Goal: Task Accomplishment & Management: Manage account settings

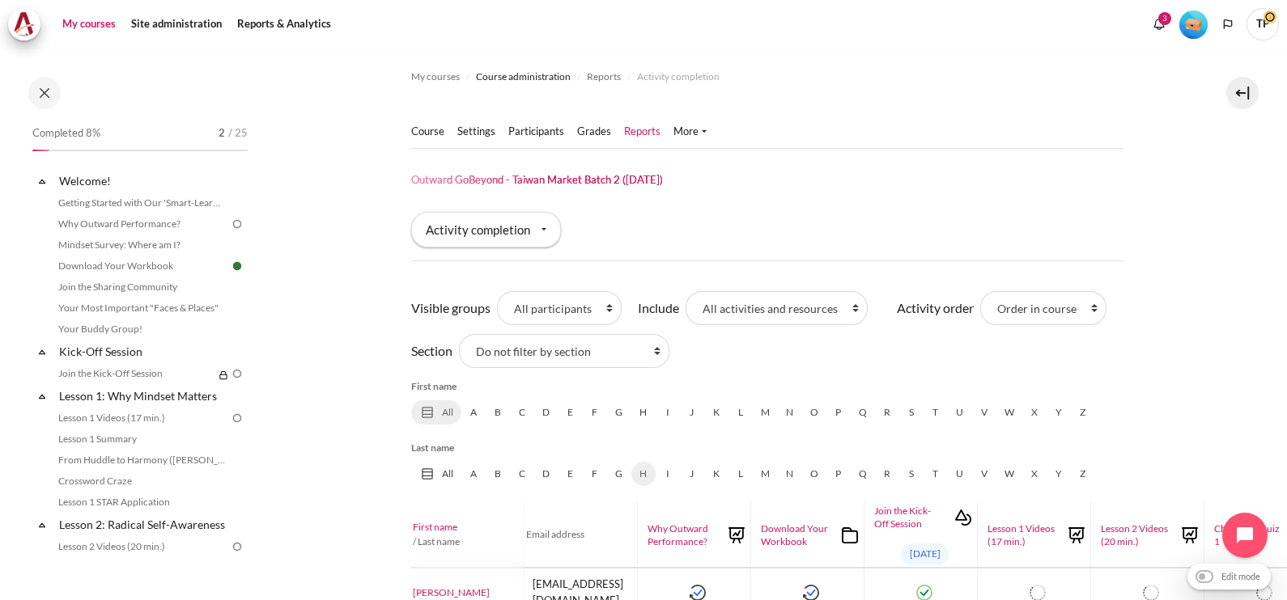
scroll to position [134, 0]
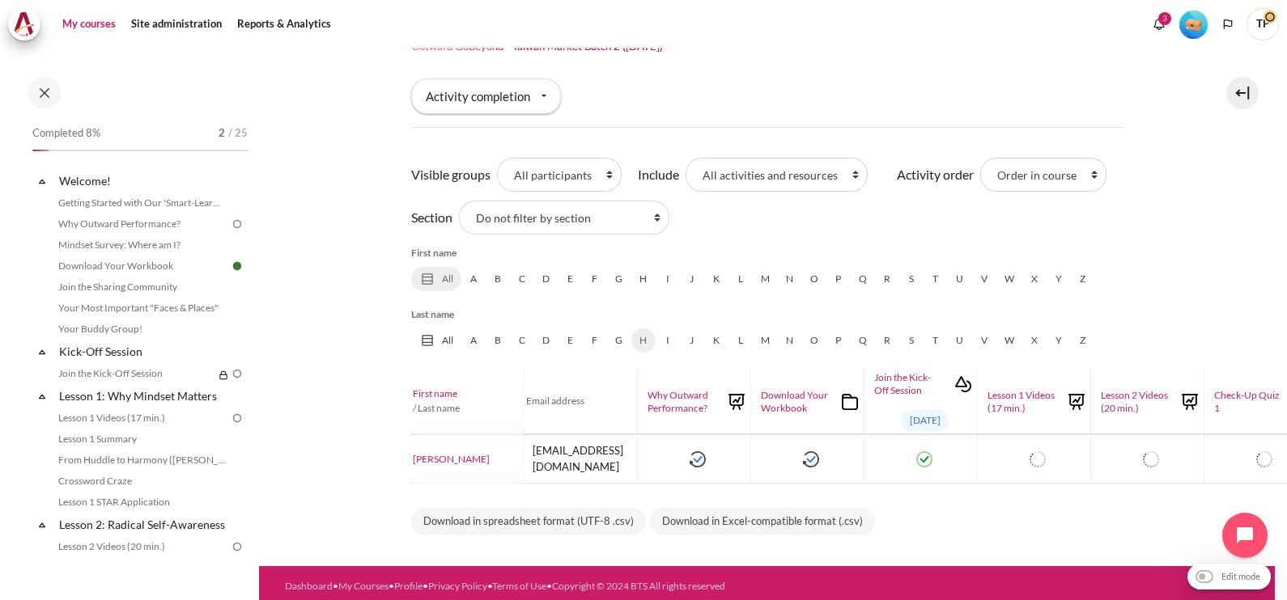
click at [91, 25] on link "My courses" at bounding box center [89, 24] width 65 height 32
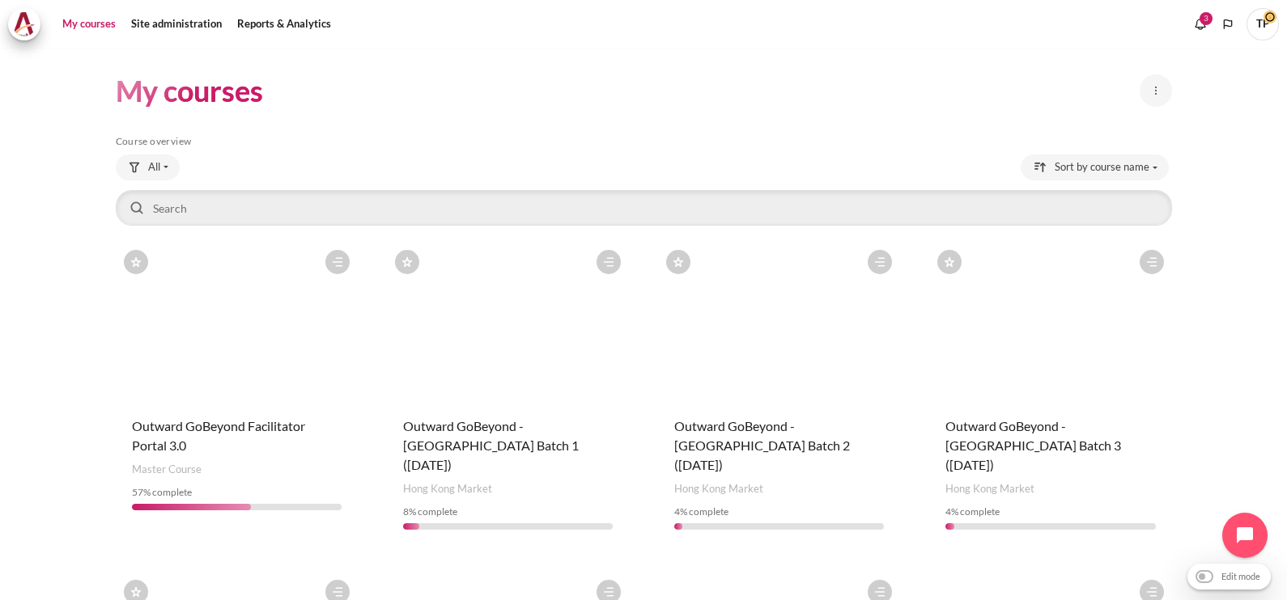
click at [511, 409] on div "Course is starred Actions for course Outward GoBeyond - Hong Kong Market Batch …" at bounding box center [508, 392] width 242 height 301
click at [449, 482] on span "Course category Hong Kong Market" at bounding box center [447, 490] width 89 height 16
click at [457, 438] on span "Outward GoBeyond - [GEOGRAPHIC_DATA] Batch 1 ([DATE])" at bounding box center [491, 445] width 176 height 54
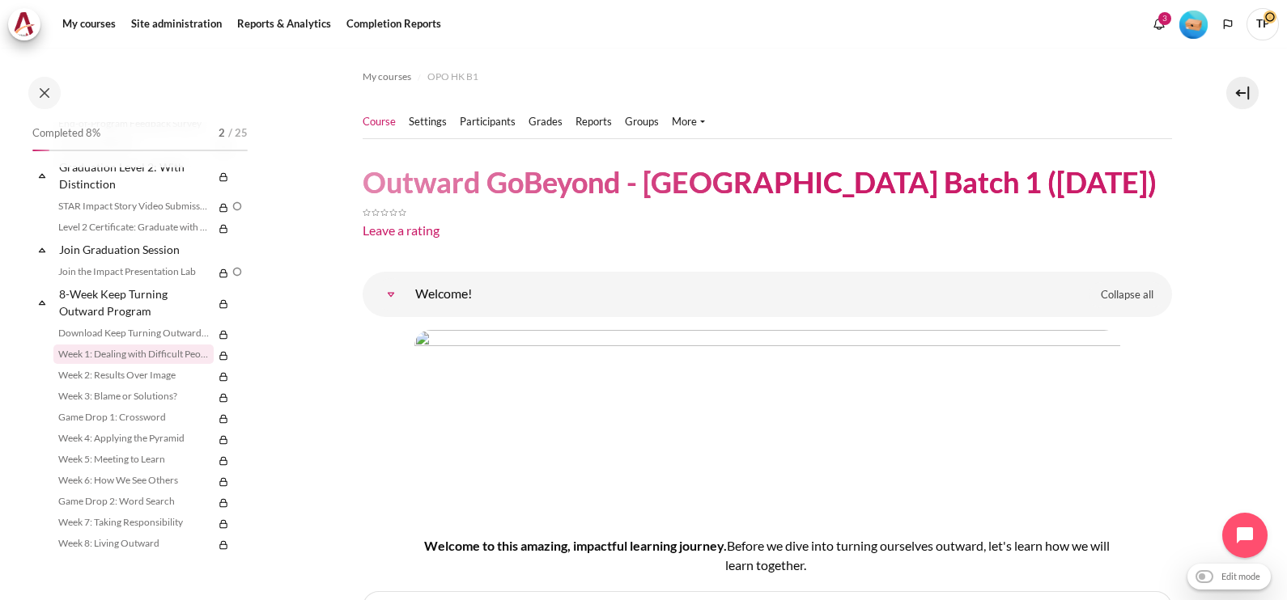
scroll to position [1957, 0]
click at [124, 209] on link "STAR Impact Story Video Submission" at bounding box center [133, 206] width 160 height 19
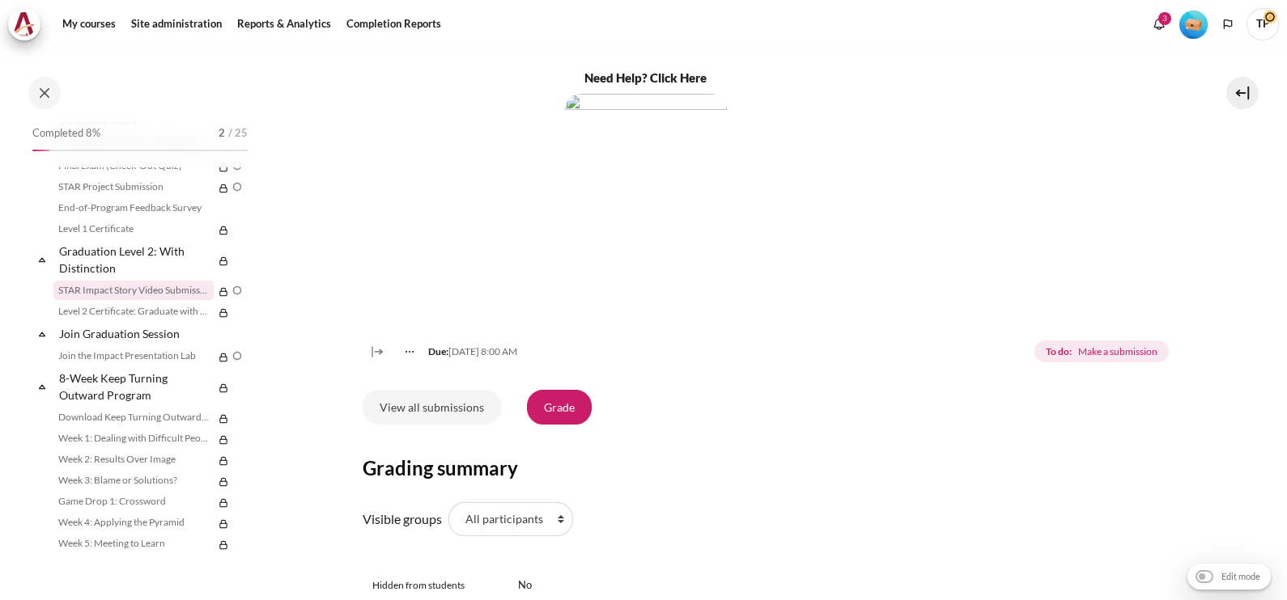
scroll to position [910, 0]
click at [426, 415] on link "View all submissions" at bounding box center [432, 406] width 138 height 34
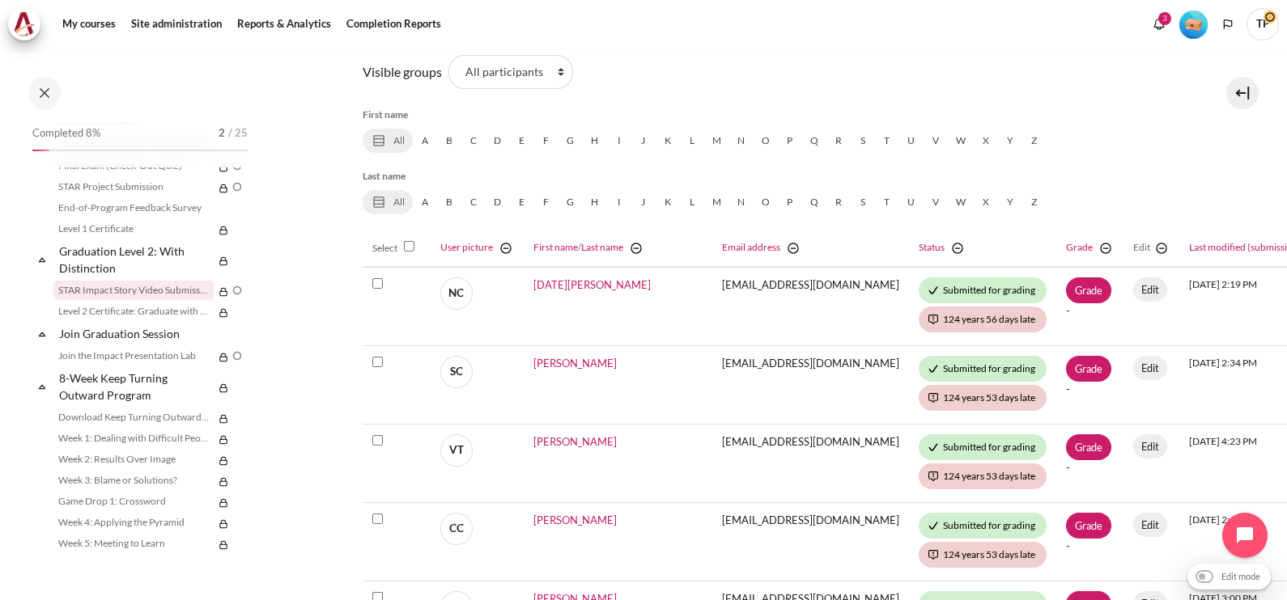
scroll to position [100, 0]
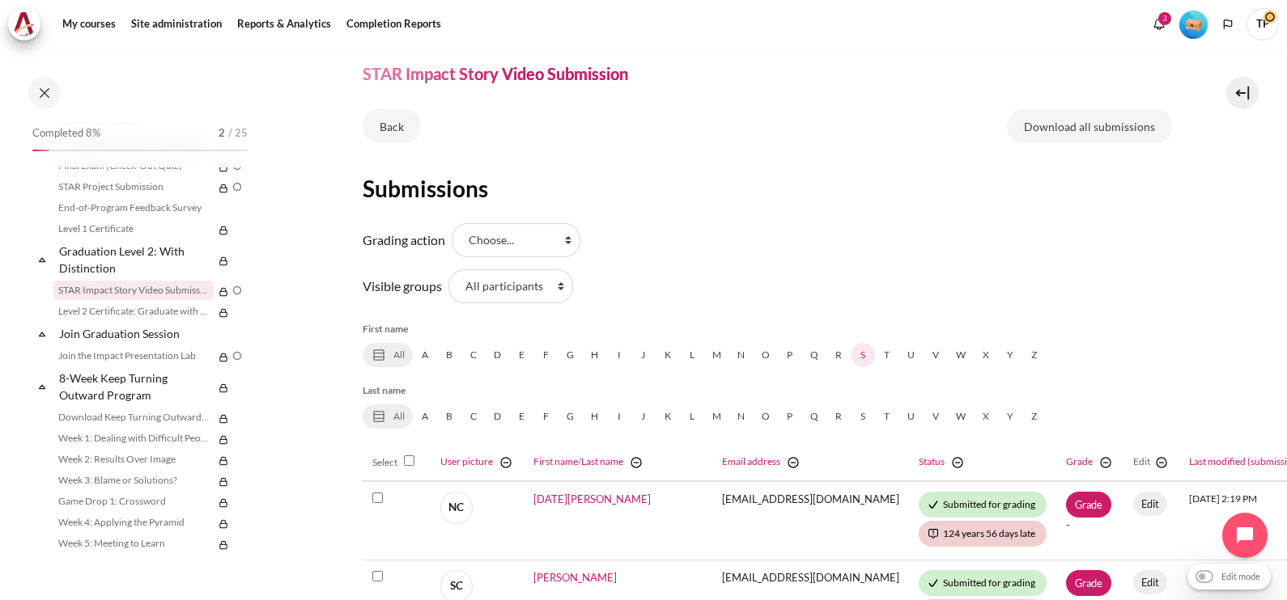
click at [868, 359] on link "S" at bounding box center [863, 355] width 24 height 24
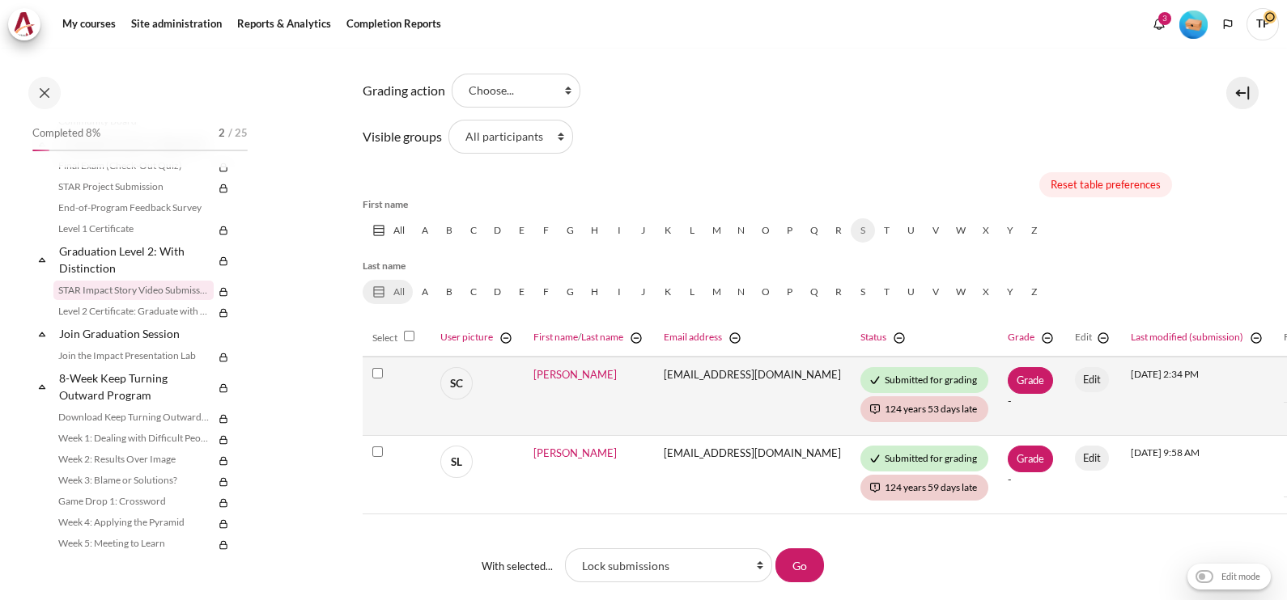
scroll to position [404, 0]
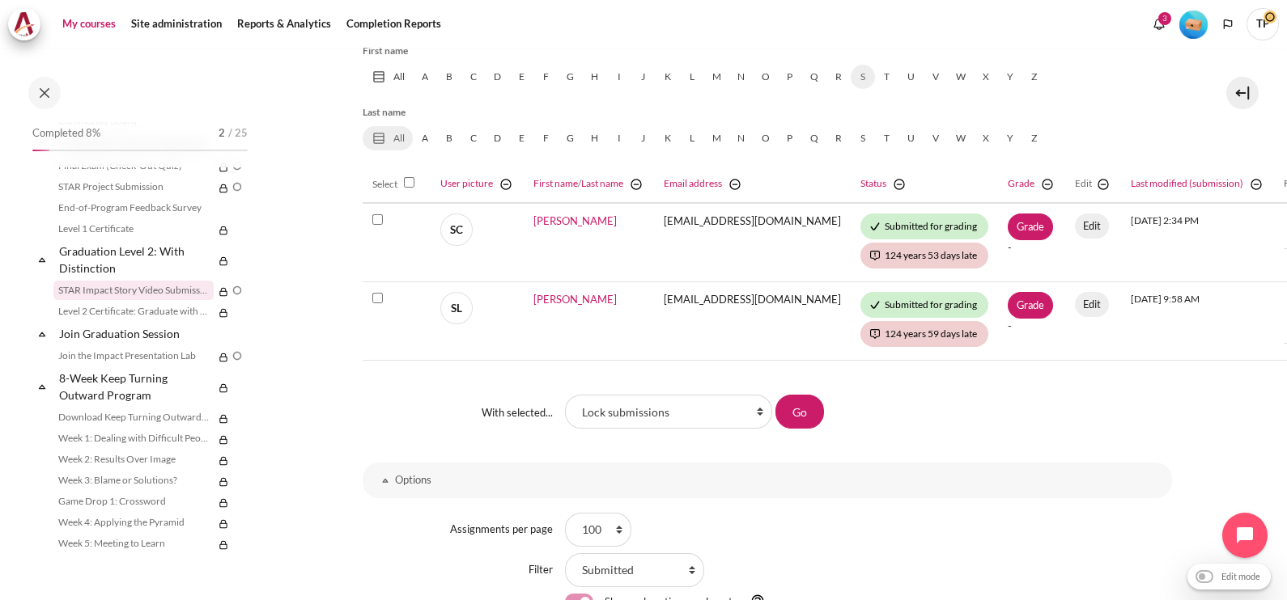
click at [91, 21] on link "My courses" at bounding box center [89, 24] width 65 height 32
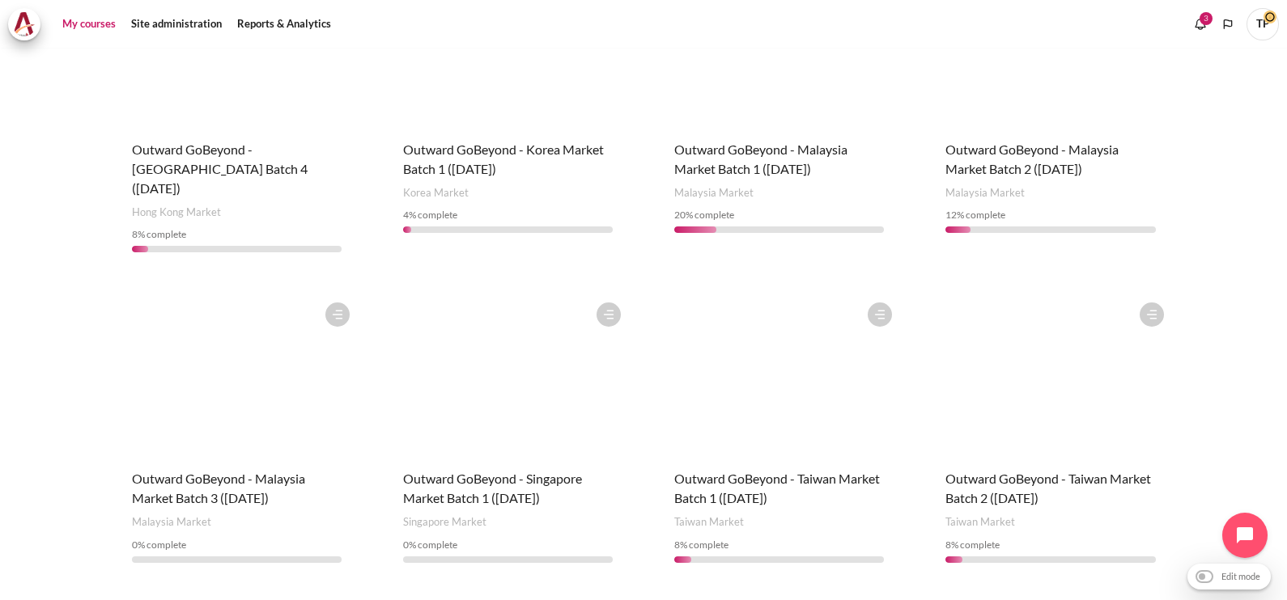
scroll to position [607, 0]
click at [746, 140] on h4 "Course name Outward GoBeyond - Malaysia Market Batch 1 (Apr 2025)" at bounding box center [779, 159] width 210 height 39
click at [743, 150] on span "Outward GoBeyond - Malaysia Market Batch 1 (Apr 2025)" at bounding box center [760, 159] width 173 height 35
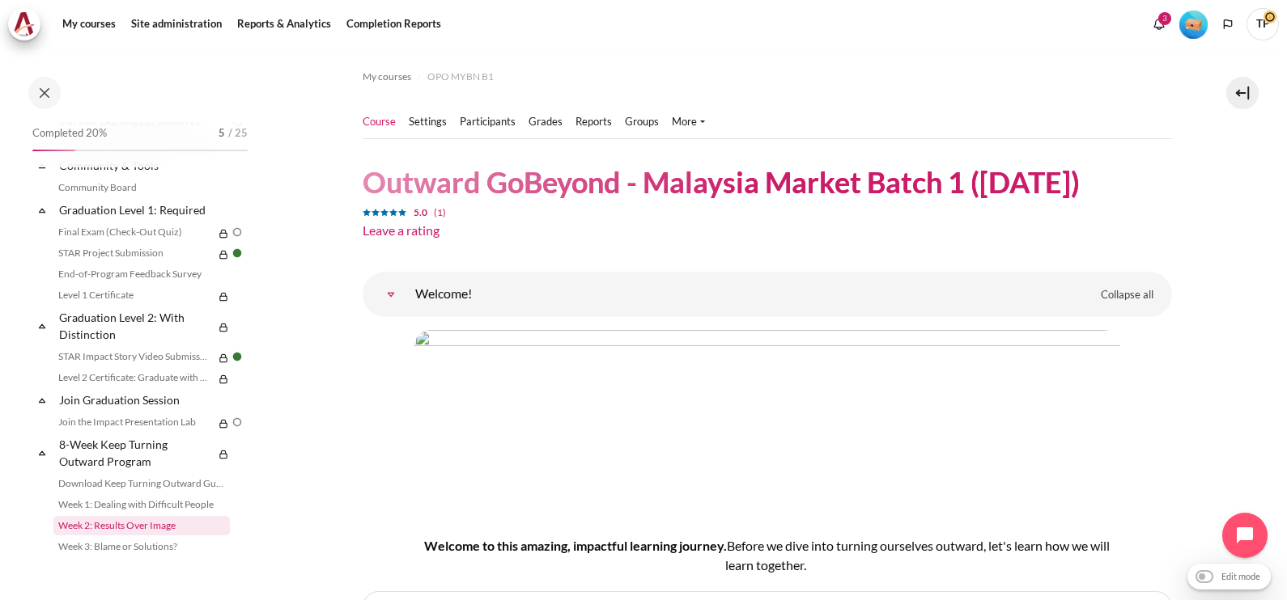
scroll to position [1712, 0]
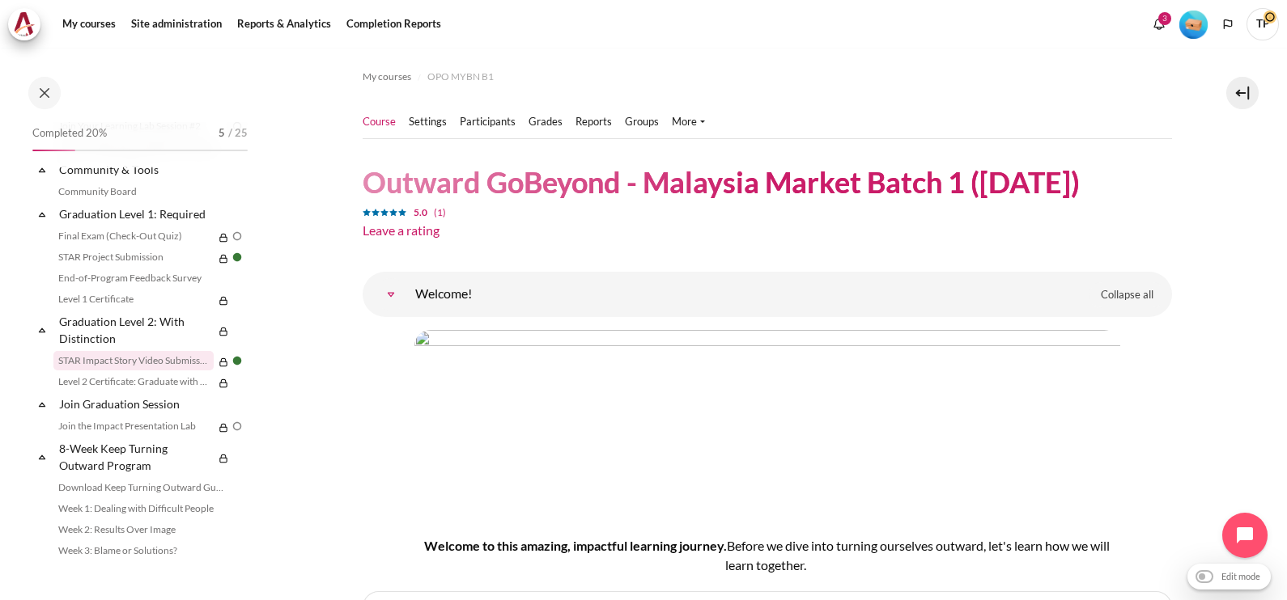
click at [95, 371] on link "STAR Impact Story Video Submission" at bounding box center [133, 360] width 160 height 19
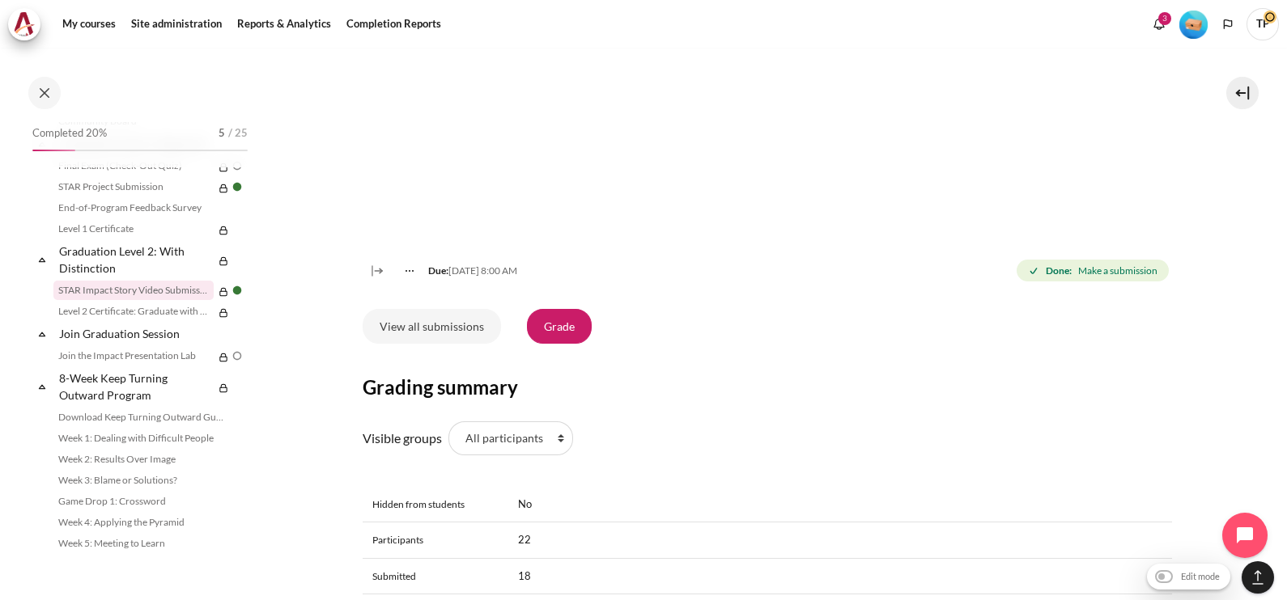
scroll to position [1113, 0]
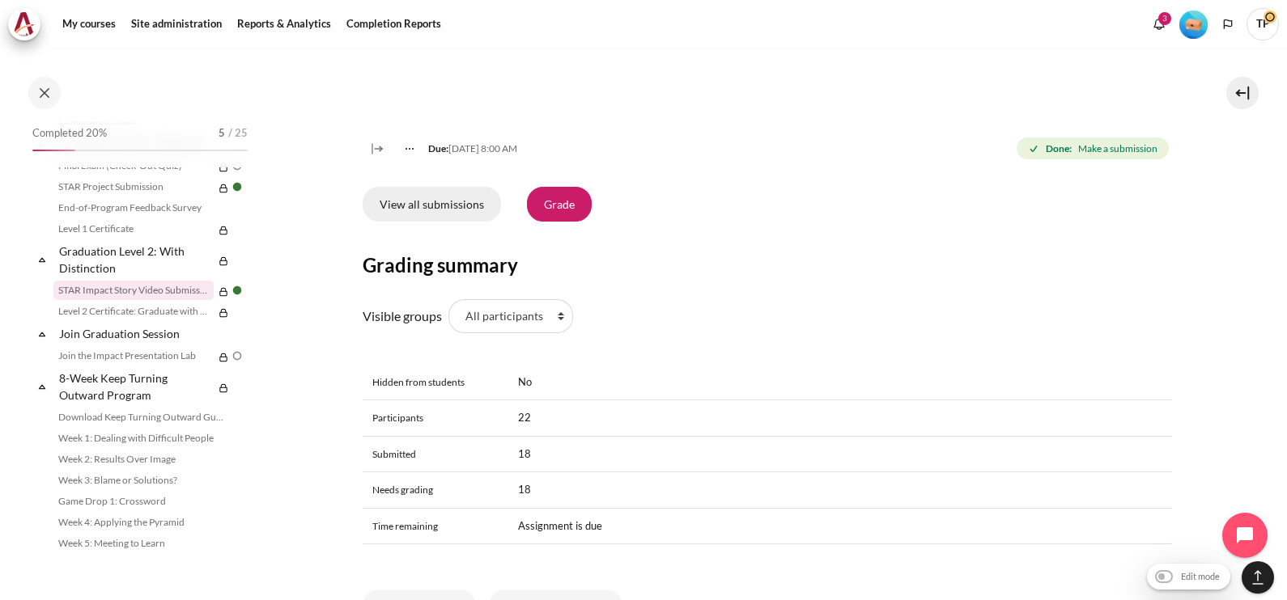
click at [384, 221] on link "View all submissions" at bounding box center [432, 204] width 138 height 34
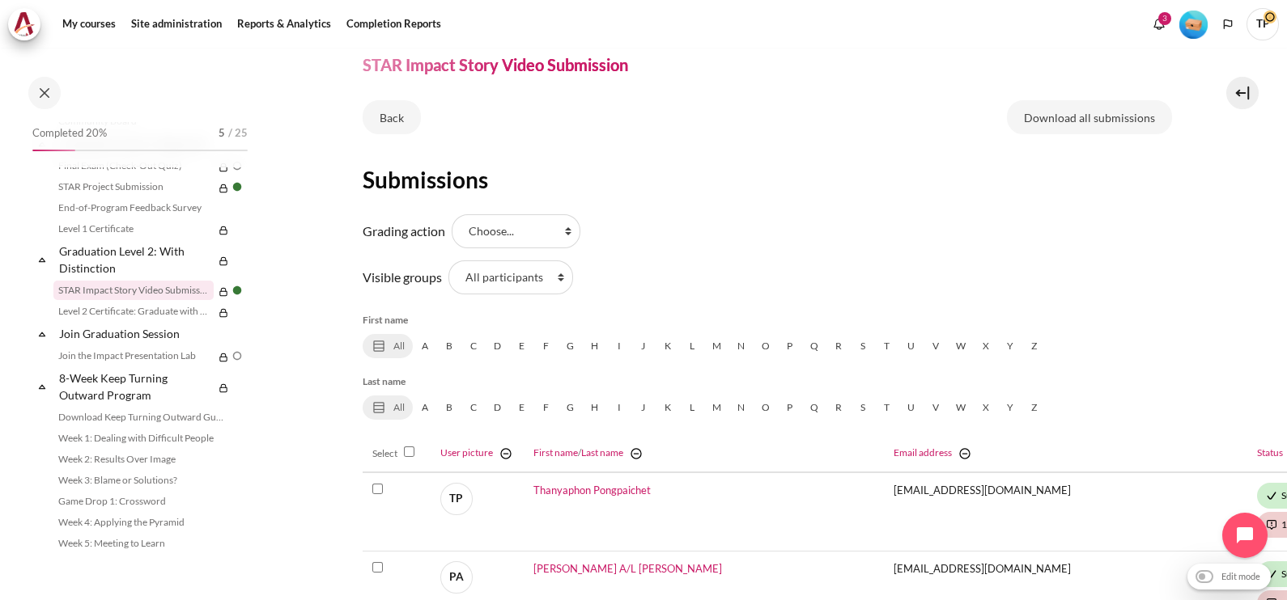
scroll to position [100, 0]
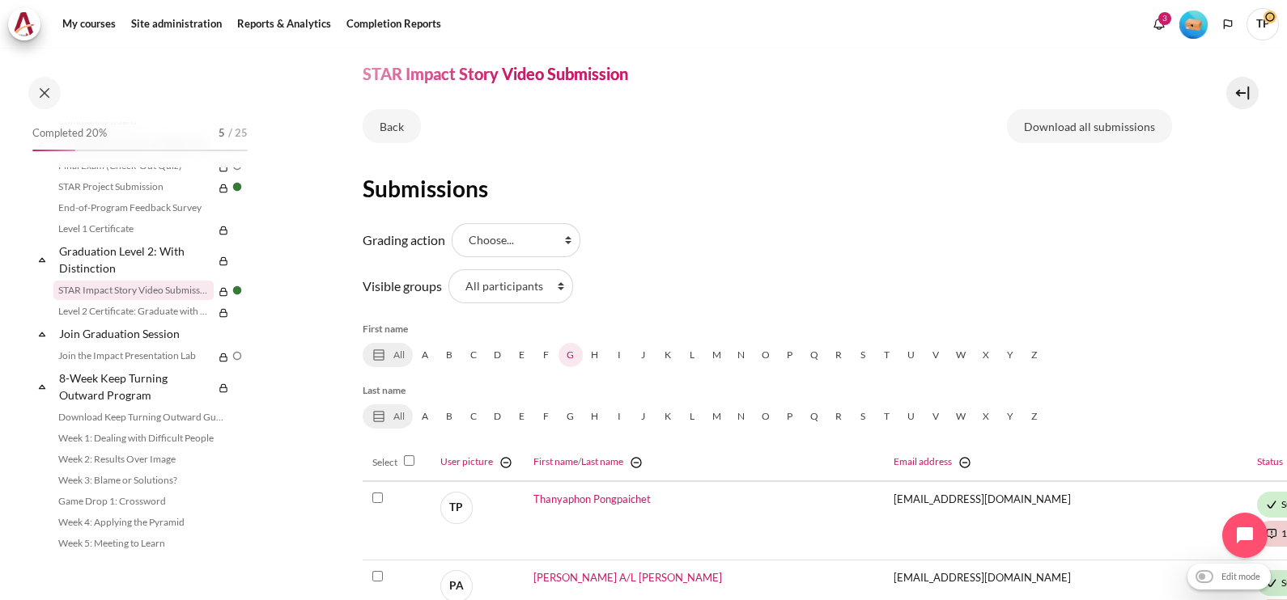
click at [566, 355] on link "G" at bounding box center [570, 355] width 24 height 24
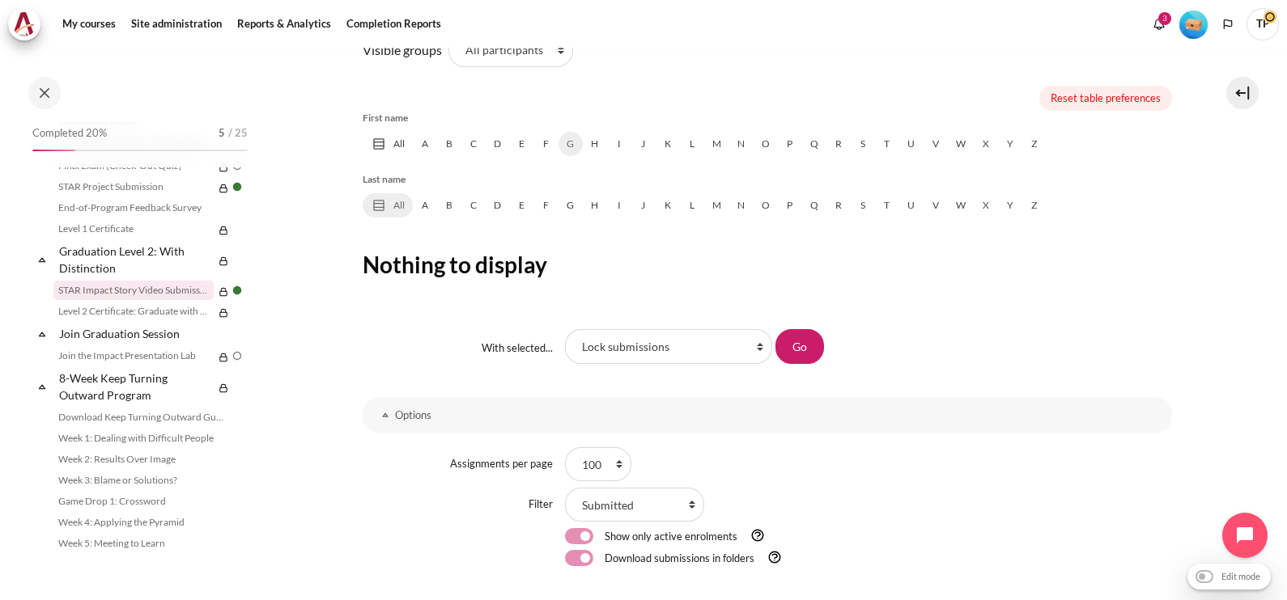
scroll to position [171, 0]
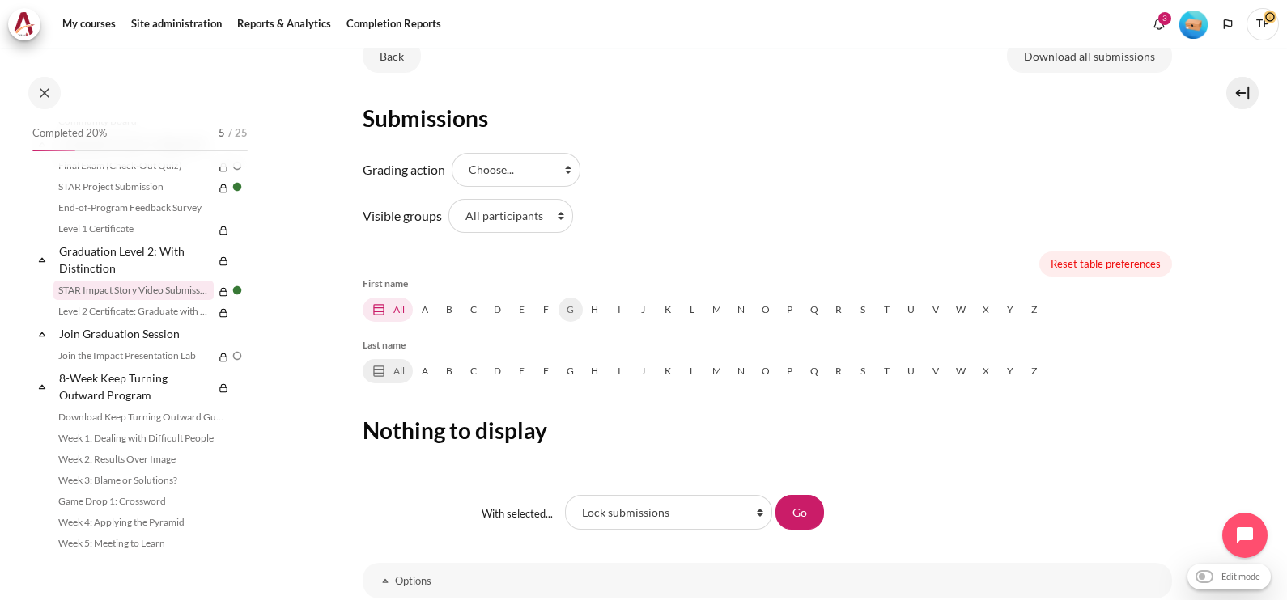
click at [393, 309] on link "All" at bounding box center [388, 310] width 50 height 24
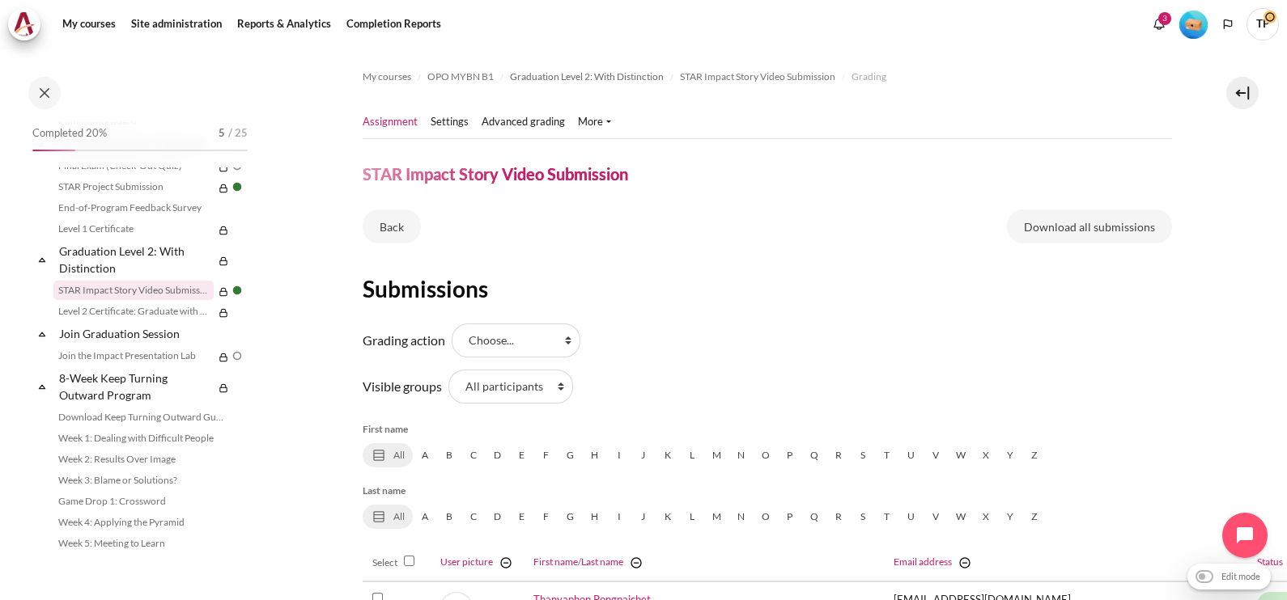
scroll to position [100, 0]
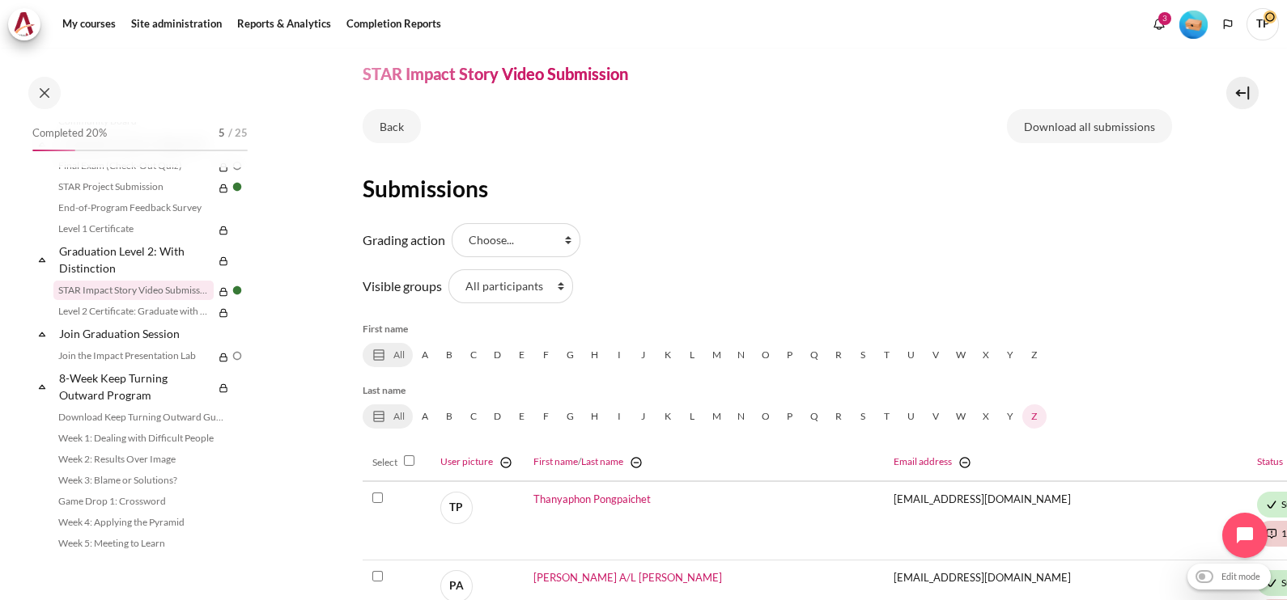
click at [1042, 405] on link "Z" at bounding box center [1034, 417] width 24 height 24
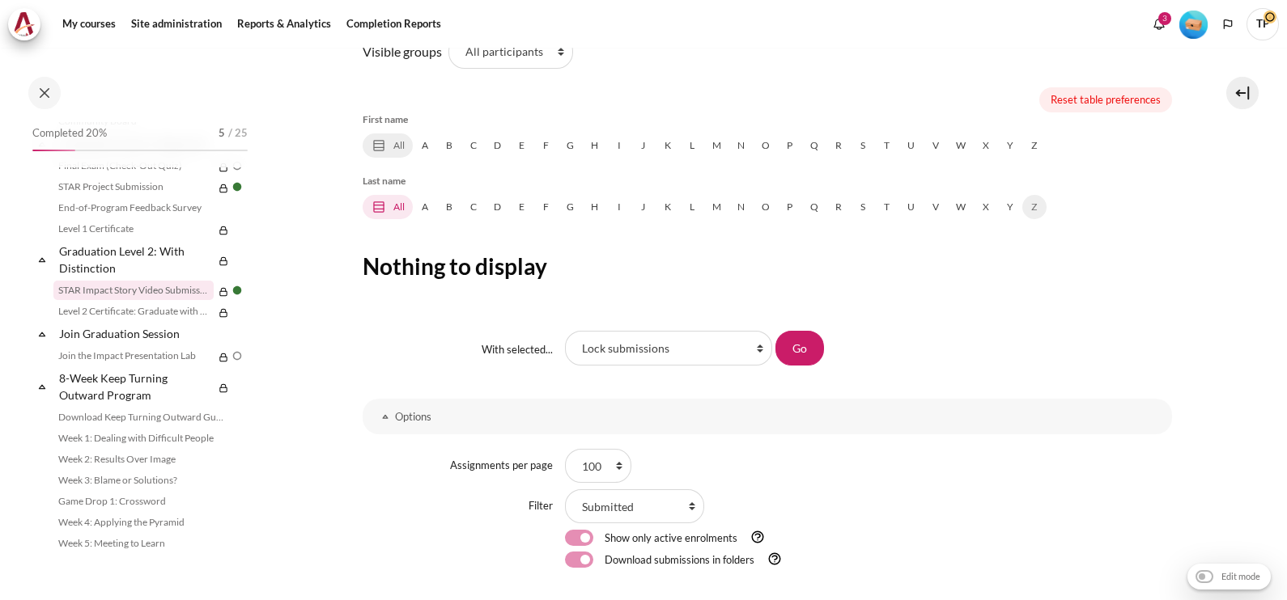
scroll to position [303, 0]
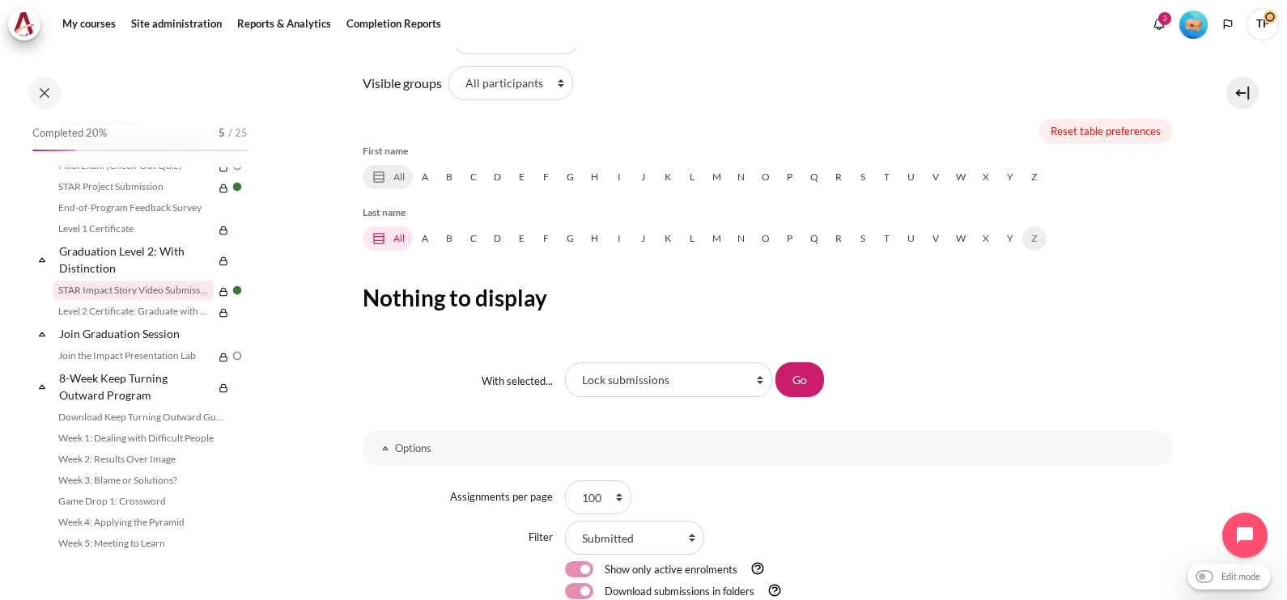
click at [377, 238] on icon "Content" at bounding box center [379, 239] width 16 height 16
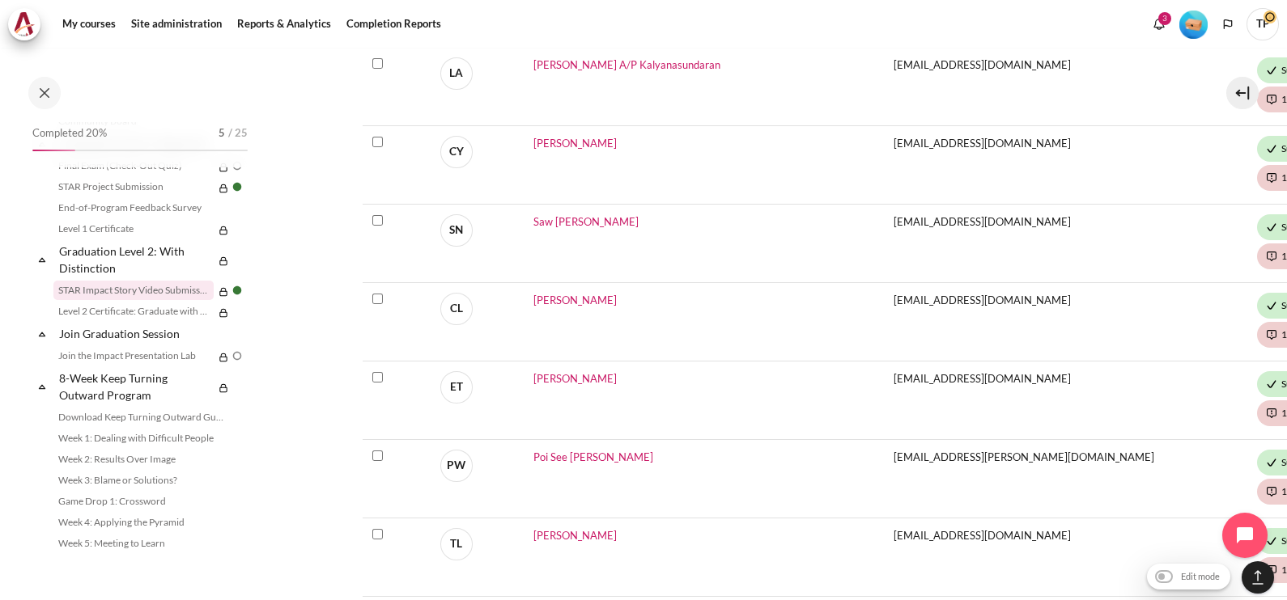
scroll to position [1012, 0]
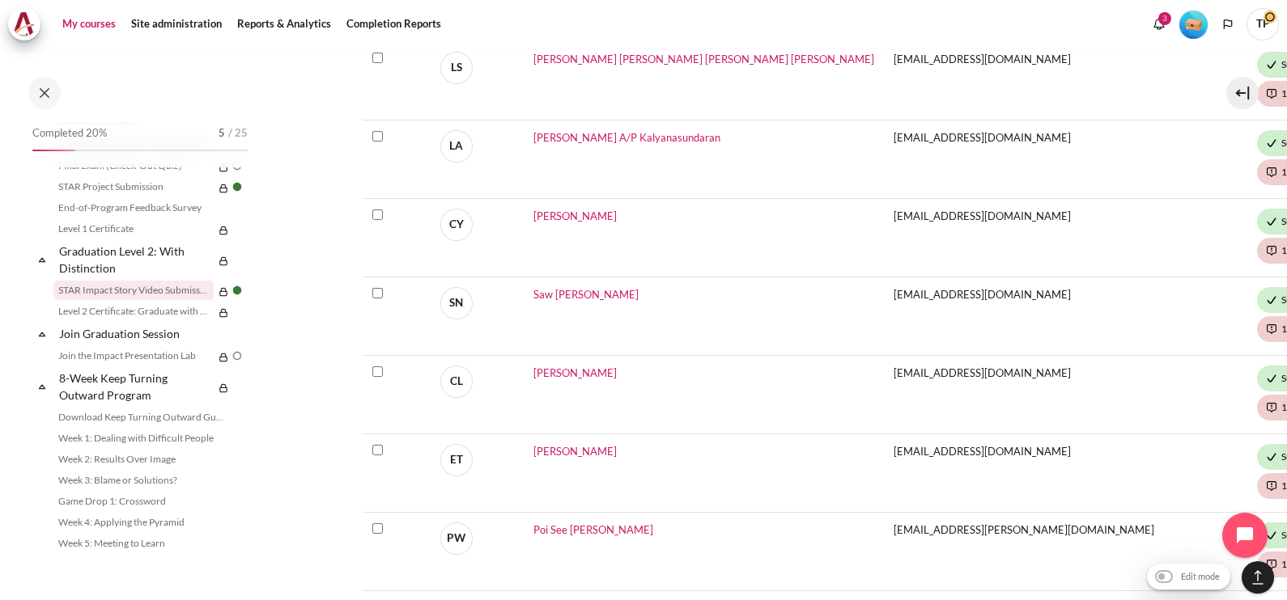
click at [89, 32] on link "My courses" at bounding box center [89, 24] width 65 height 32
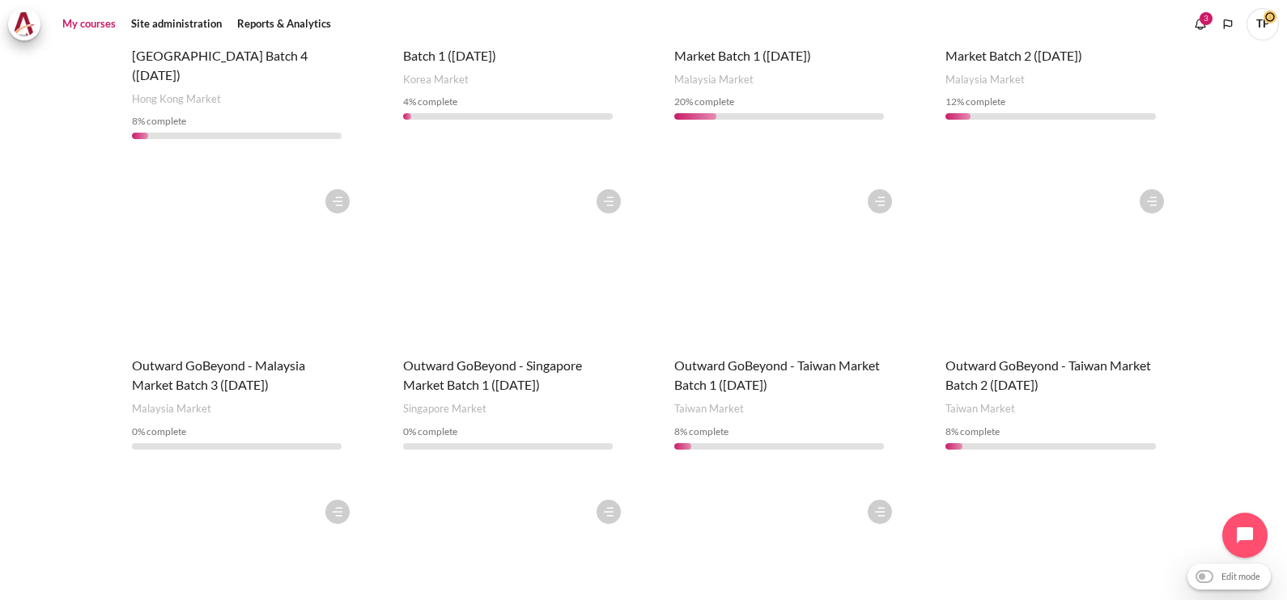
scroll to position [808, 0]
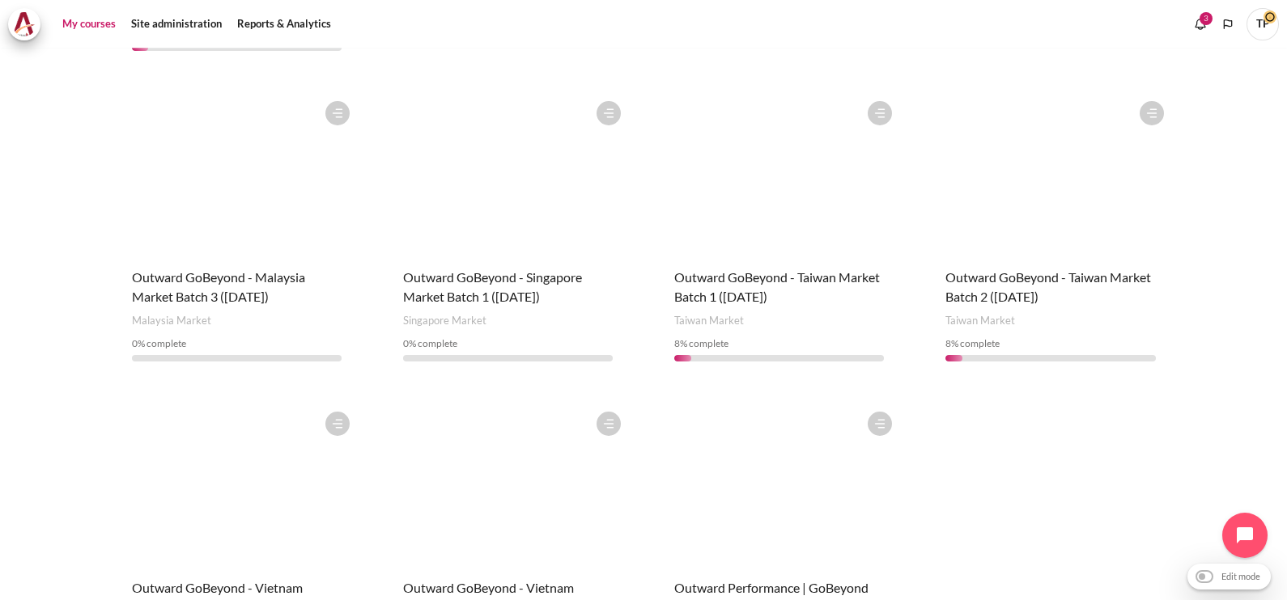
click at [664, 213] on figure "Content" at bounding box center [779, 174] width 242 height 162
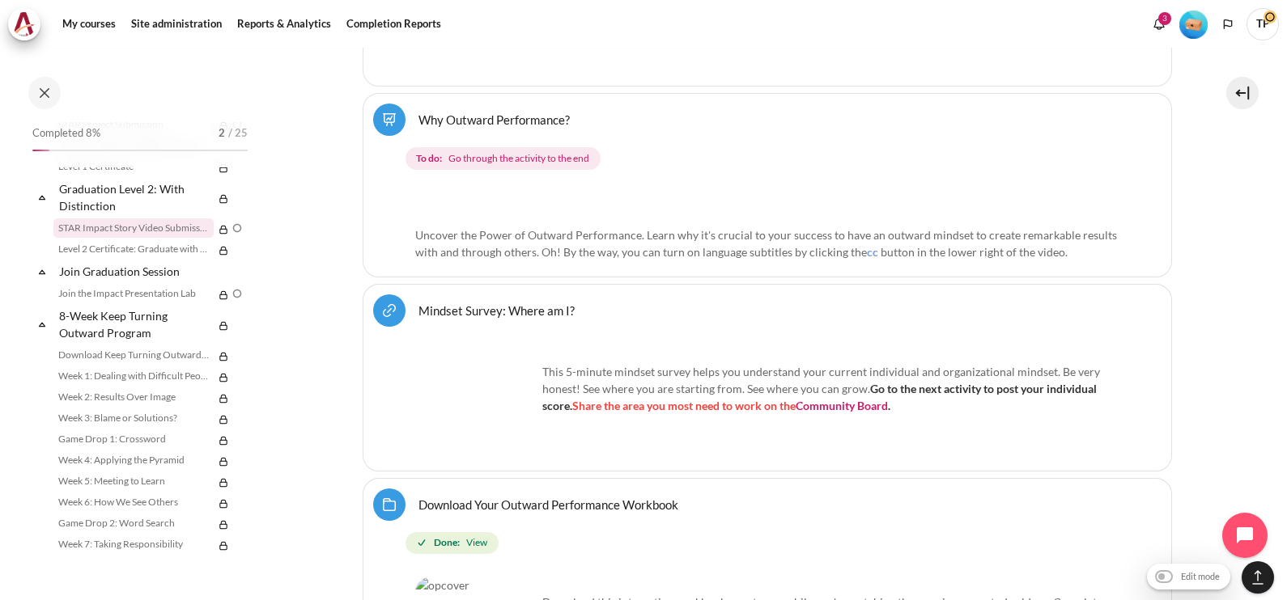
scroll to position [1814, 0]
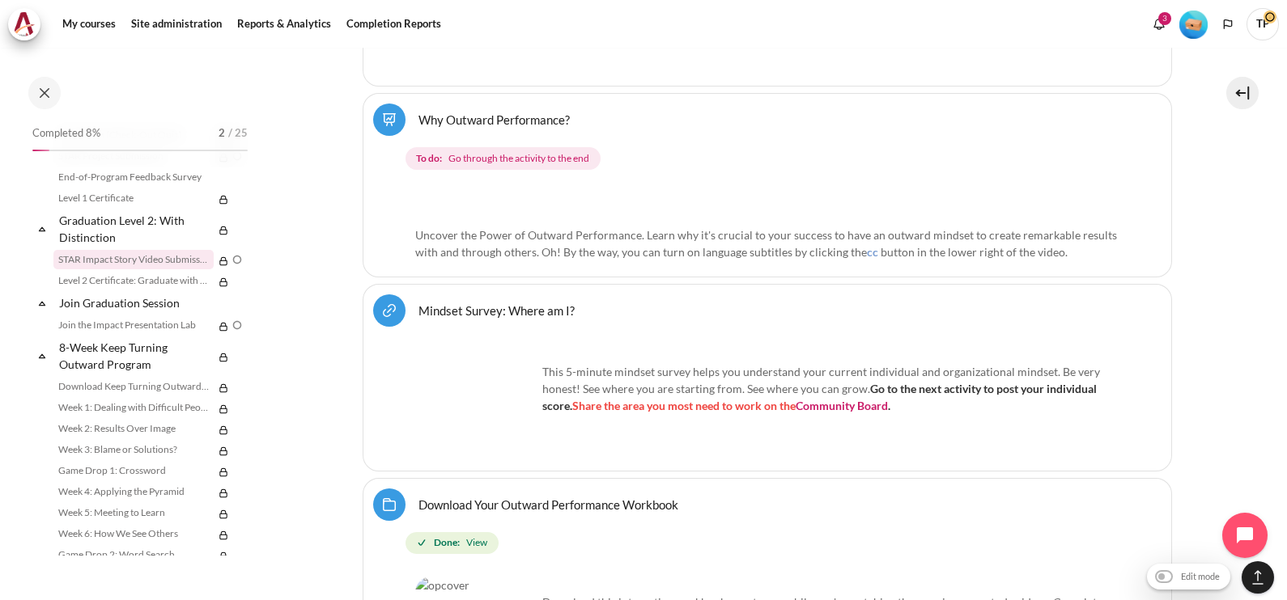
click at [86, 269] on link "STAR Impact Story Video Submission" at bounding box center [133, 259] width 160 height 19
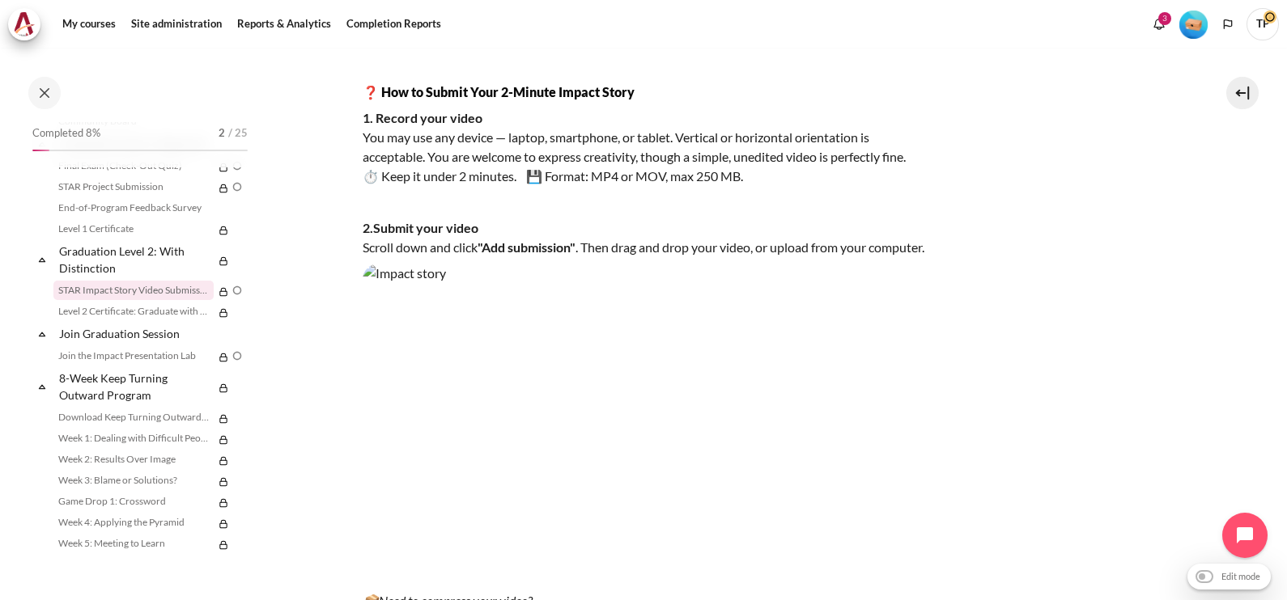
scroll to position [910, 0]
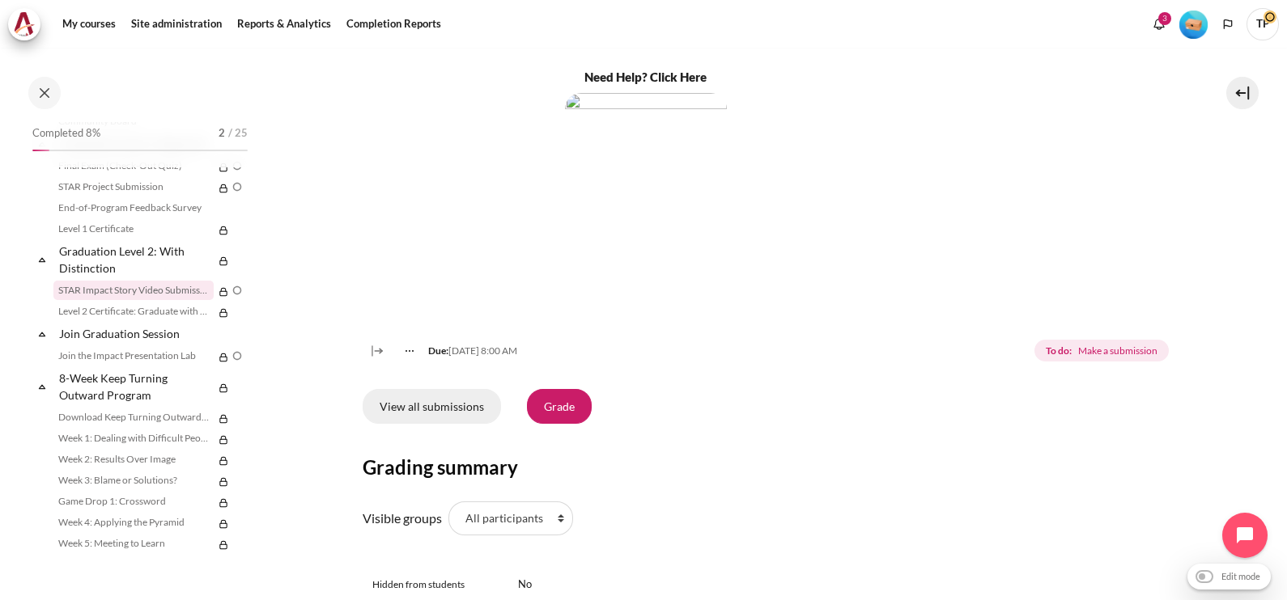
click at [450, 418] on link "View all submissions" at bounding box center [432, 406] width 138 height 34
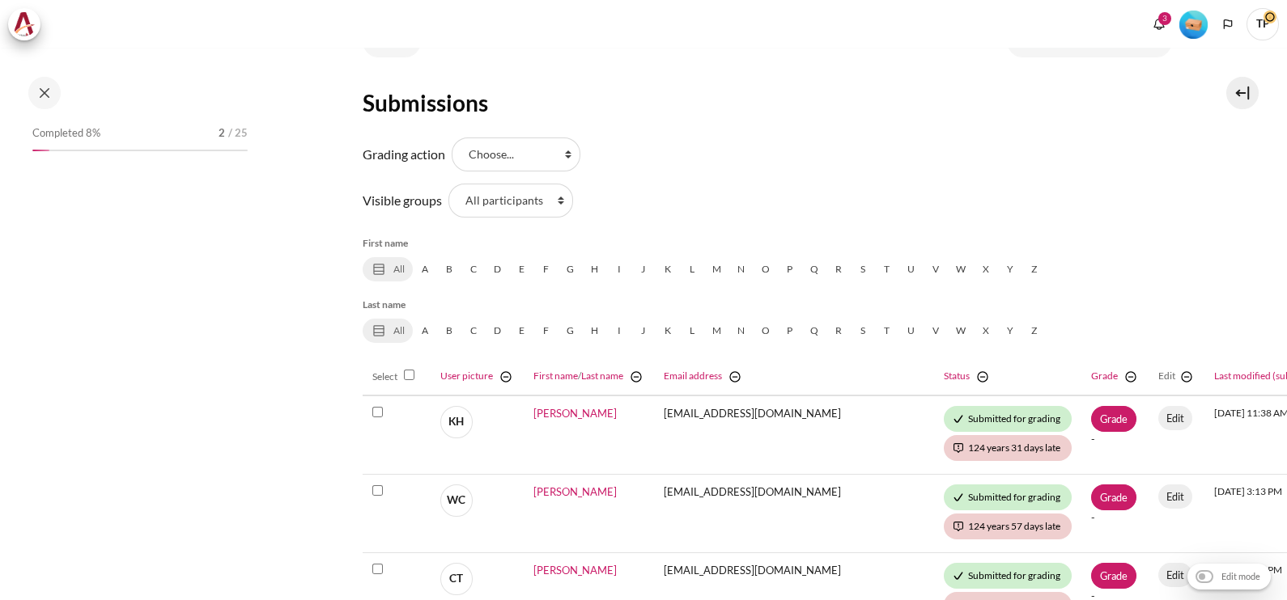
scroll to position [202, 0]
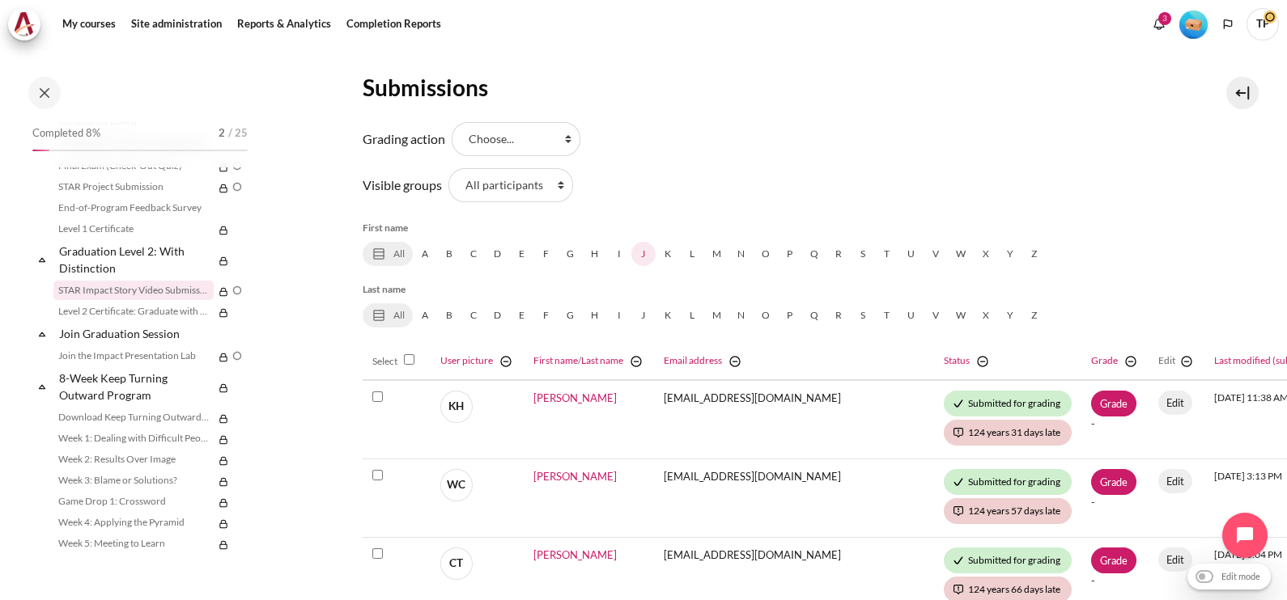
click at [636, 248] on link "J" at bounding box center [643, 254] width 24 height 24
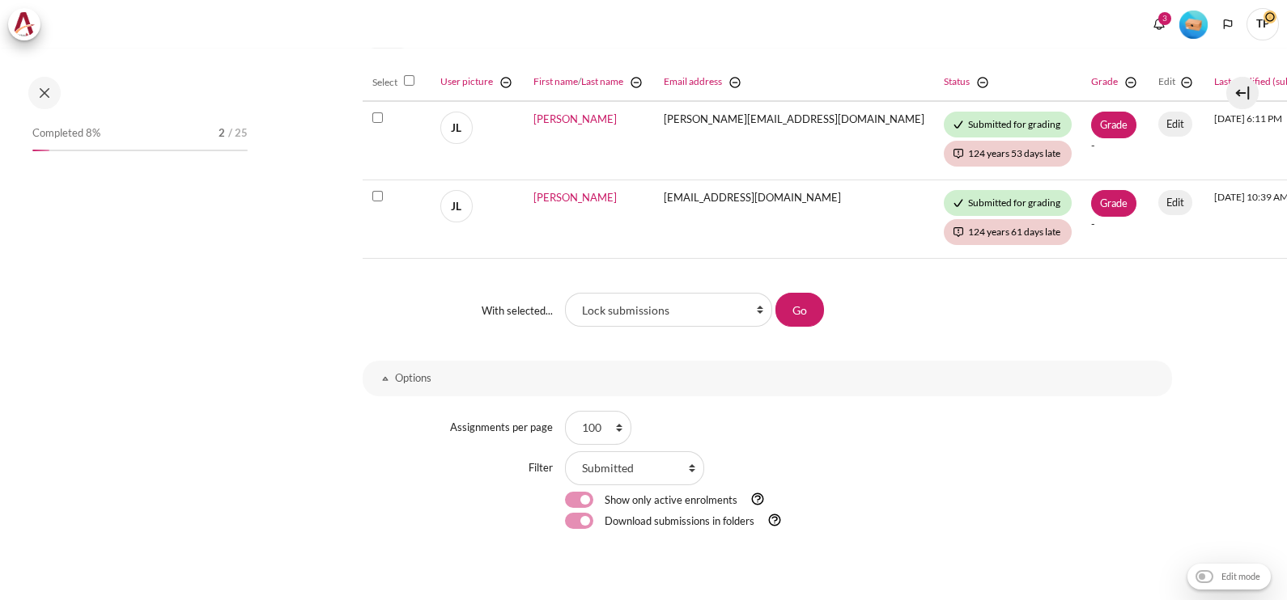
scroll to position [1783, 0]
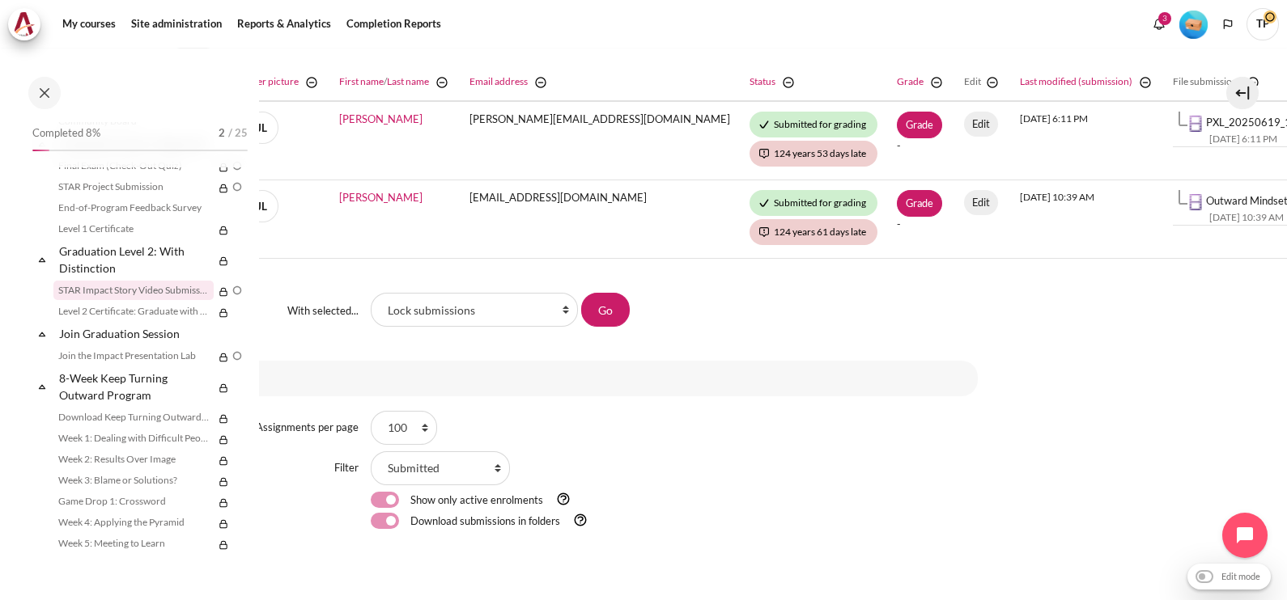
scroll to position [506, 195]
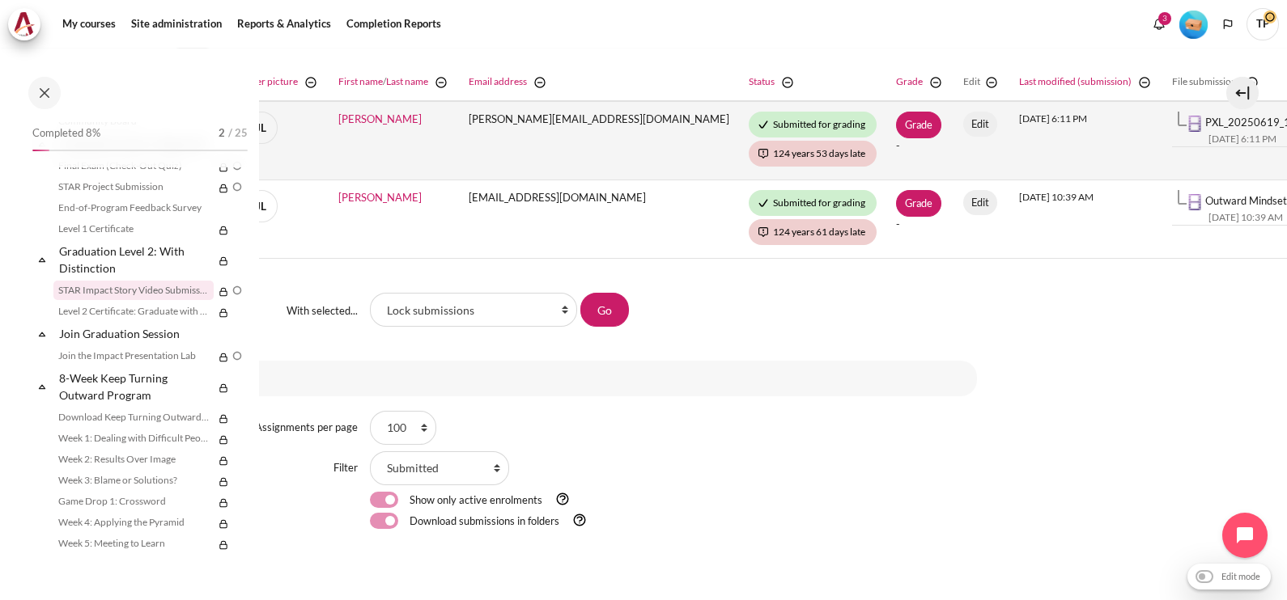
click at [1186, 112] on td "PXL_20250619_110603968.mp4 19 June 2025, 6:11 PM" at bounding box center [1307, 129] width 243 height 35
click at [1205, 124] on link "PXL_20250619_110603968.mp4" at bounding box center [1285, 122] width 160 height 13
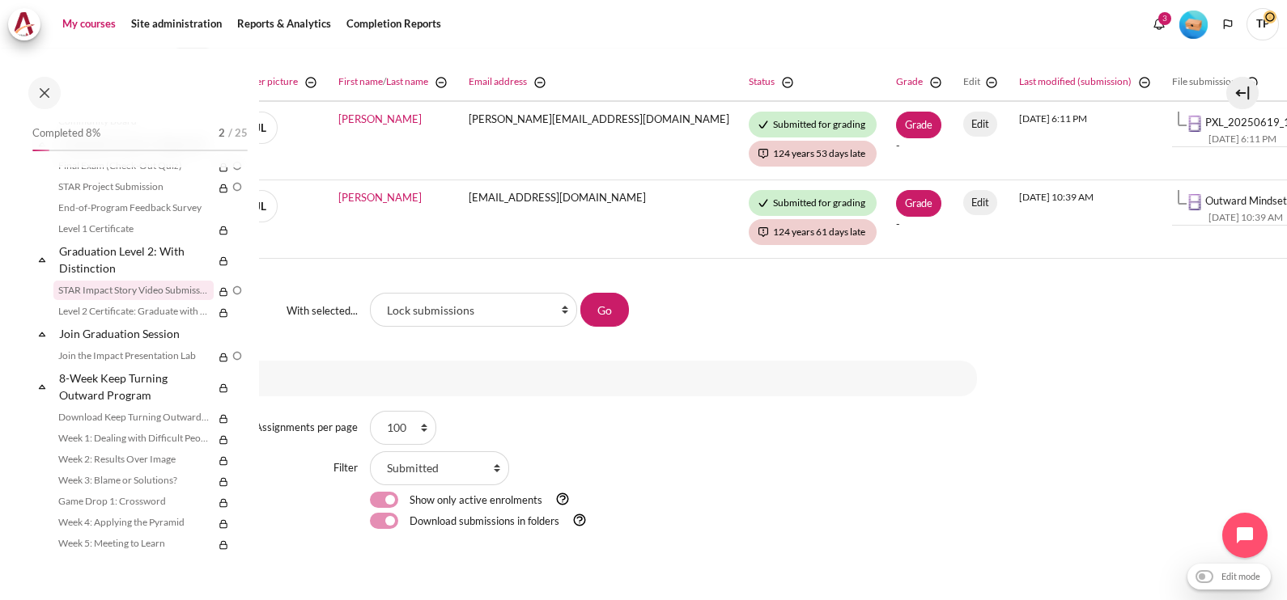
click at [70, 30] on link "My courses" at bounding box center [89, 24] width 65 height 32
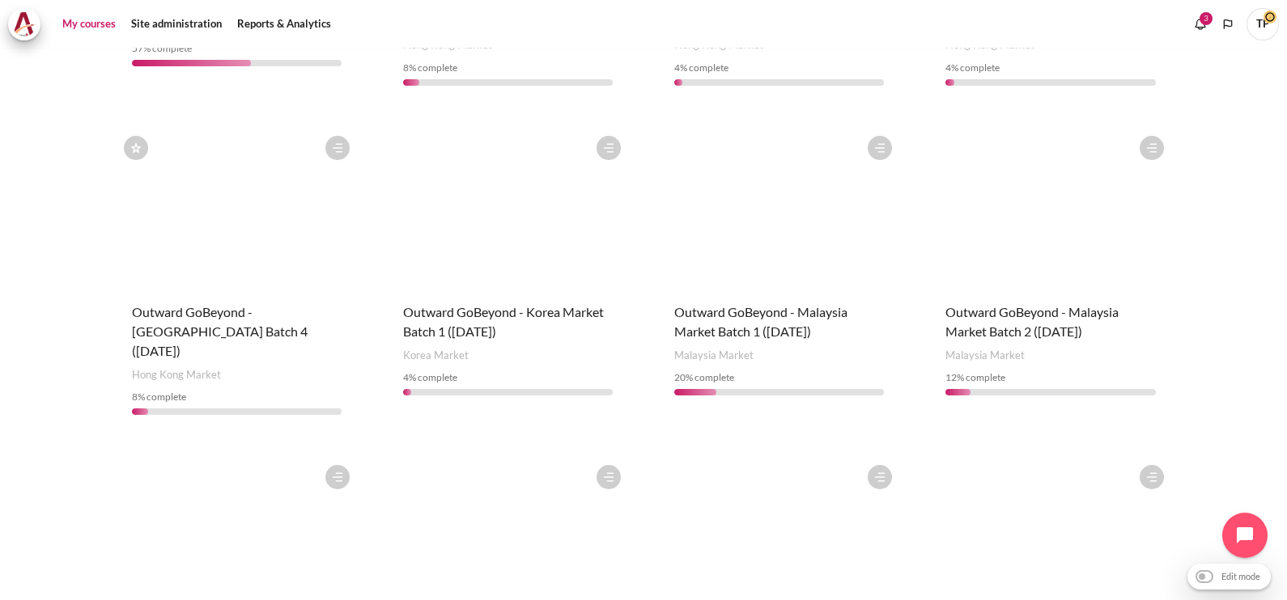
scroll to position [443, 0]
click at [963, 306] on span "Outward GoBeyond - Malaysia Market Batch 2 ([DATE])" at bounding box center [1031, 322] width 173 height 35
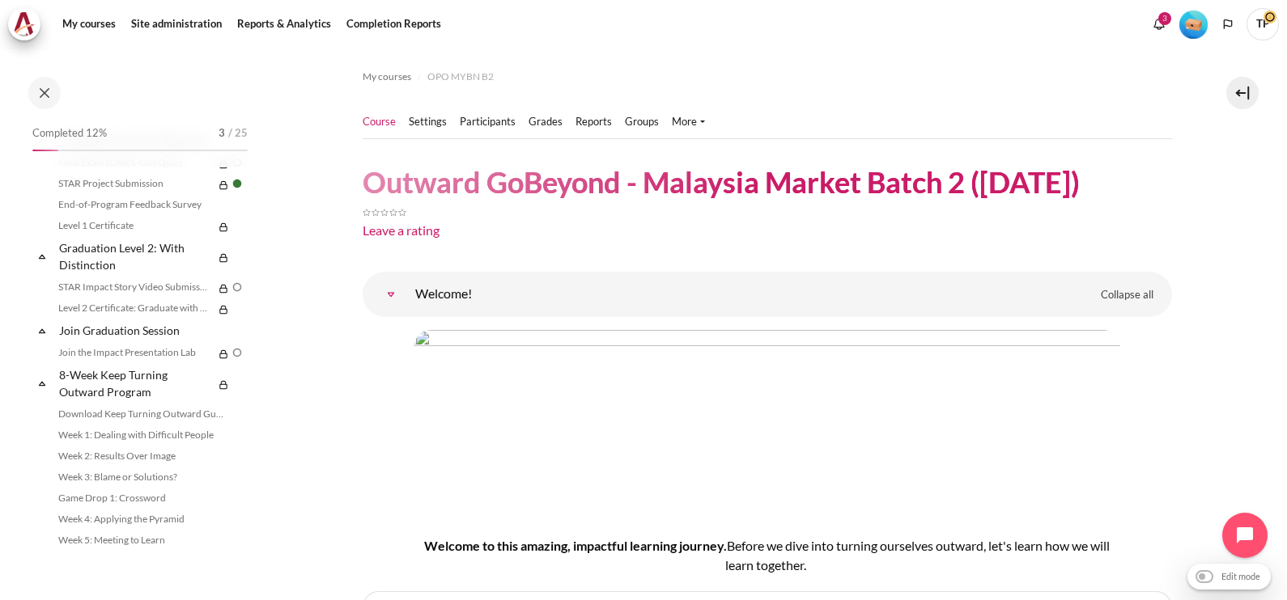
scroll to position [1712, 0]
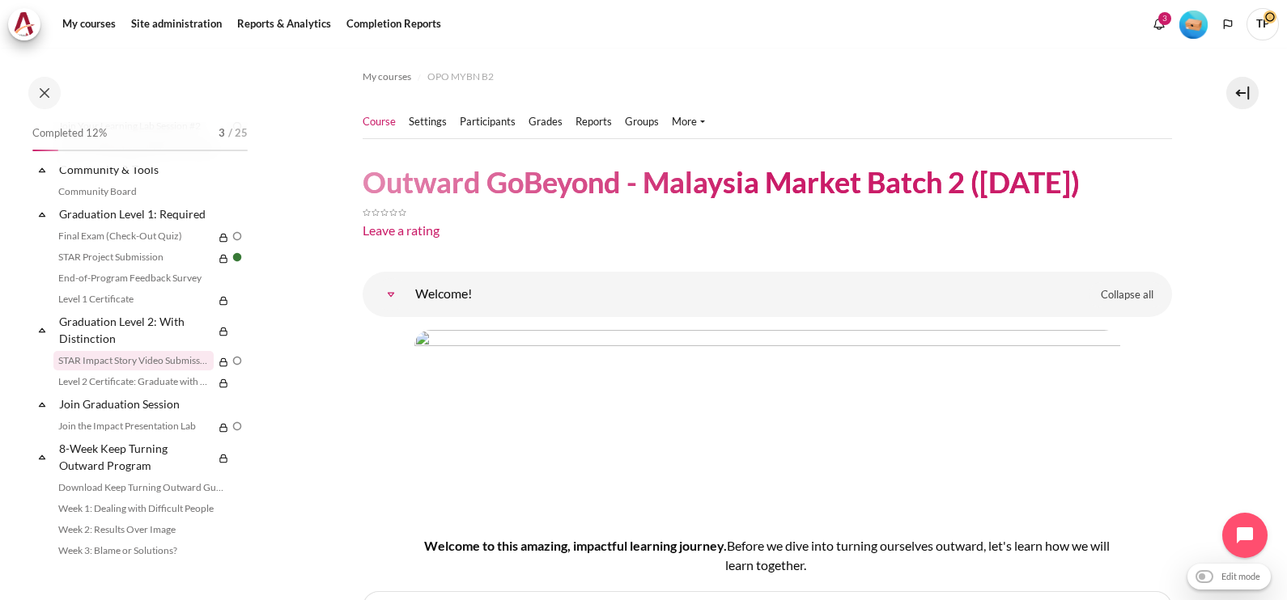
click at [78, 371] on link "STAR Impact Story Video Submission" at bounding box center [133, 360] width 160 height 19
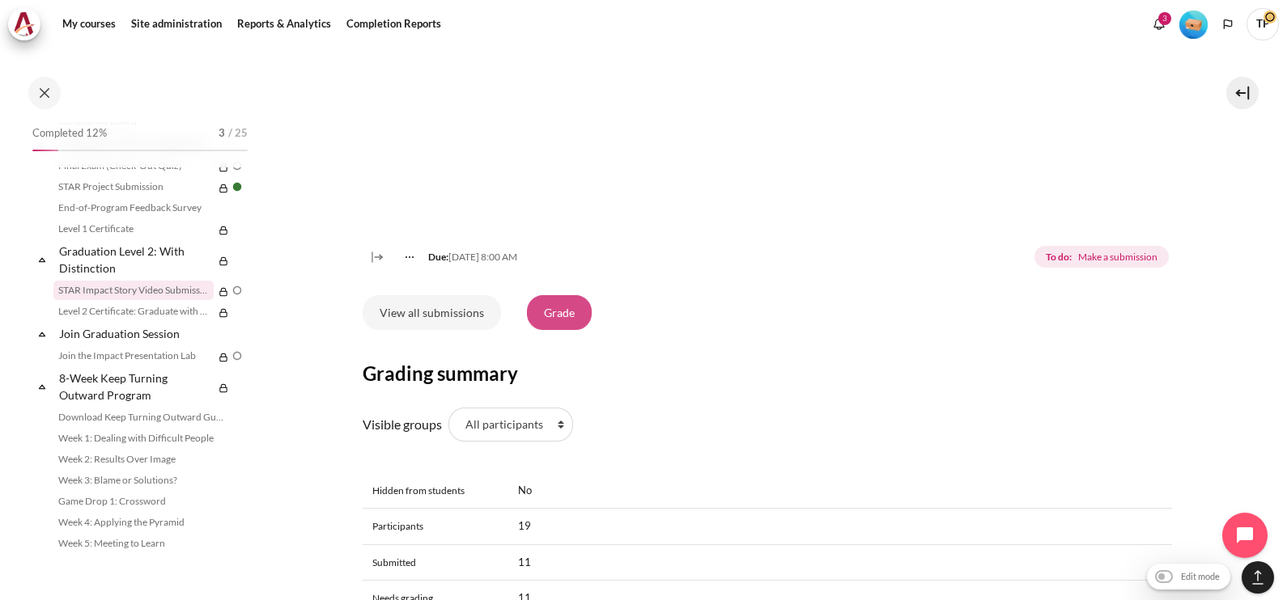
scroll to position [1012, 0]
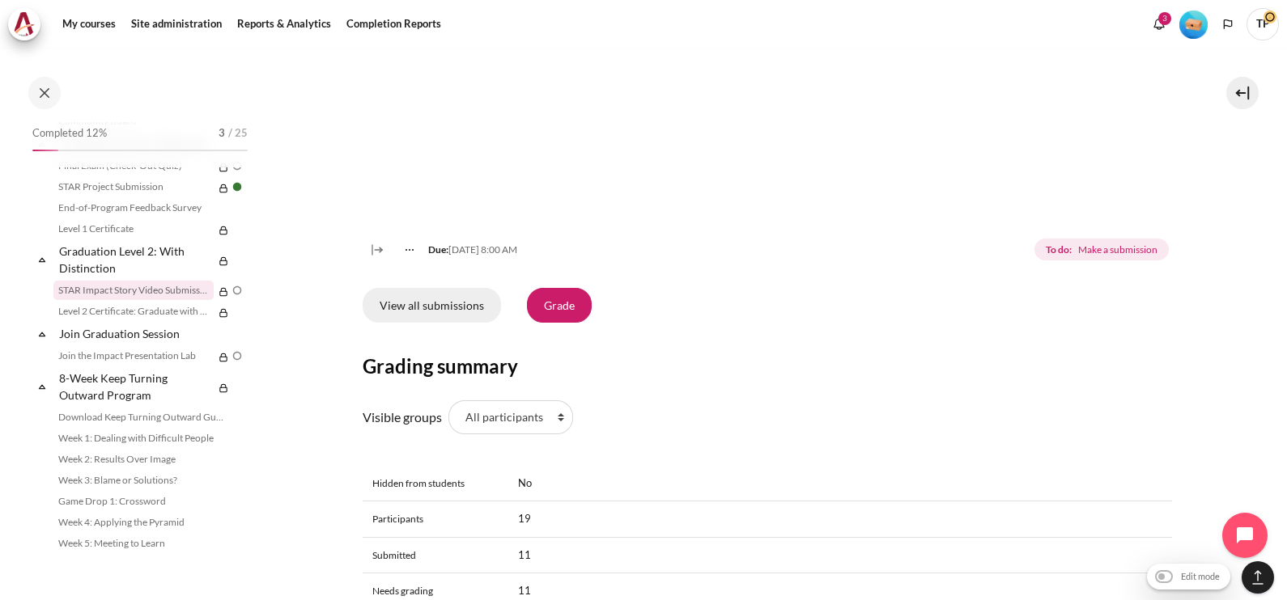
click at [429, 322] on link "View all submissions" at bounding box center [432, 305] width 138 height 34
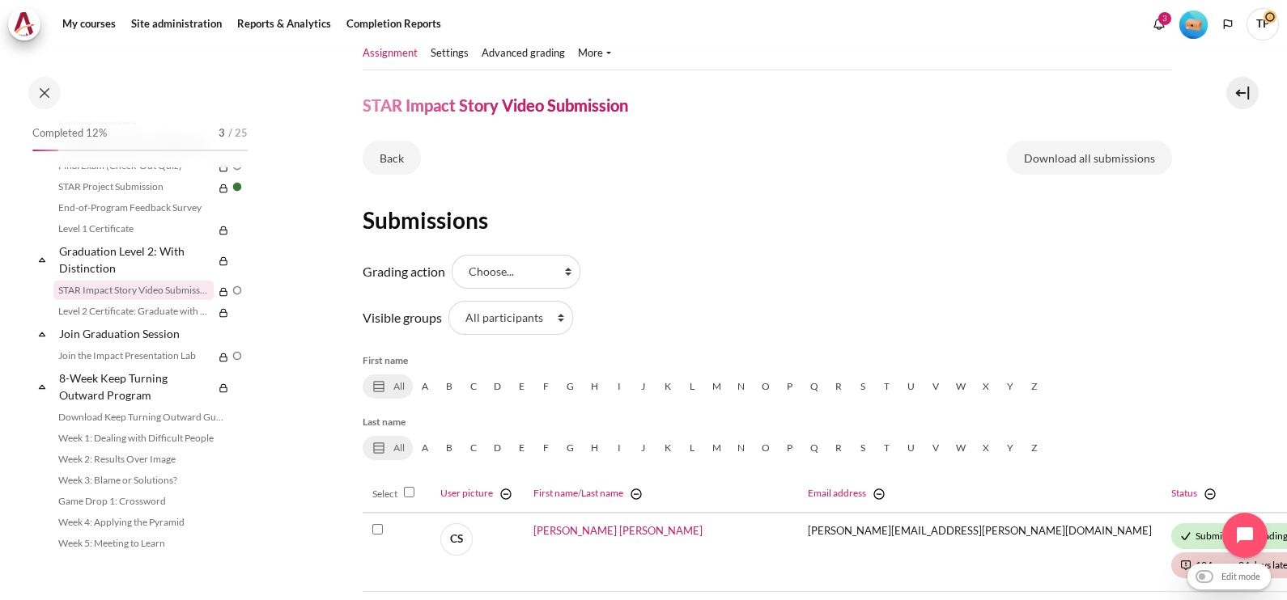
scroll to position [100, 0]
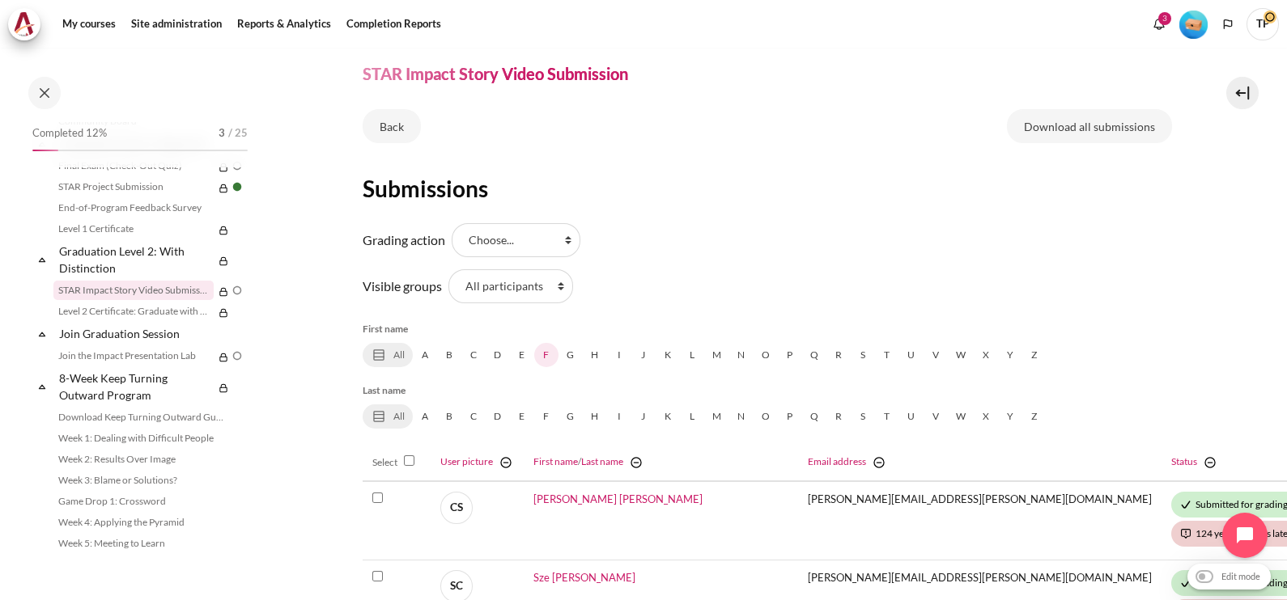
click at [554, 355] on link "F" at bounding box center [546, 355] width 24 height 24
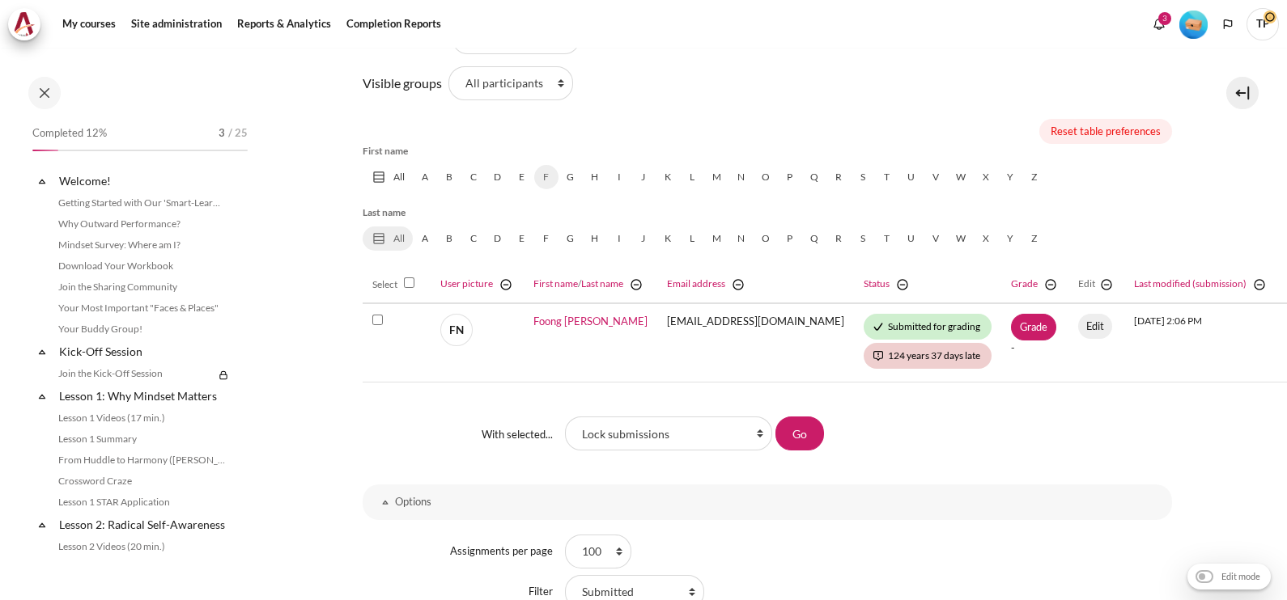
scroll to position [1783, 0]
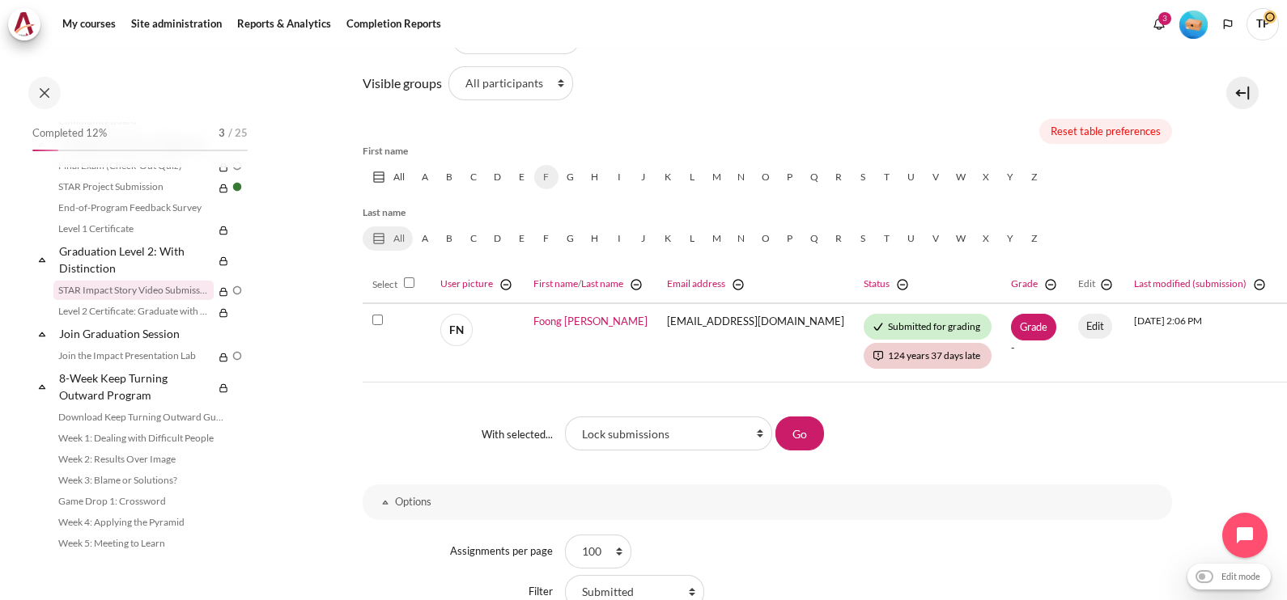
click at [303, 506] on section "My courses OPO MYBN B2 Graduation Level 2: With Distinction STAR Impact Story V…" at bounding box center [767, 265] width 1016 height 1042
click at [80, 24] on link "My courses" at bounding box center [89, 24] width 65 height 32
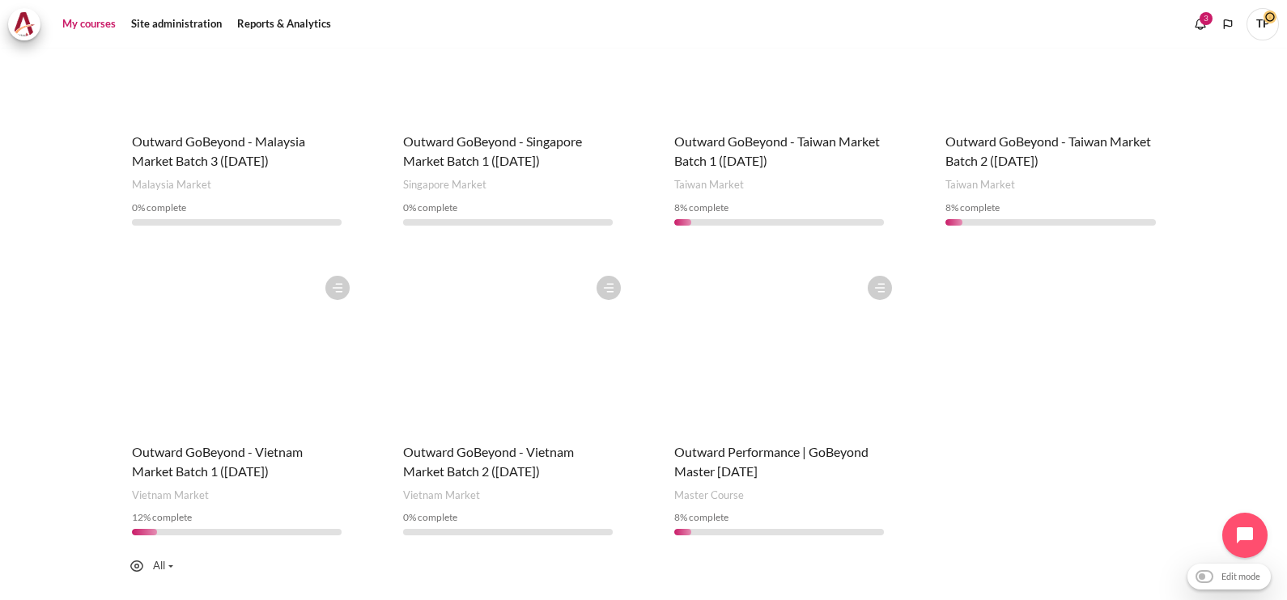
scroll to position [949, 0]
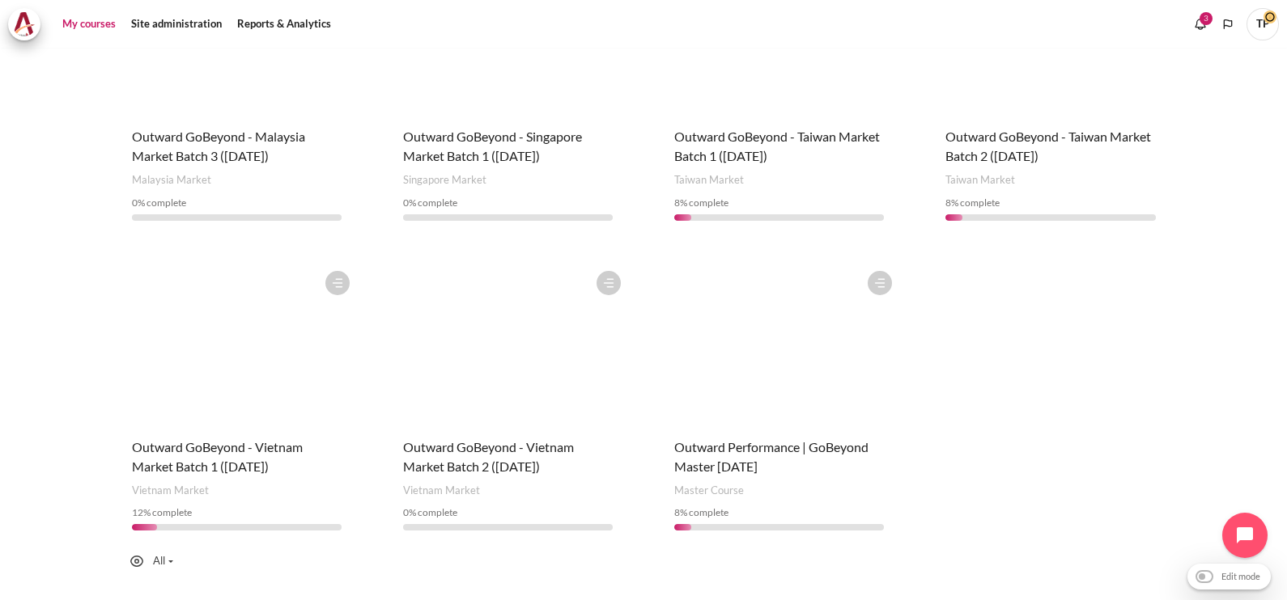
click at [221, 359] on figure "Content" at bounding box center [237, 344] width 242 height 162
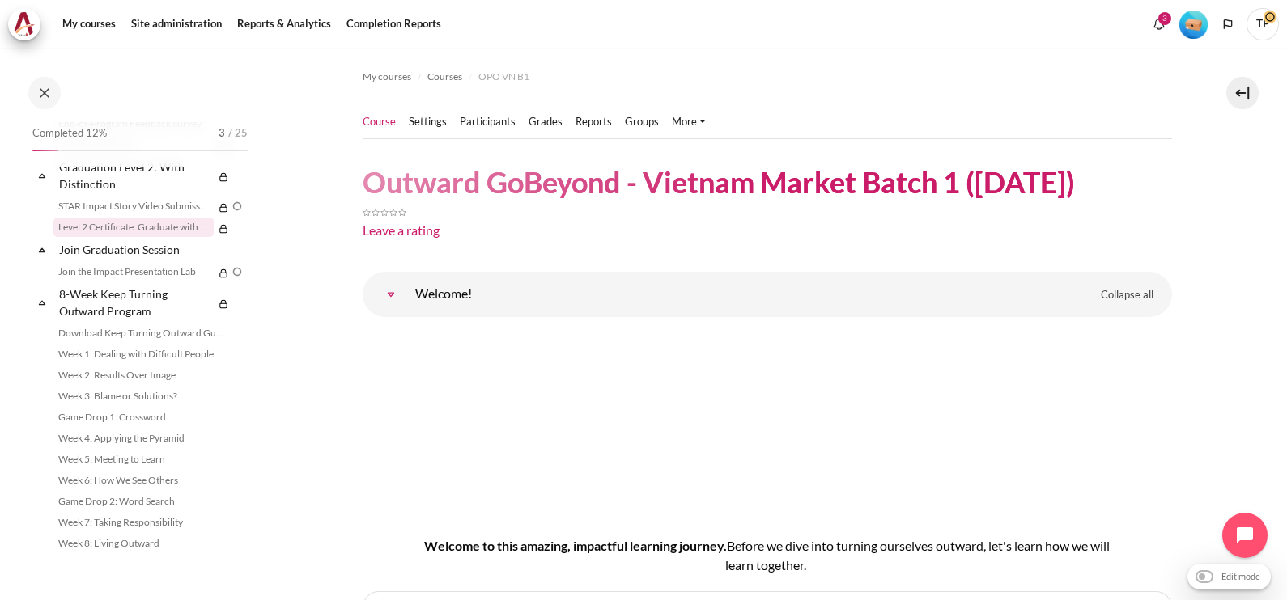
scroll to position [1814, 0]
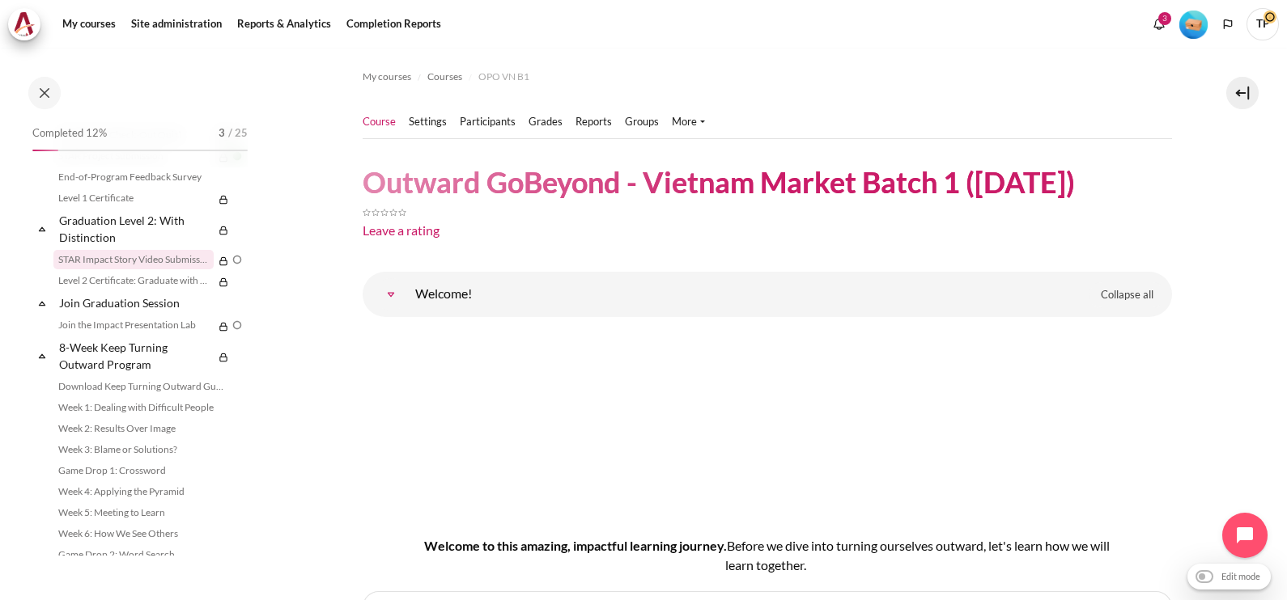
click at [111, 269] on link "STAR Impact Story Video Submission" at bounding box center [133, 259] width 160 height 19
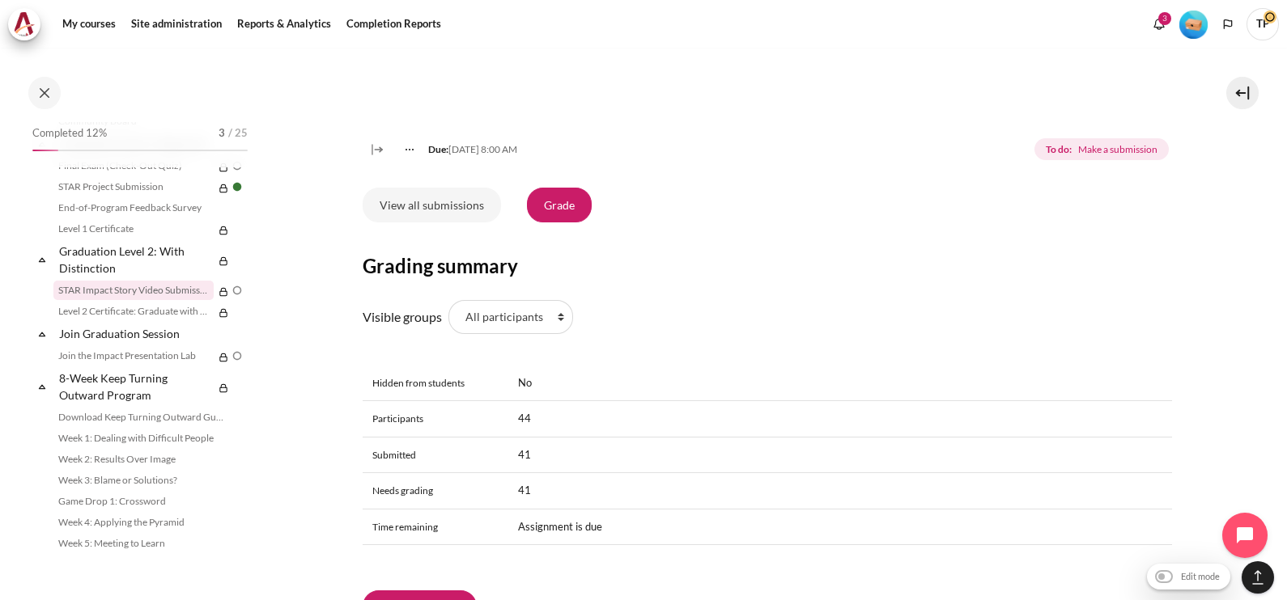
scroll to position [1113, 0]
click at [395, 219] on link "View all submissions" at bounding box center [432, 204] width 138 height 34
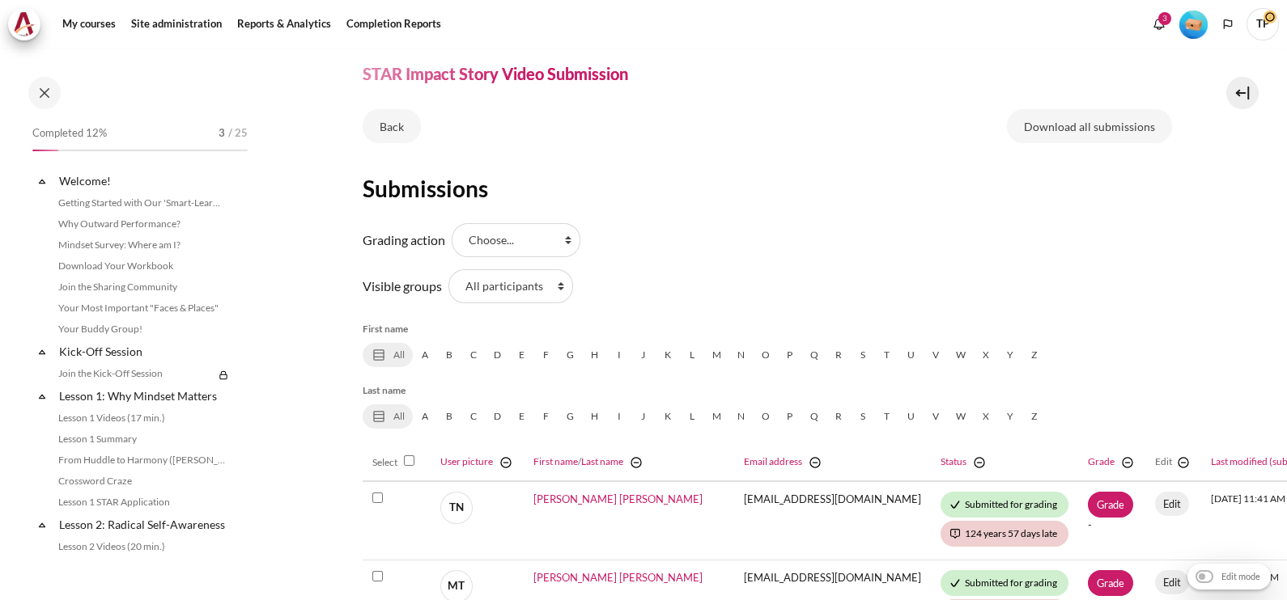
scroll to position [1783, 0]
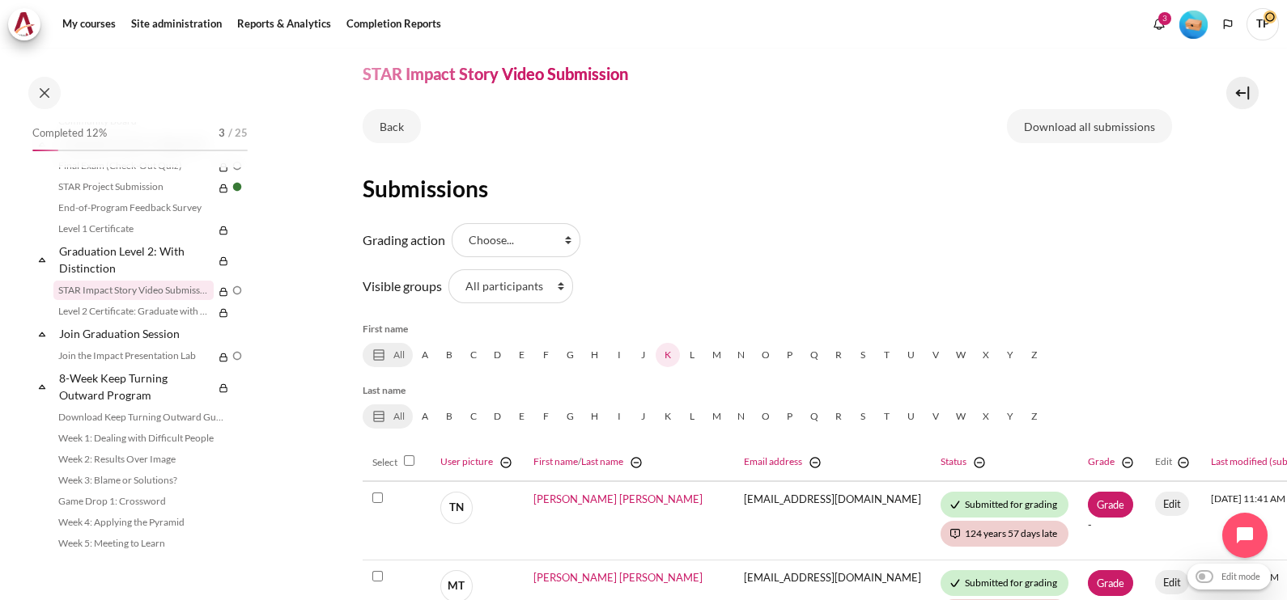
click at [668, 357] on link "K" at bounding box center [668, 355] width 24 height 24
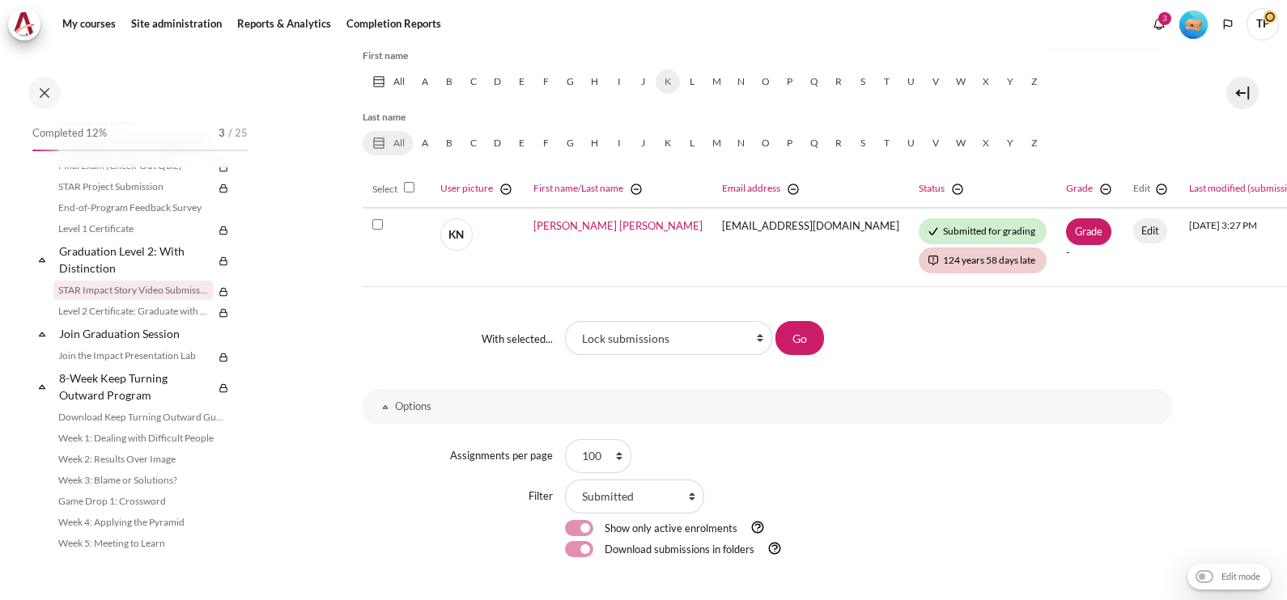
scroll to position [404, 0]
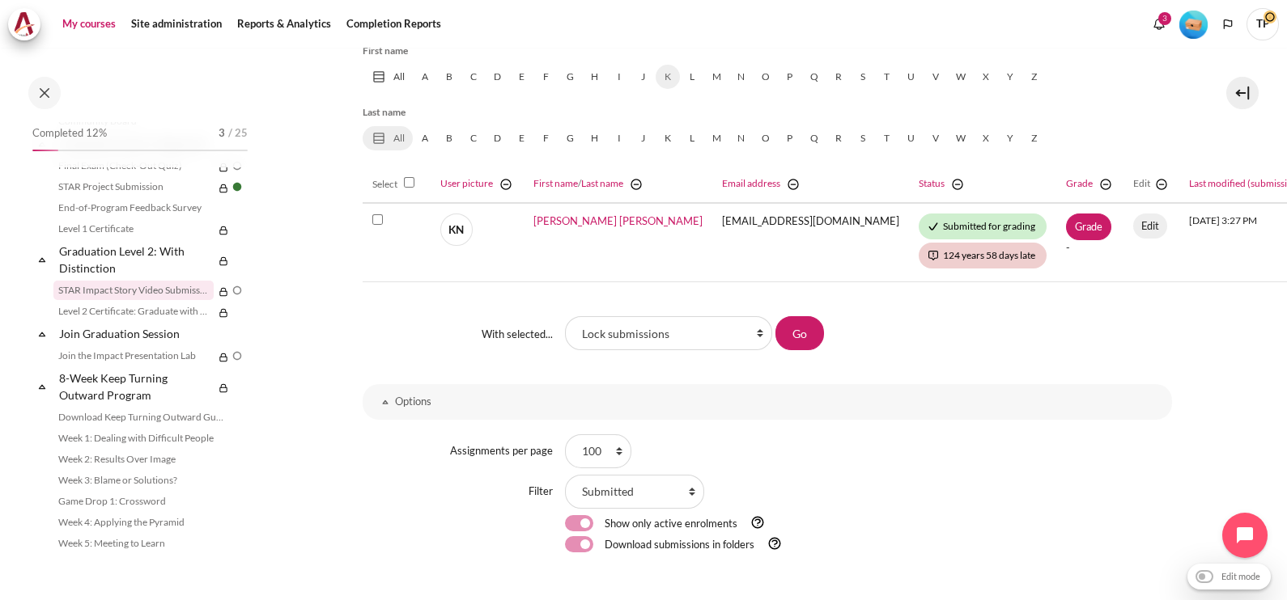
click at [93, 30] on link "My courses" at bounding box center [89, 24] width 65 height 32
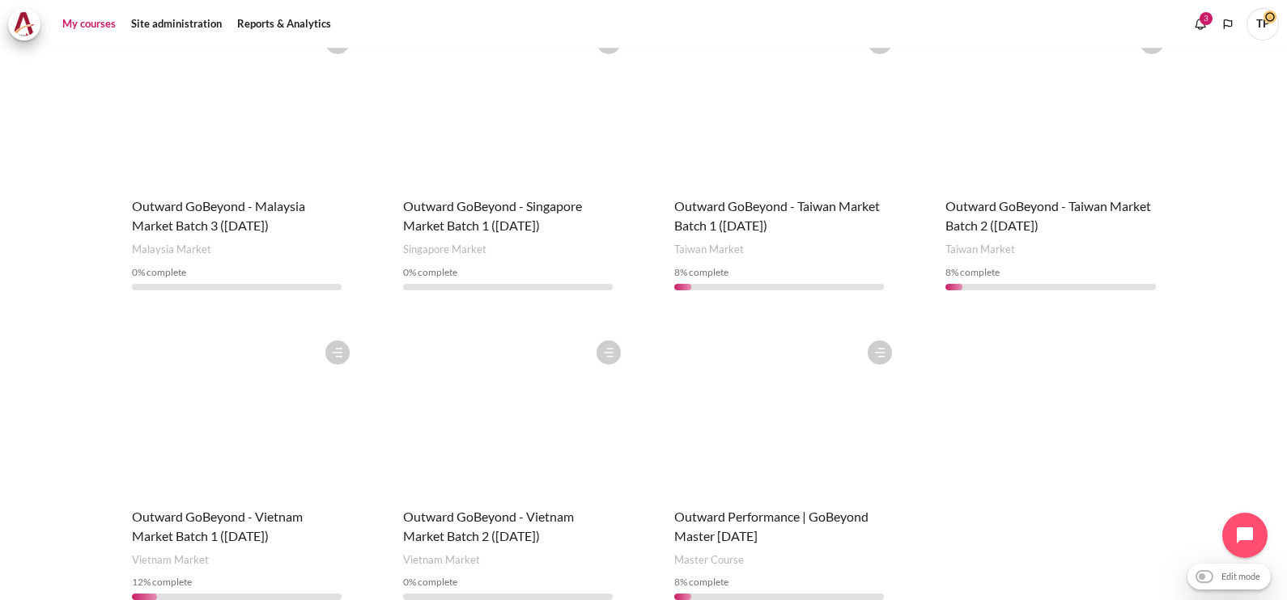
scroll to position [848, 0]
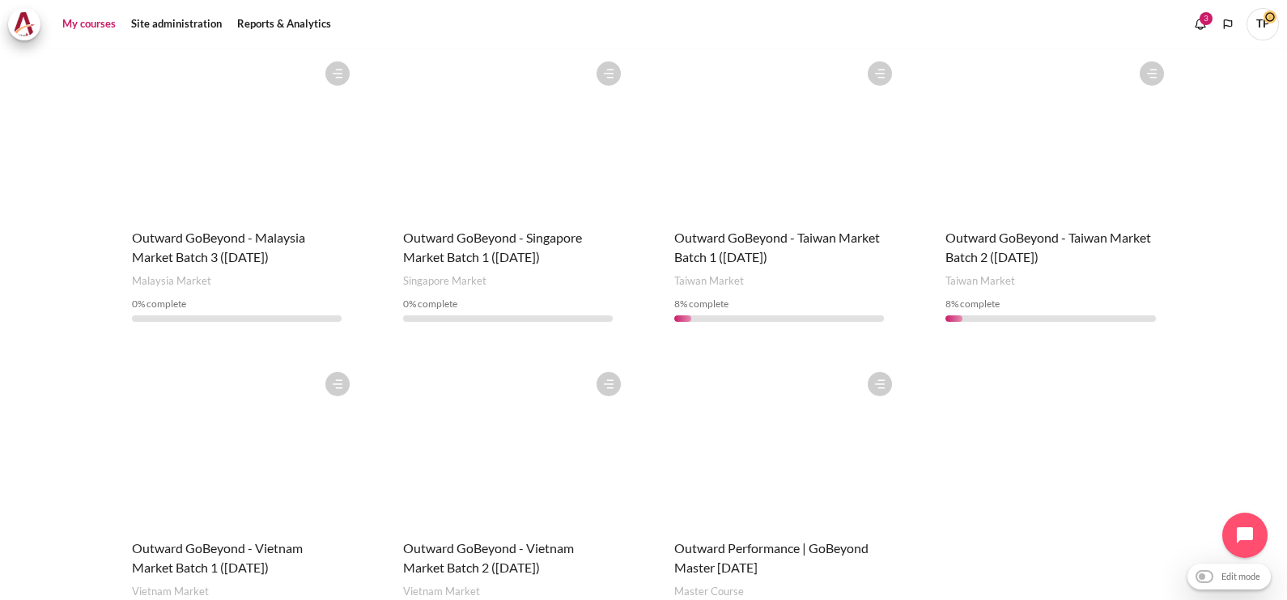
click at [455, 158] on figure "Content" at bounding box center [508, 134] width 242 height 162
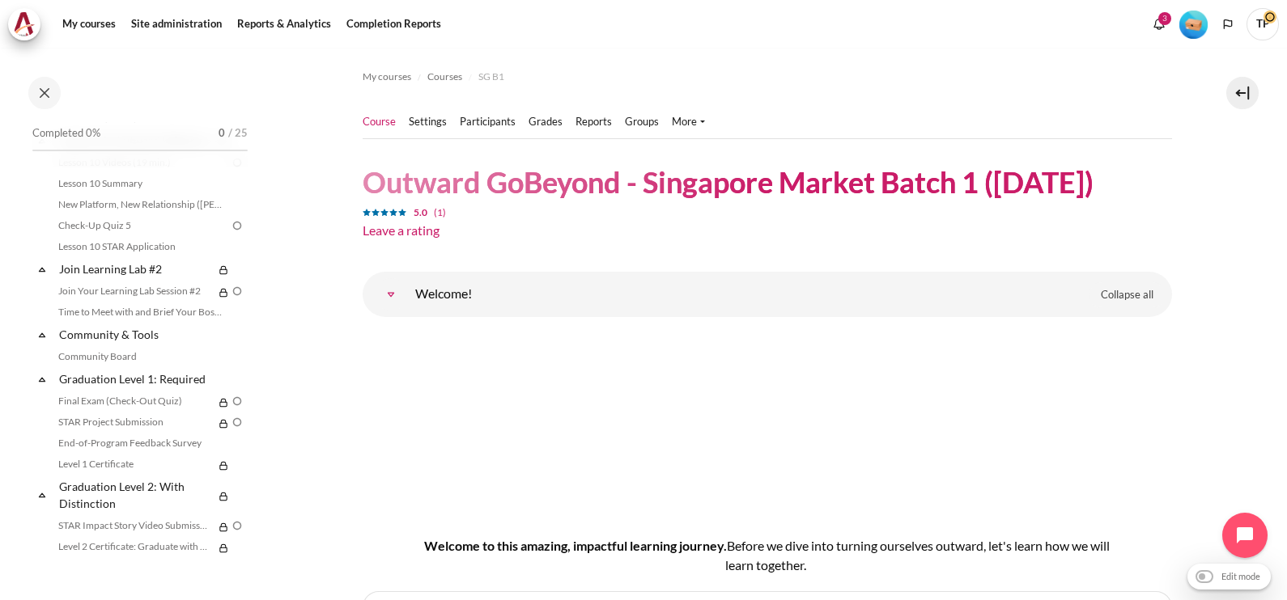
scroll to position [1821, 0]
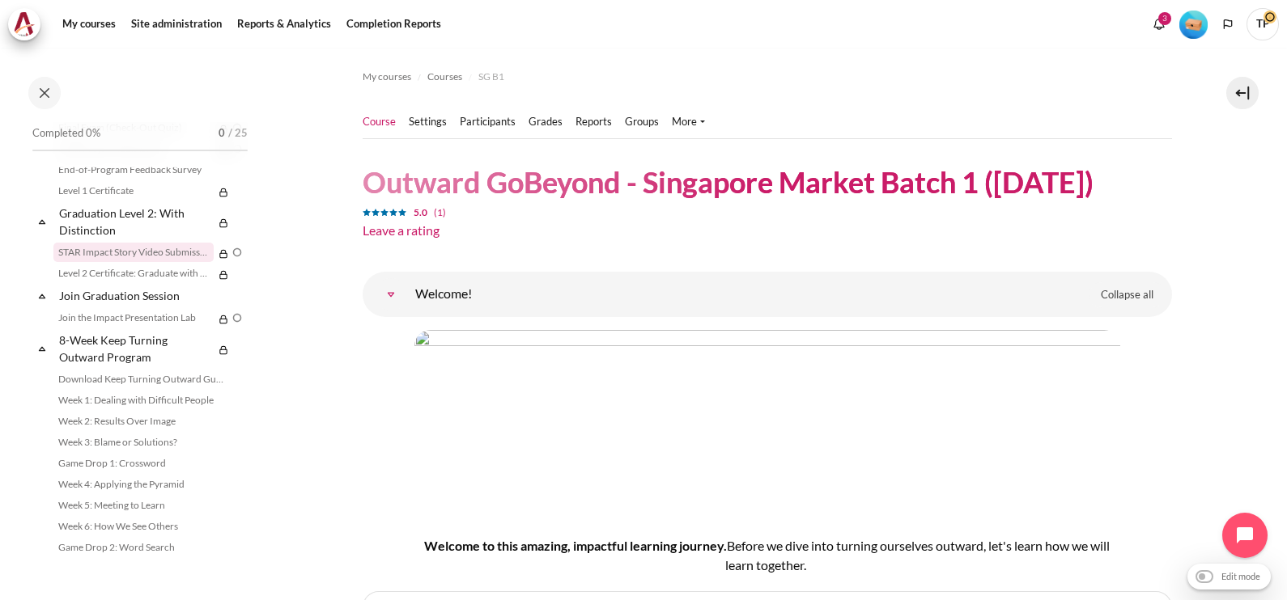
click at [83, 262] on link "STAR Impact Story Video Submission" at bounding box center [133, 252] width 160 height 19
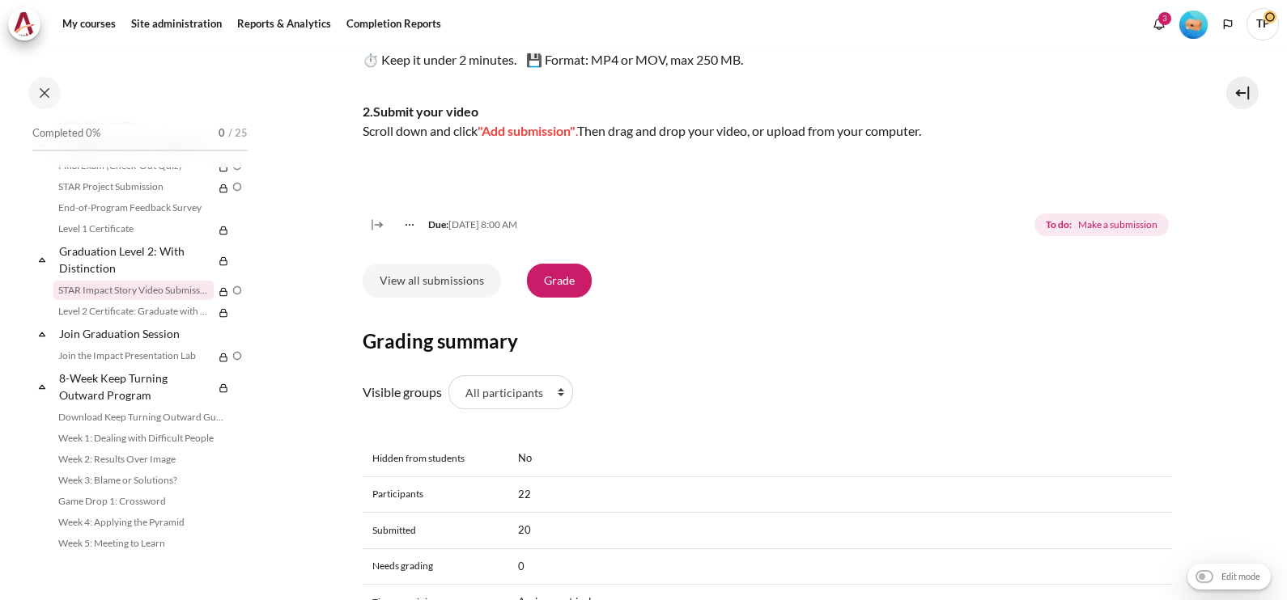
scroll to position [404, 0]
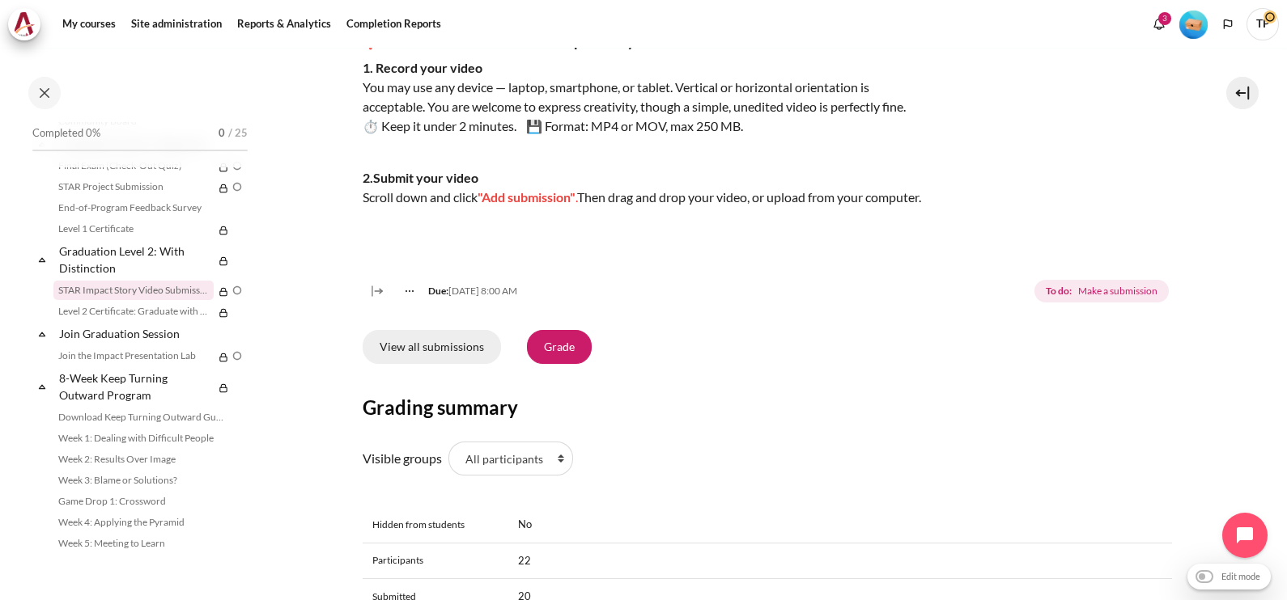
click at [401, 356] on link "View all submissions" at bounding box center [432, 347] width 138 height 34
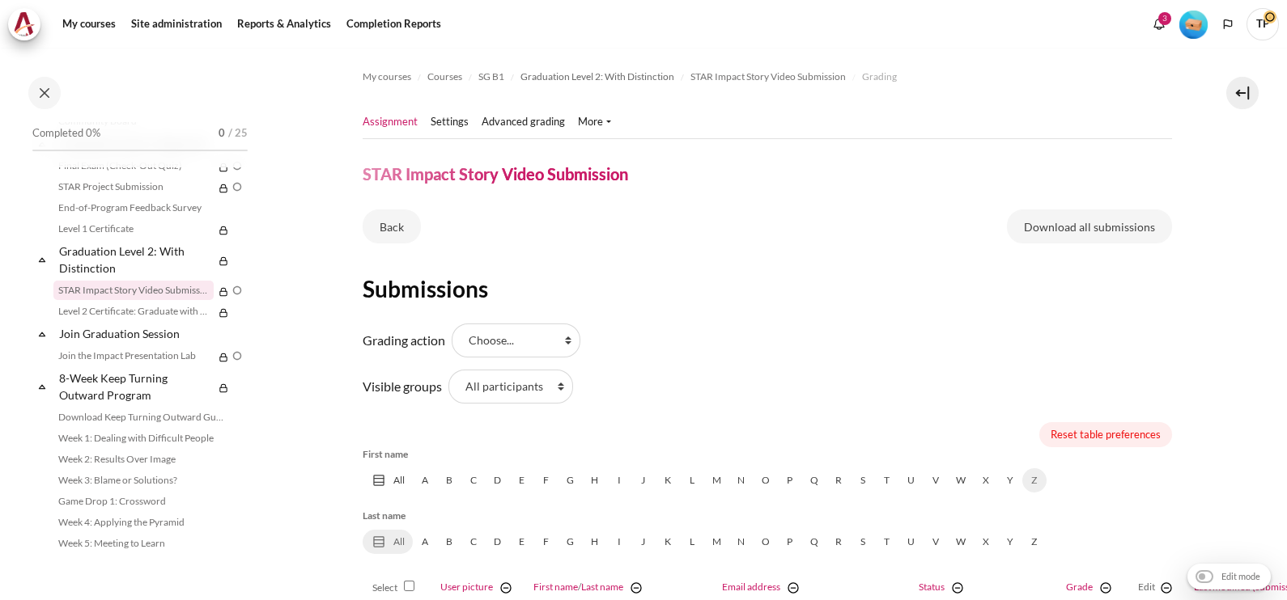
scroll to position [303, 0]
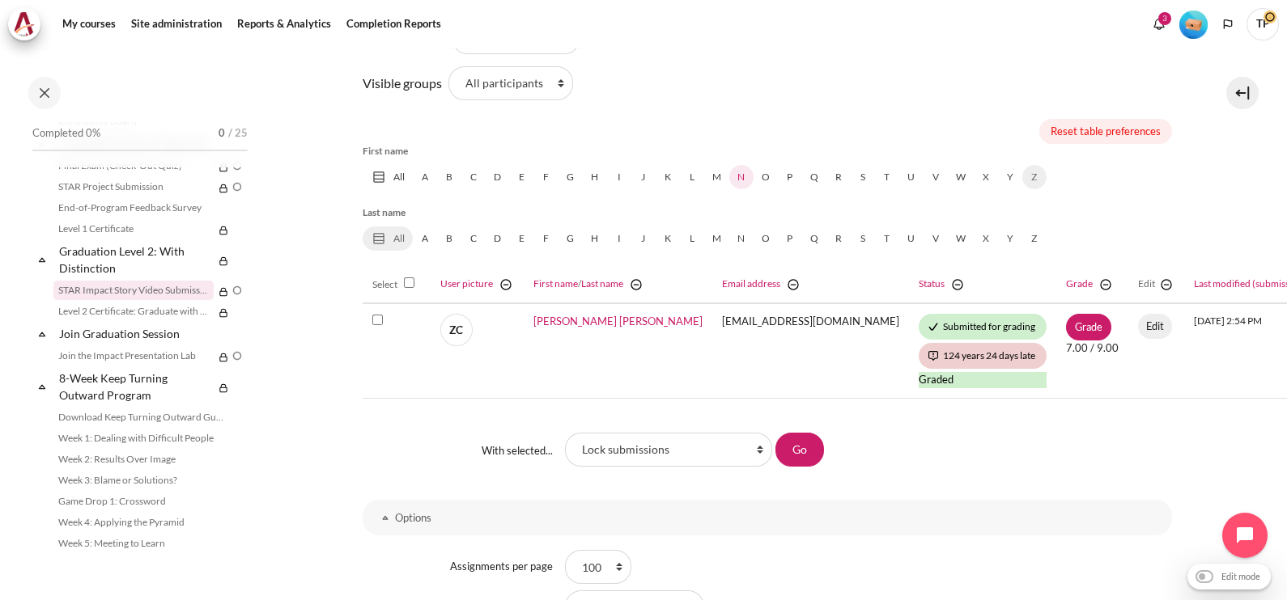
click at [742, 178] on link "N" at bounding box center [741, 177] width 24 height 24
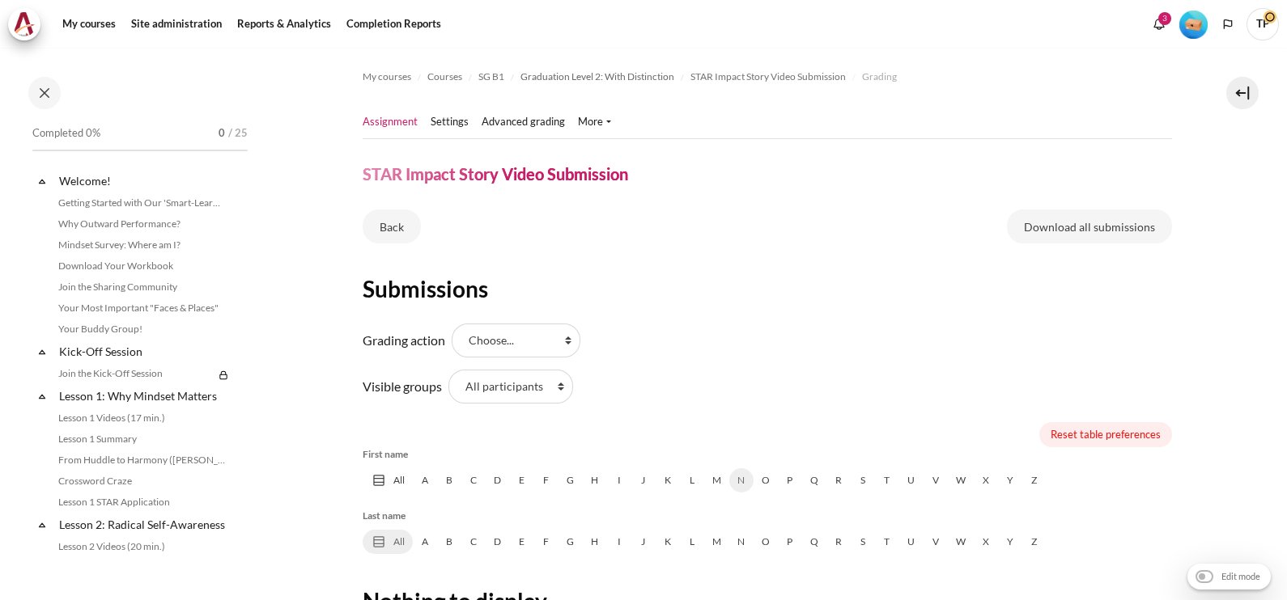
scroll to position [303, 0]
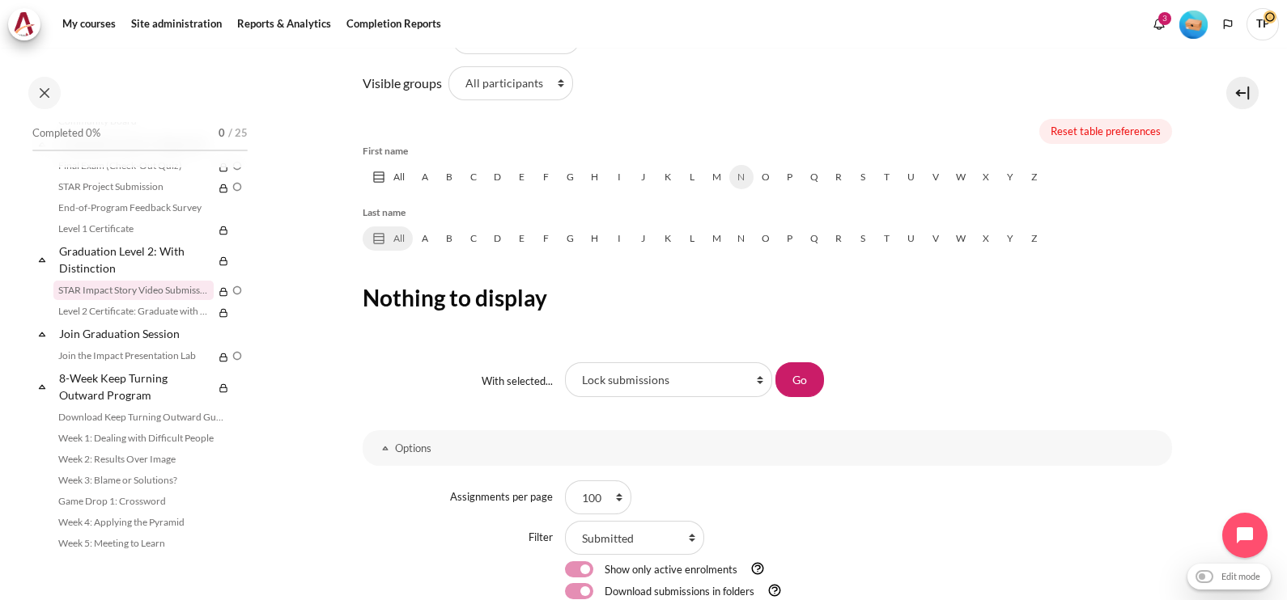
click at [746, 174] on span "N" at bounding box center [741, 177] width 24 height 24
click at [460, 178] on link "B" at bounding box center [449, 177] width 24 height 24
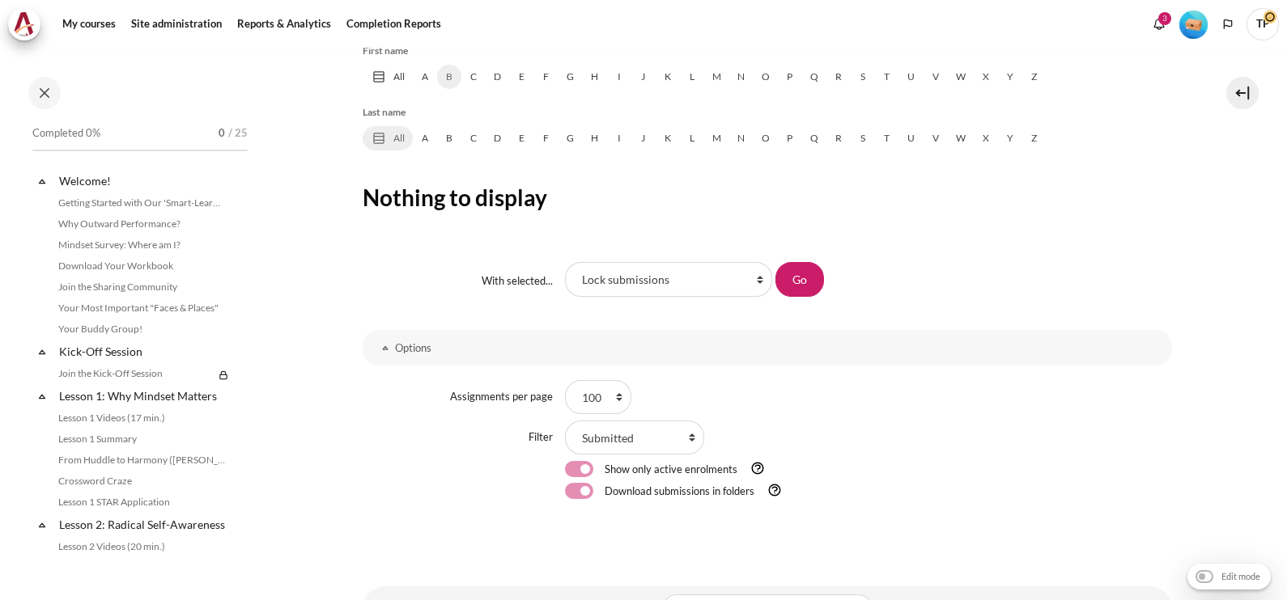
scroll to position [1783, 0]
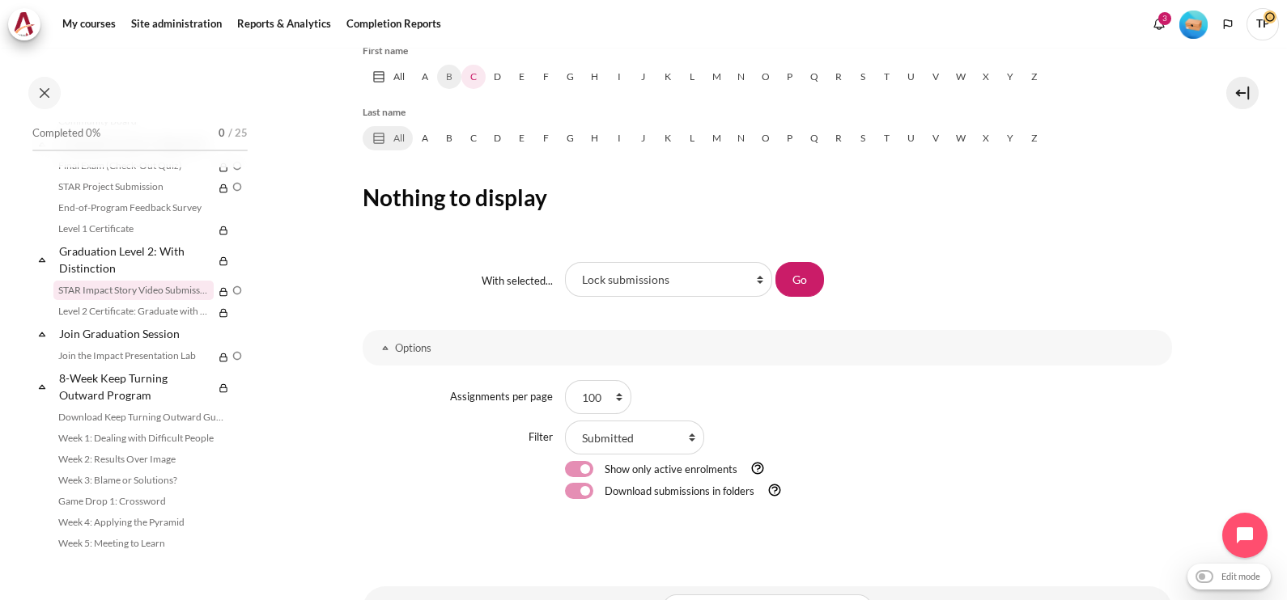
click at [468, 74] on link "C" at bounding box center [473, 77] width 24 height 24
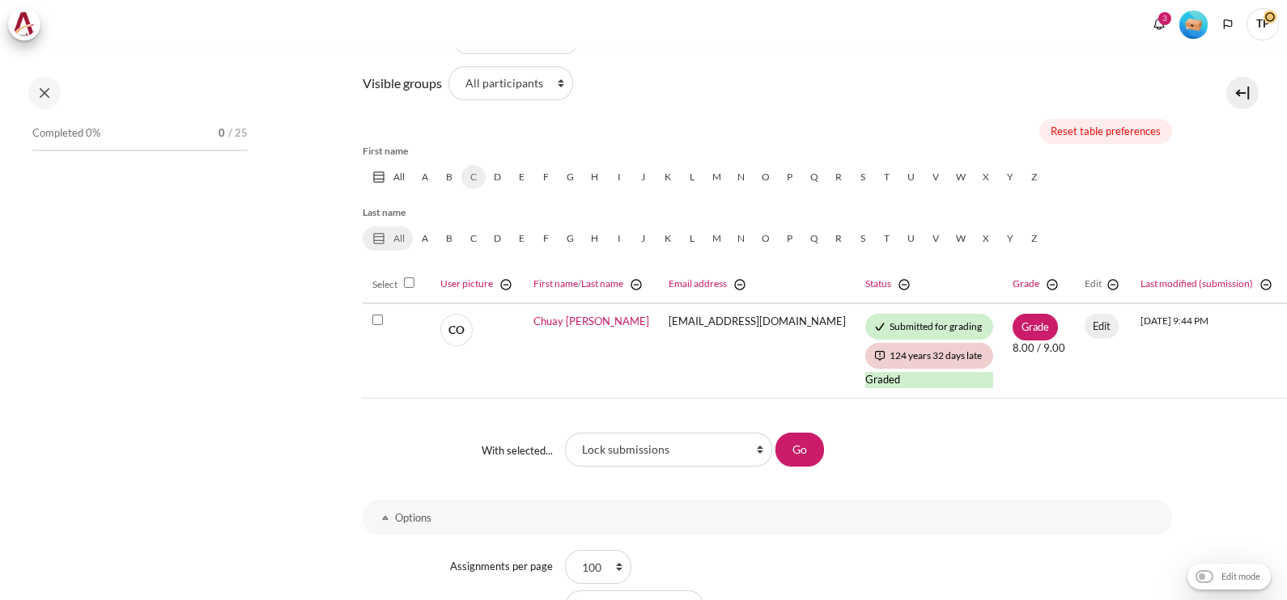
scroll to position [1783, 0]
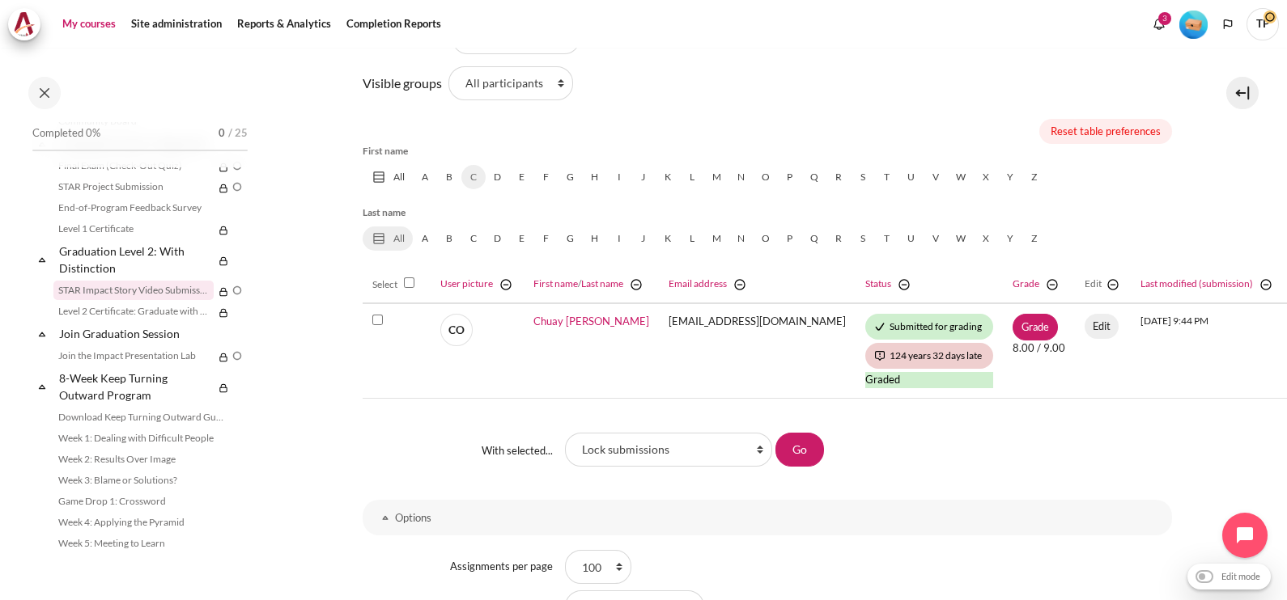
click at [79, 16] on link "My courses" at bounding box center [89, 24] width 65 height 32
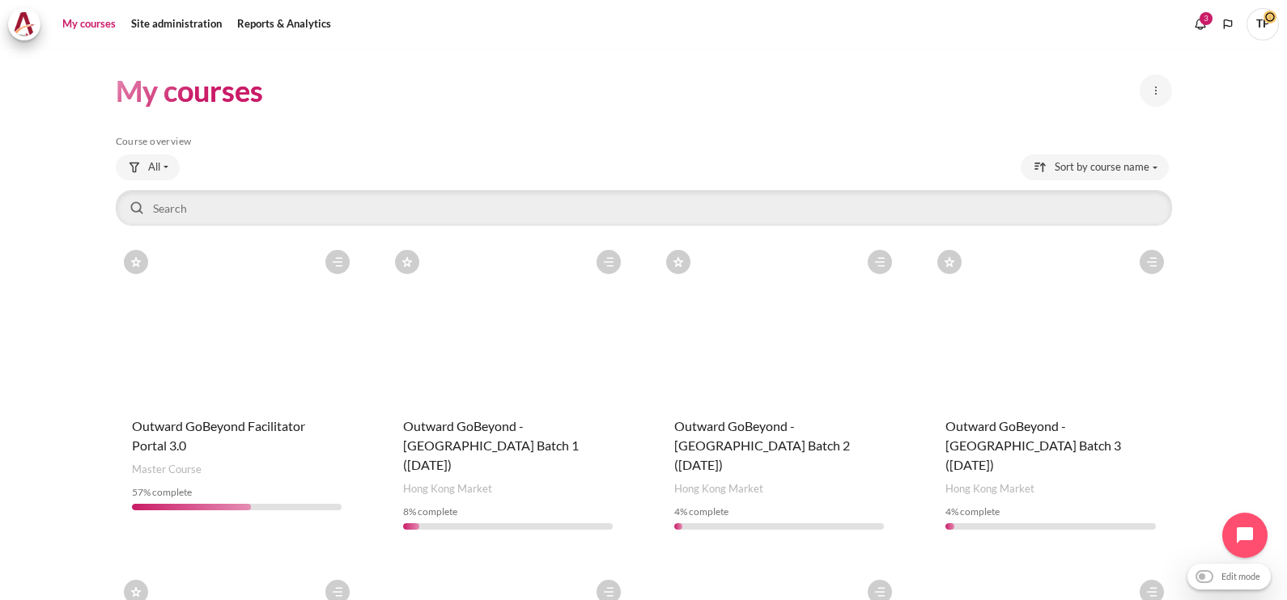
click at [1254, 23] on span "TP" at bounding box center [1262, 24] width 32 height 32
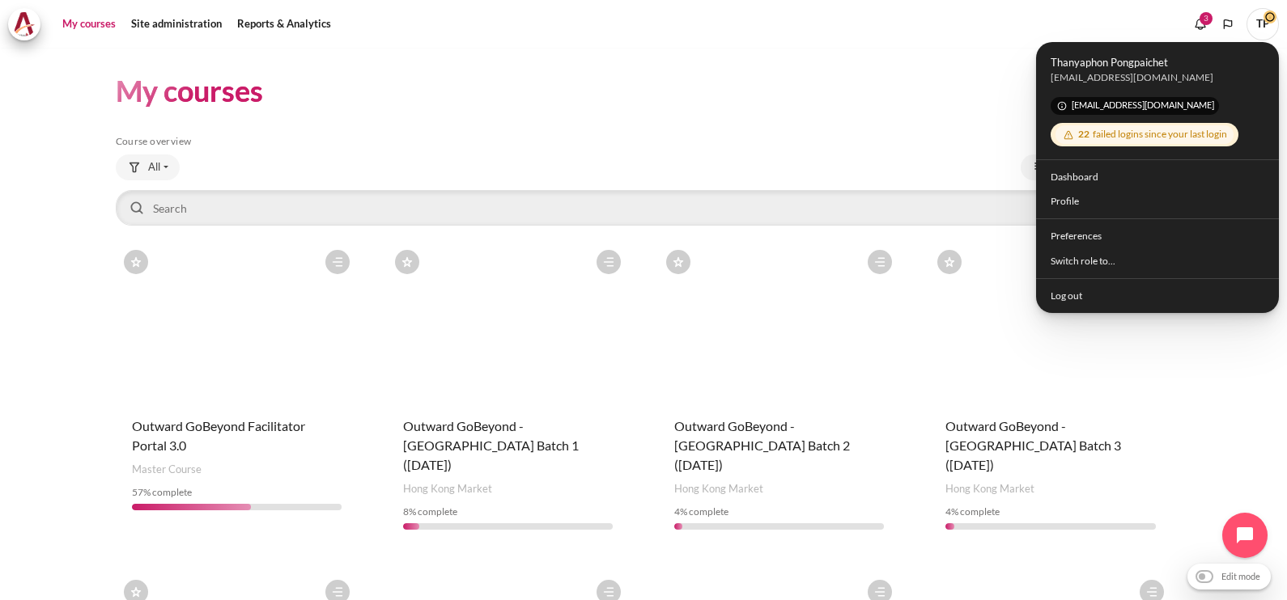
click at [897, 92] on header "My courses New course Manage courses" at bounding box center [644, 91] width 1056 height 38
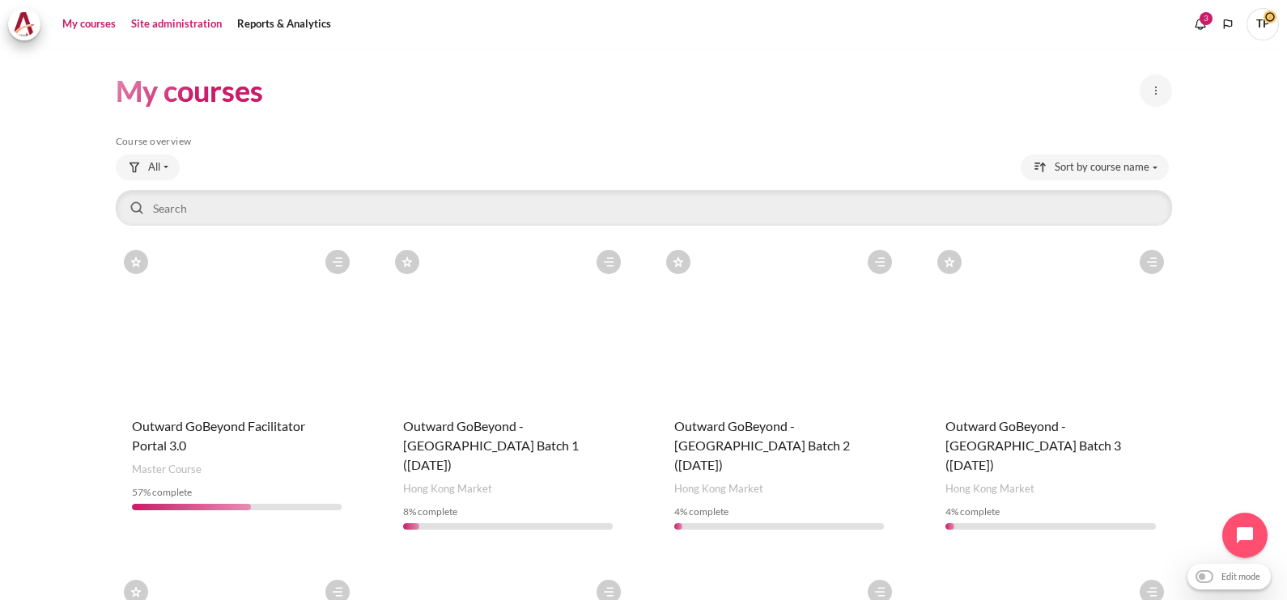
click at [164, 24] on link "Site administration" at bounding box center [176, 24] width 102 height 32
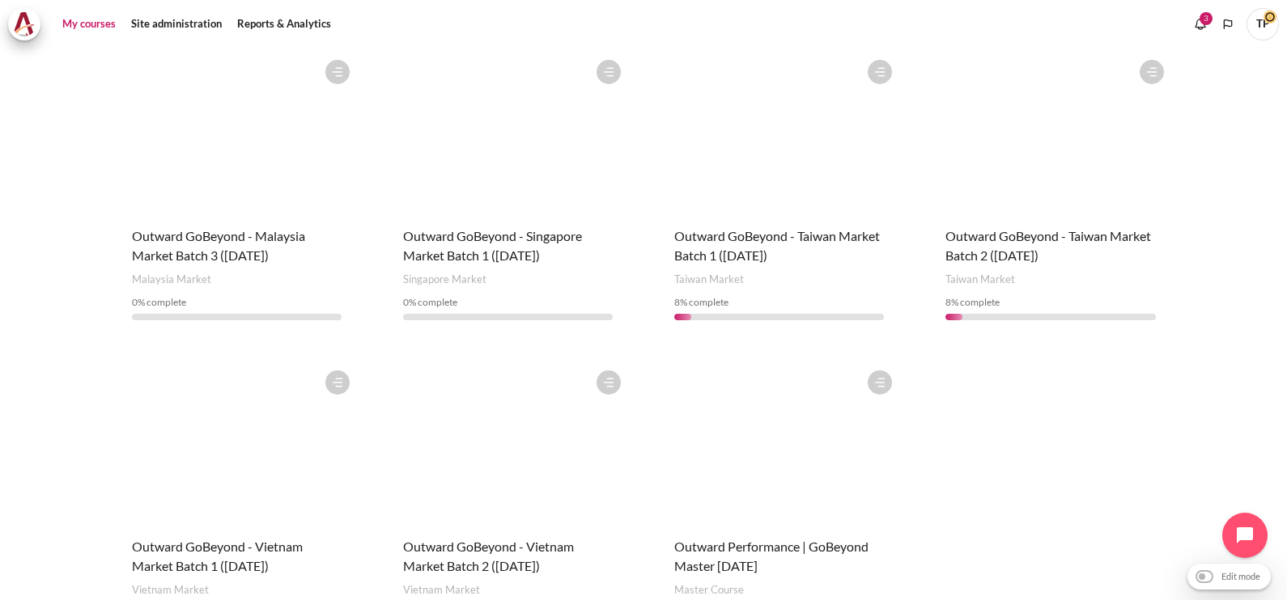
scroll to position [808, 0]
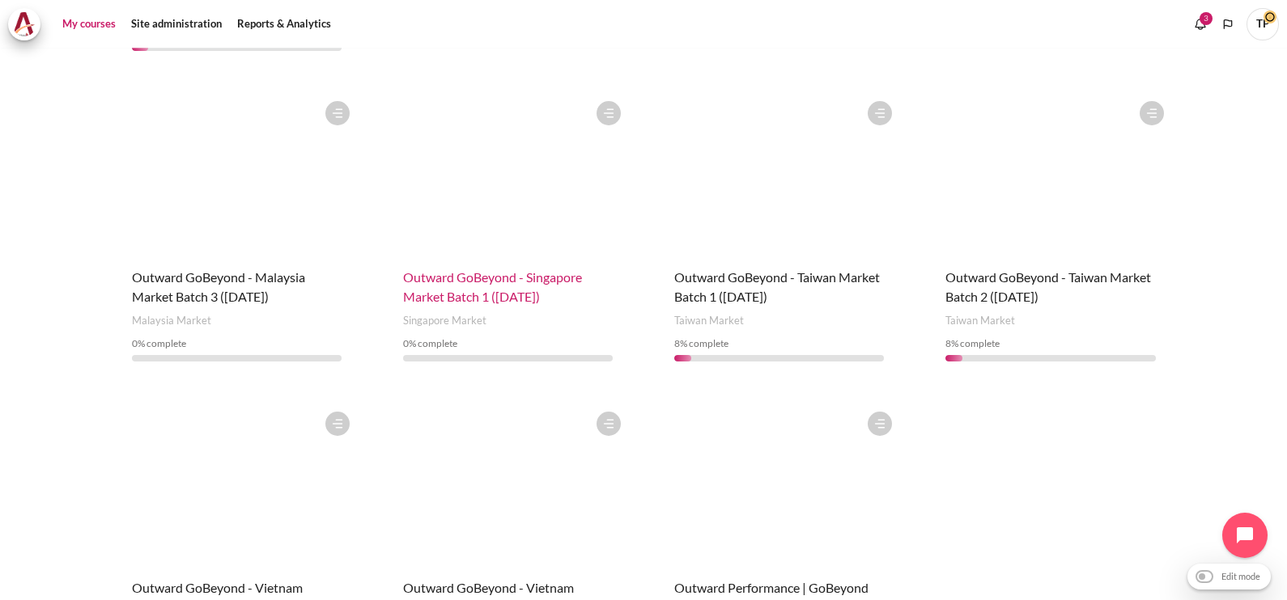
click at [528, 269] on span "Outward GoBeyond - Singapore Market Batch 1 (July 2025)" at bounding box center [492, 286] width 179 height 35
click at [528, 269] on span "Outward GoBeyond - Singapore Market Batch 1 ([DATE])" at bounding box center [492, 286] width 179 height 35
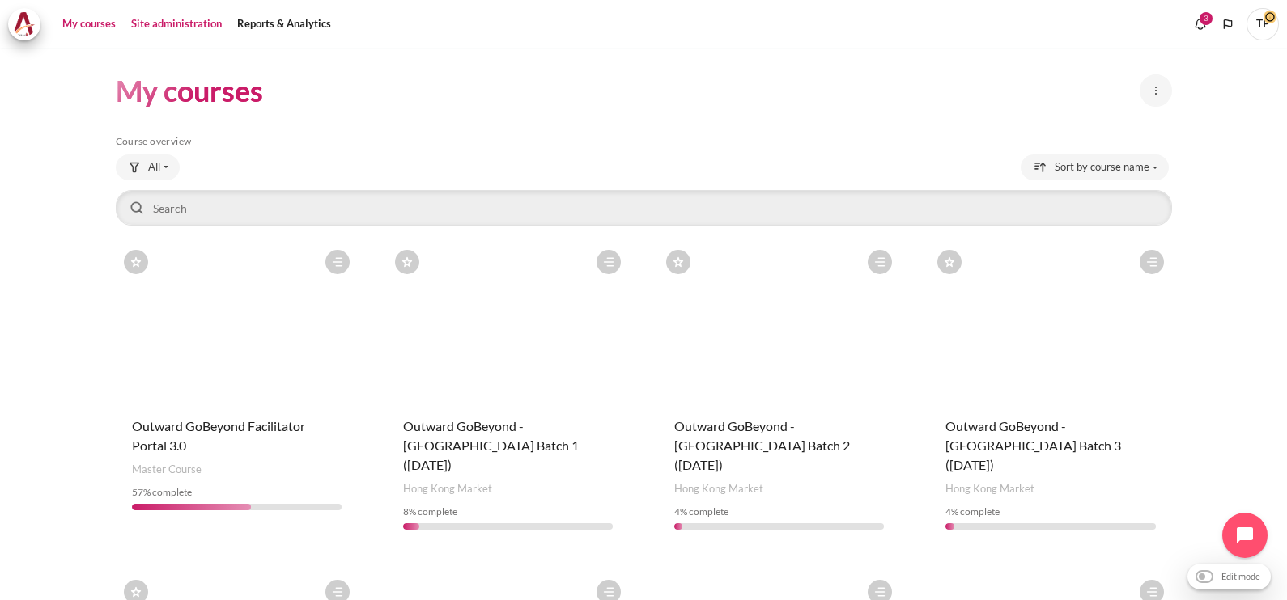
click at [183, 18] on link "Site administration" at bounding box center [176, 24] width 102 height 32
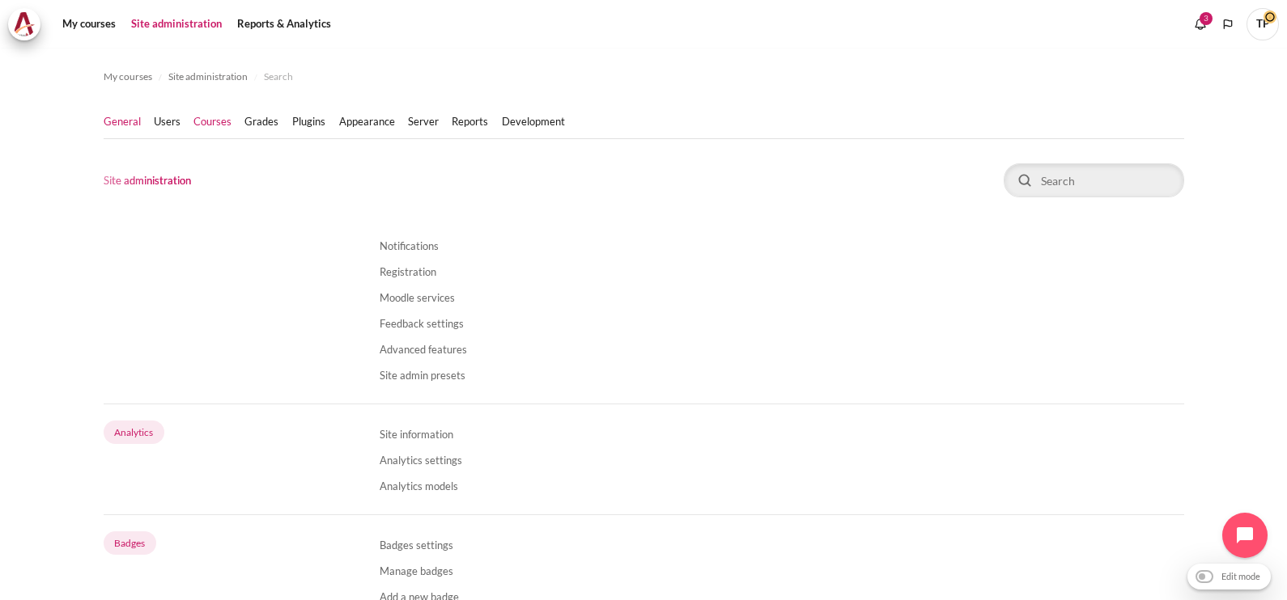
click at [206, 118] on link "Courses" at bounding box center [212, 122] width 38 height 16
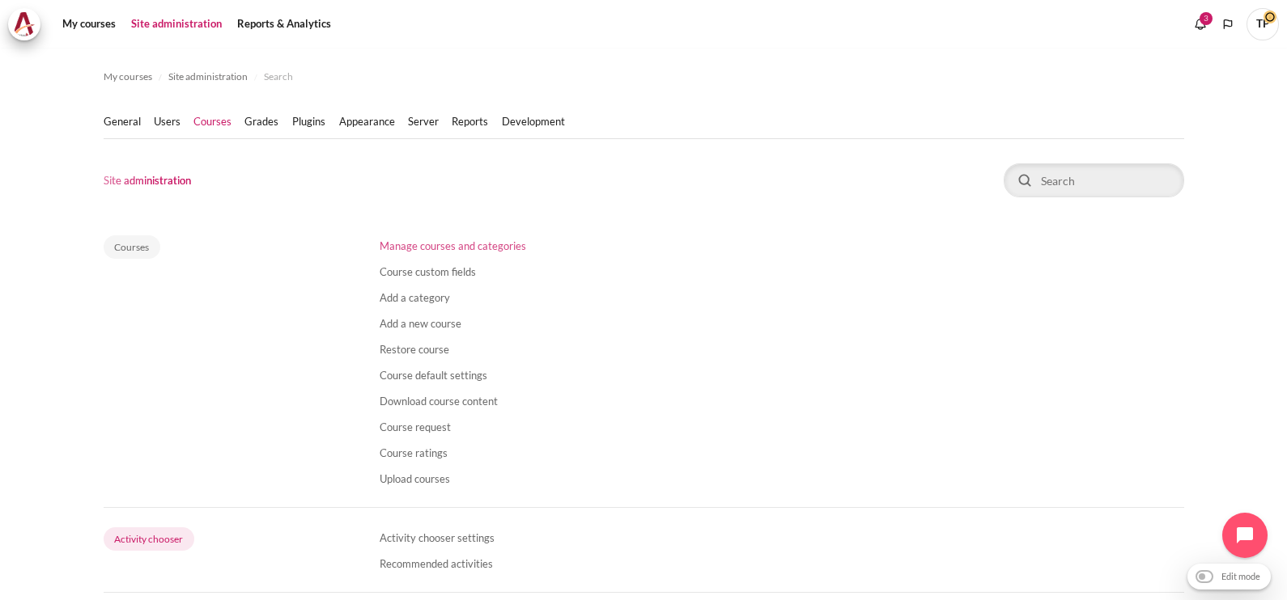
click at [416, 242] on link "Manage courses and categories" at bounding box center [453, 246] width 146 height 13
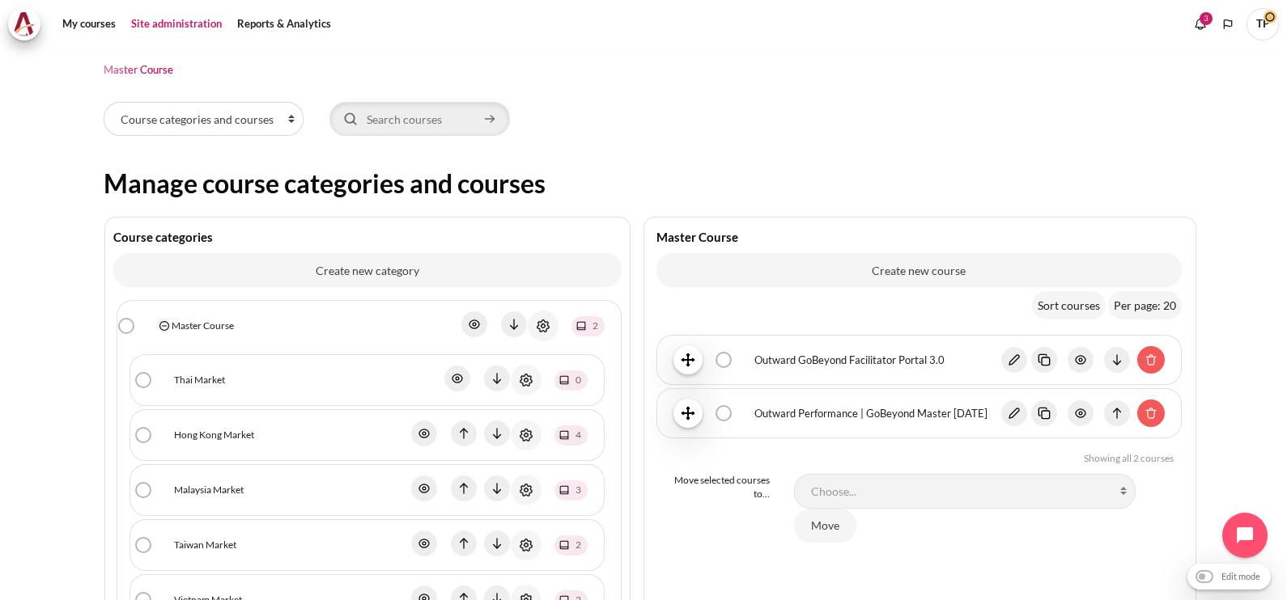
scroll to position [303, 0]
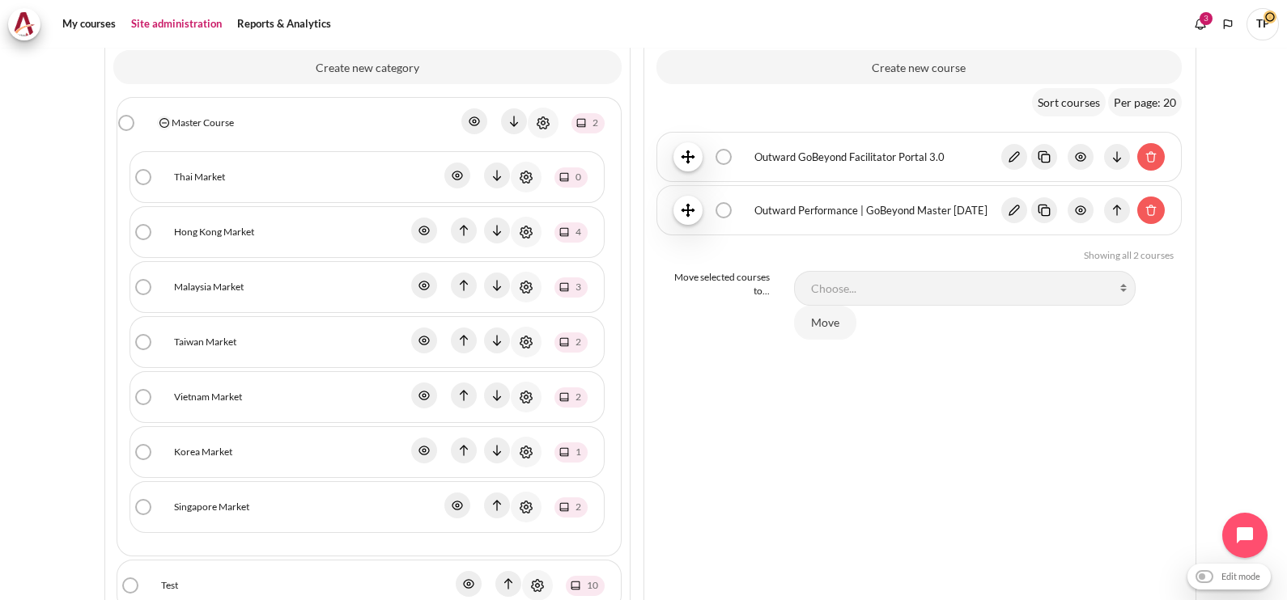
click at [190, 504] on link "Singapore Market" at bounding box center [211, 507] width 75 height 15
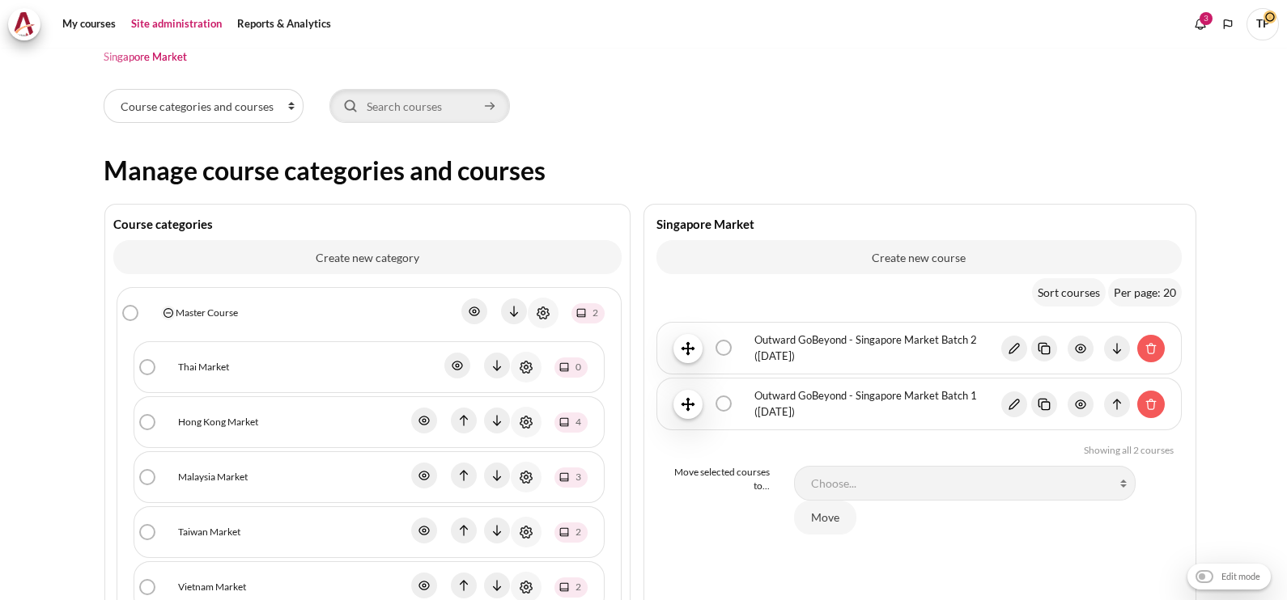
scroll to position [202, 0]
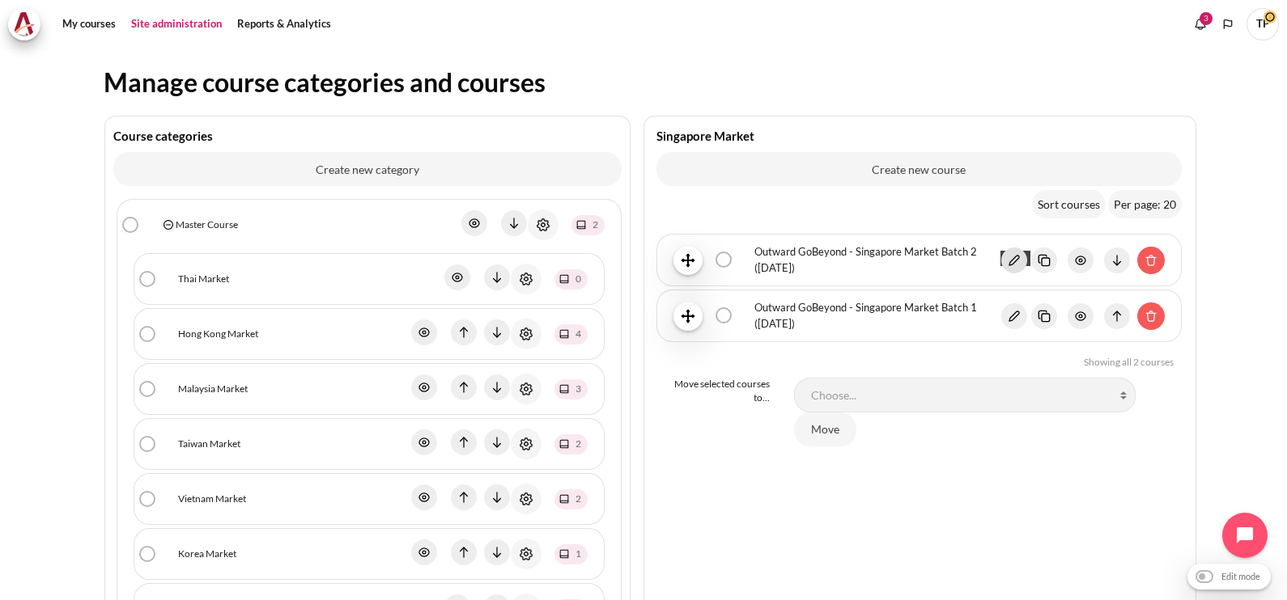
click at [1001, 250] on img "Content" at bounding box center [1014, 261] width 26 height 26
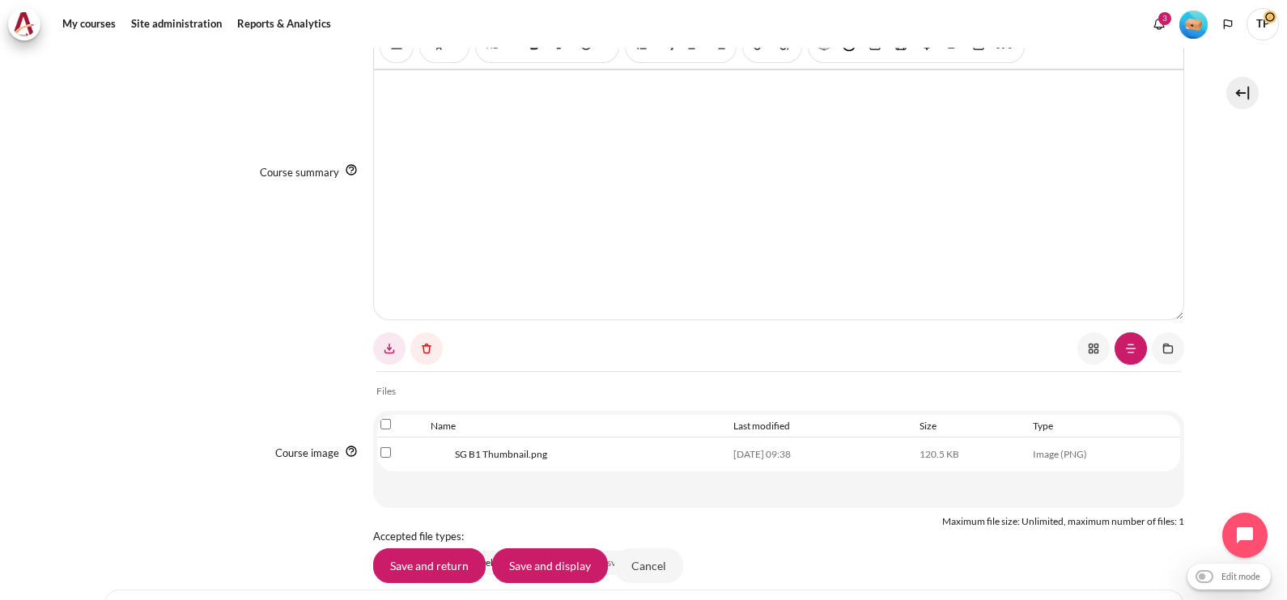
scroll to position [707, 0]
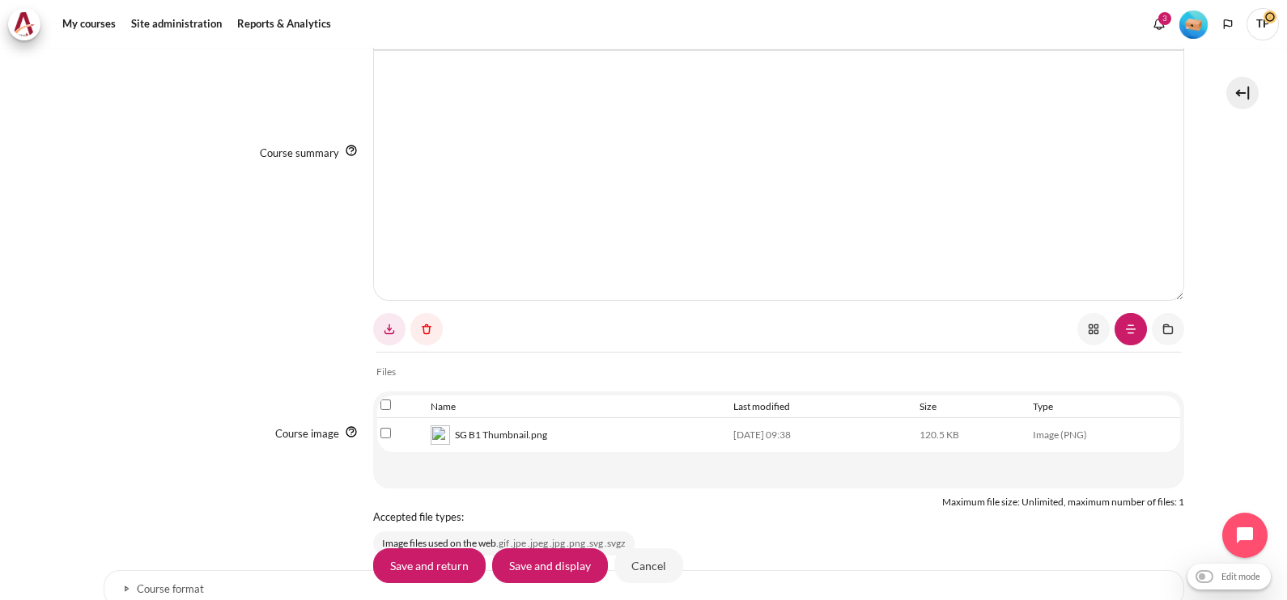
click at [384, 431] on input "Select file 'SG B1 Thumbnail.png'" at bounding box center [385, 433] width 11 height 11
checkbox input "true"
click at [425, 333] on link "Content" at bounding box center [426, 329] width 32 height 32
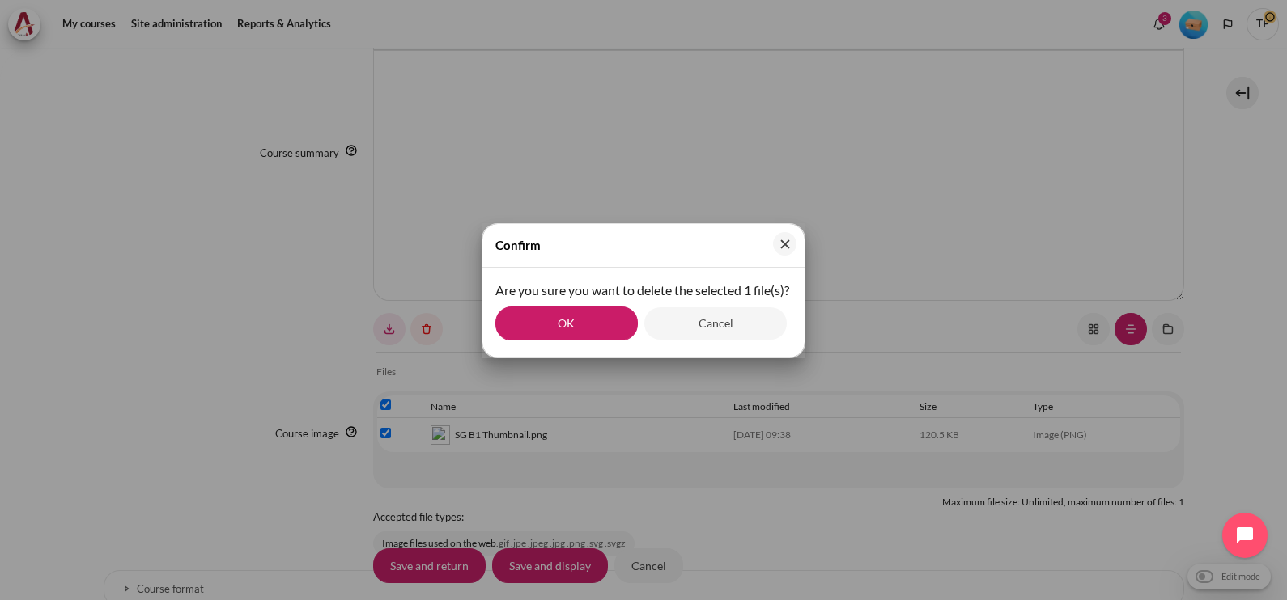
drag, startPoint x: 562, startPoint y: 332, endPoint x: 524, endPoint y: 401, distance: 78.2
click at [561, 332] on button "OK" at bounding box center [566, 324] width 142 height 34
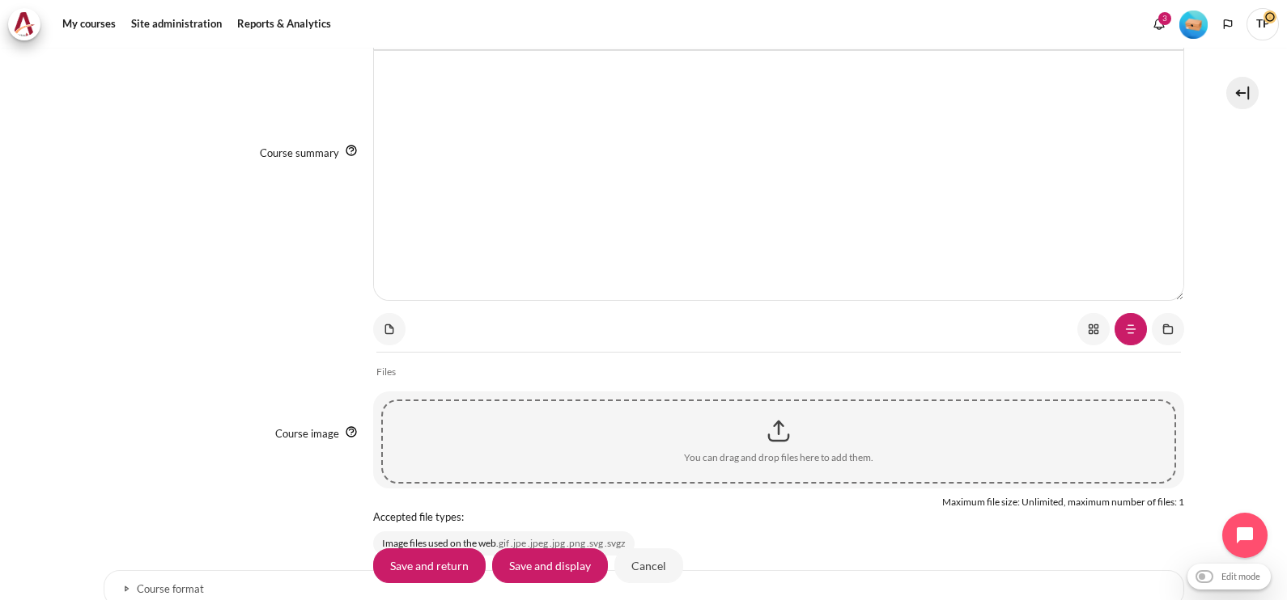
click at [1224, 411] on section "Course Settings" at bounding box center [643, 191] width 1287 height 1703
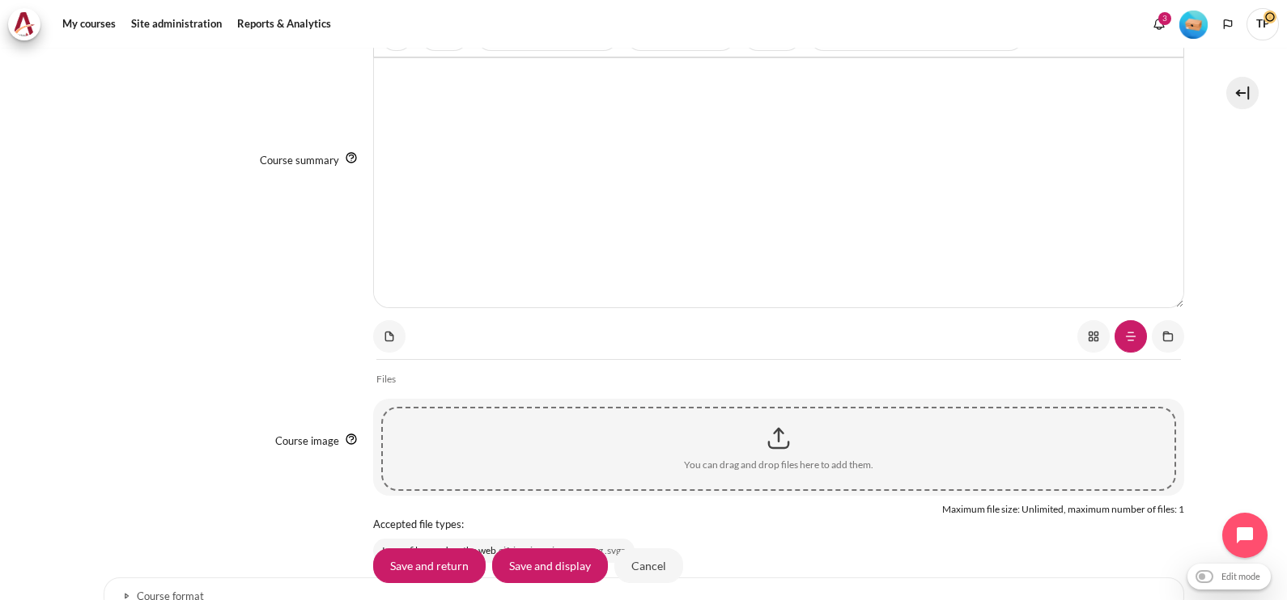
scroll to position [910, 0]
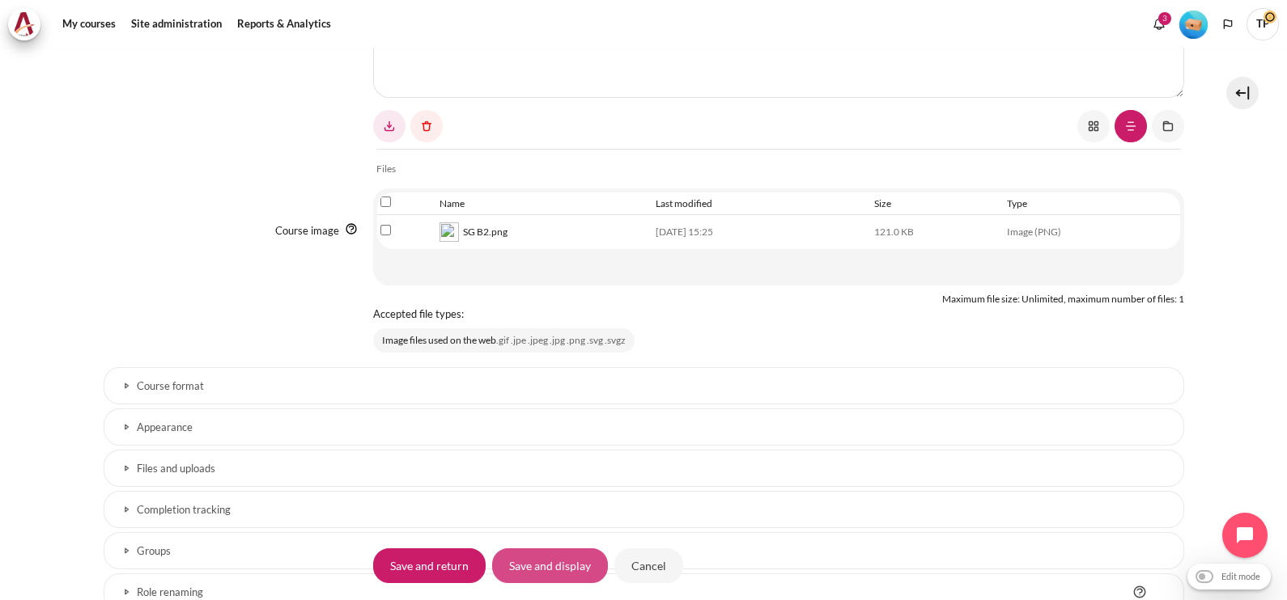
click at [527, 564] on input "Save and display" at bounding box center [550, 566] width 116 height 34
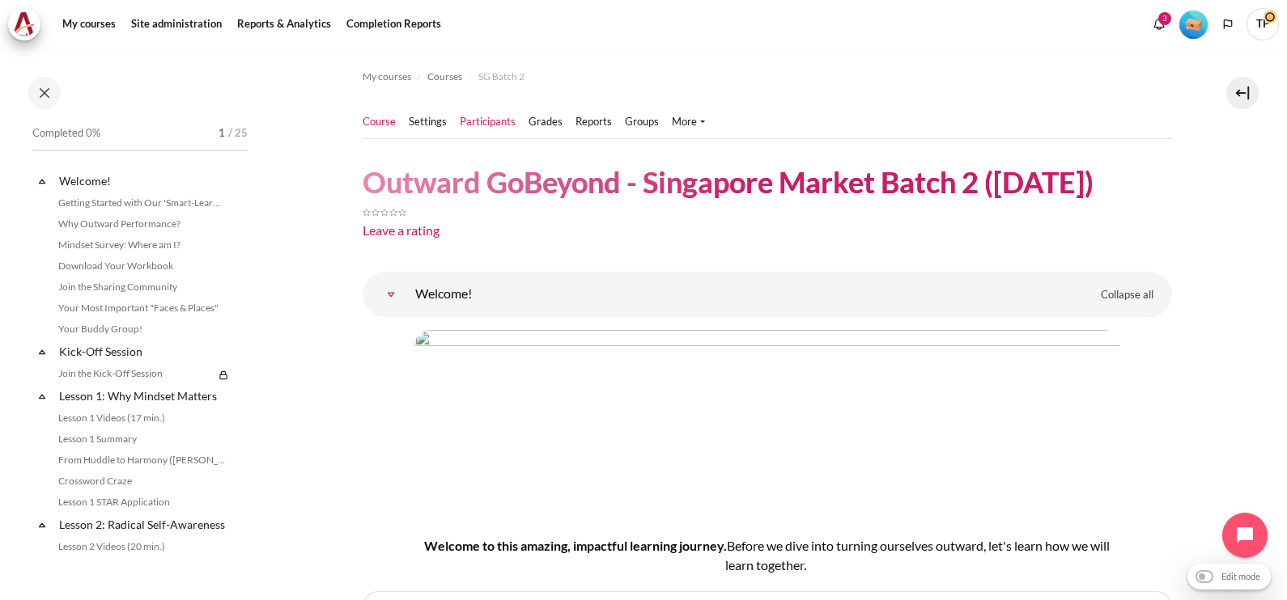
click at [477, 129] on link "Participants" at bounding box center [488, 122] width 56 height 16
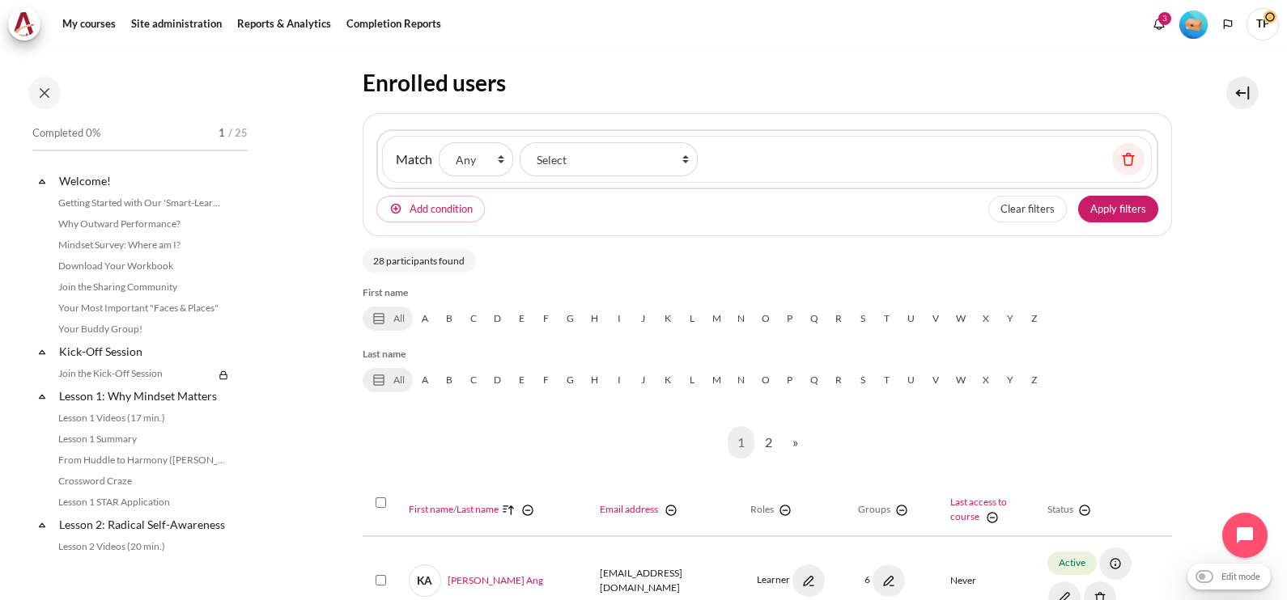
scroll to position [100, 0]
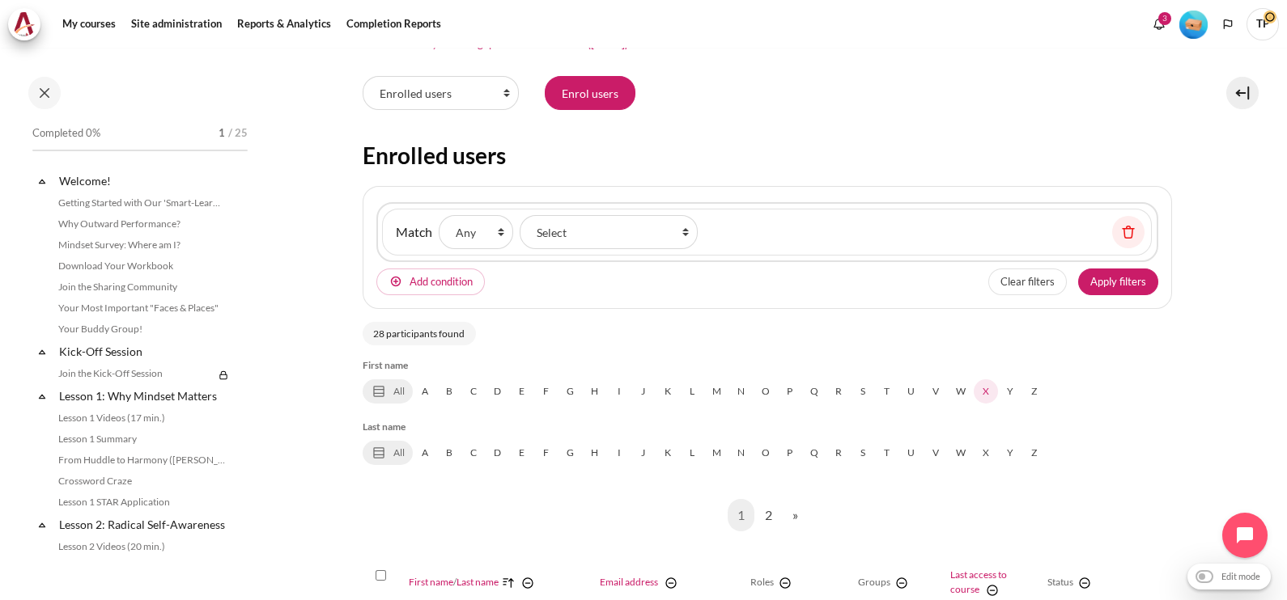
click at [982, 389] on link "X" at bounding box center [986, 392] width 24 height 24
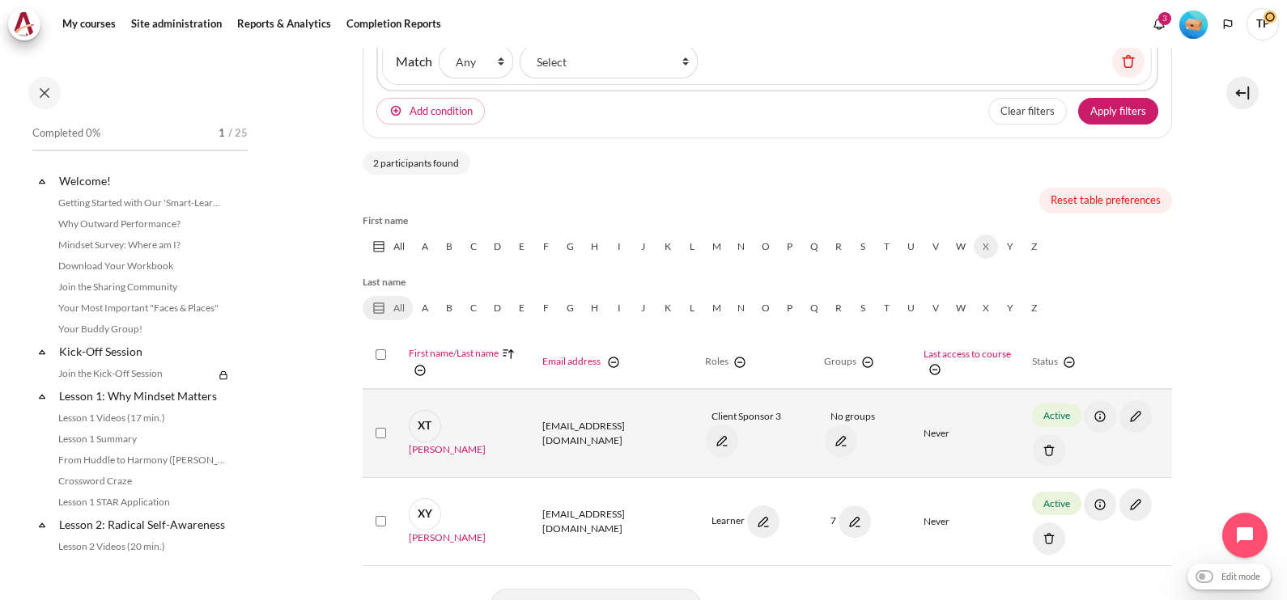
scroll to position [303, 0]
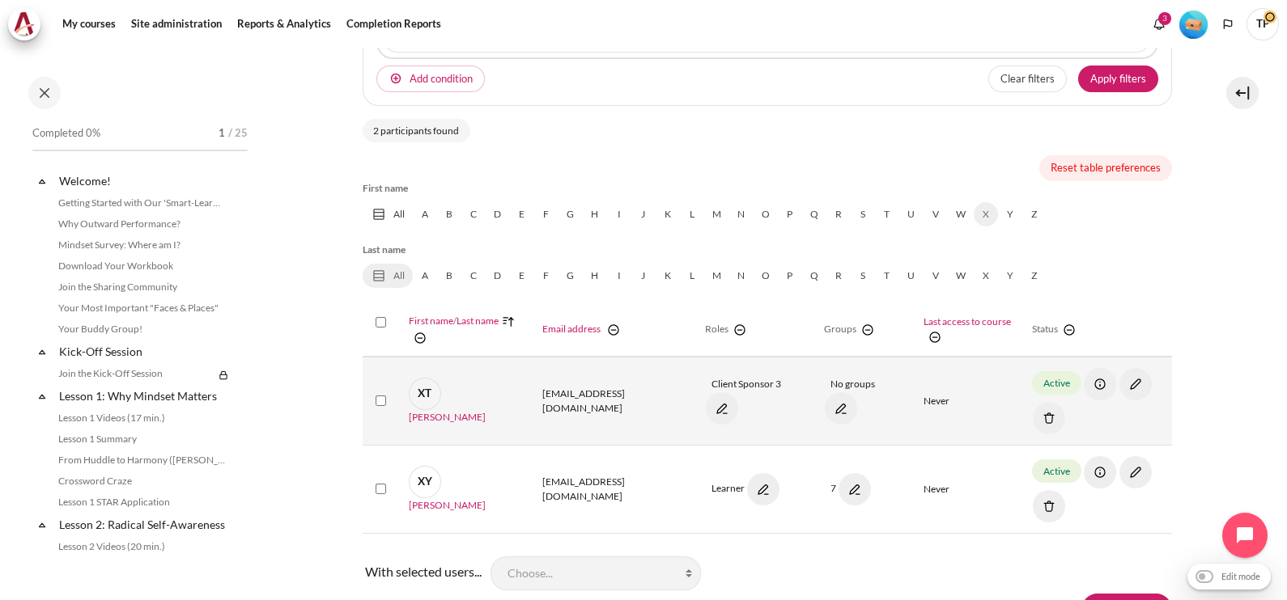
click at [1033, 415] on img "Content" at bounding box center [1049, 418] width 32 height 32
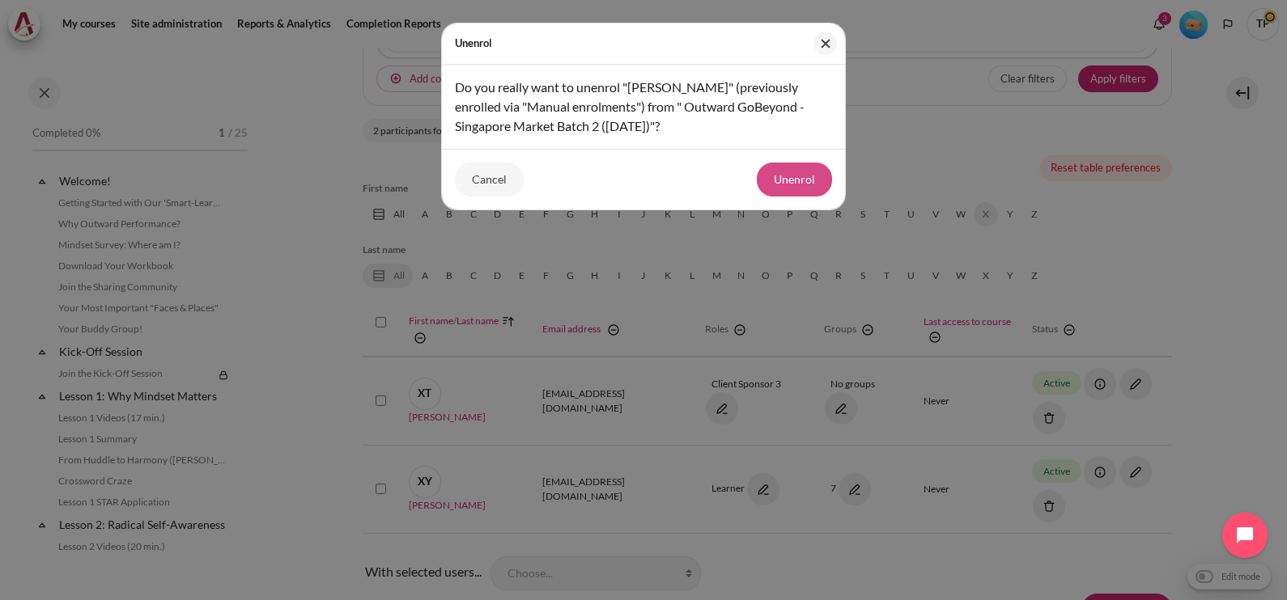
click at [809, 180] on button "Unenrol" at bounding box center [794, 180] width 75 height 34
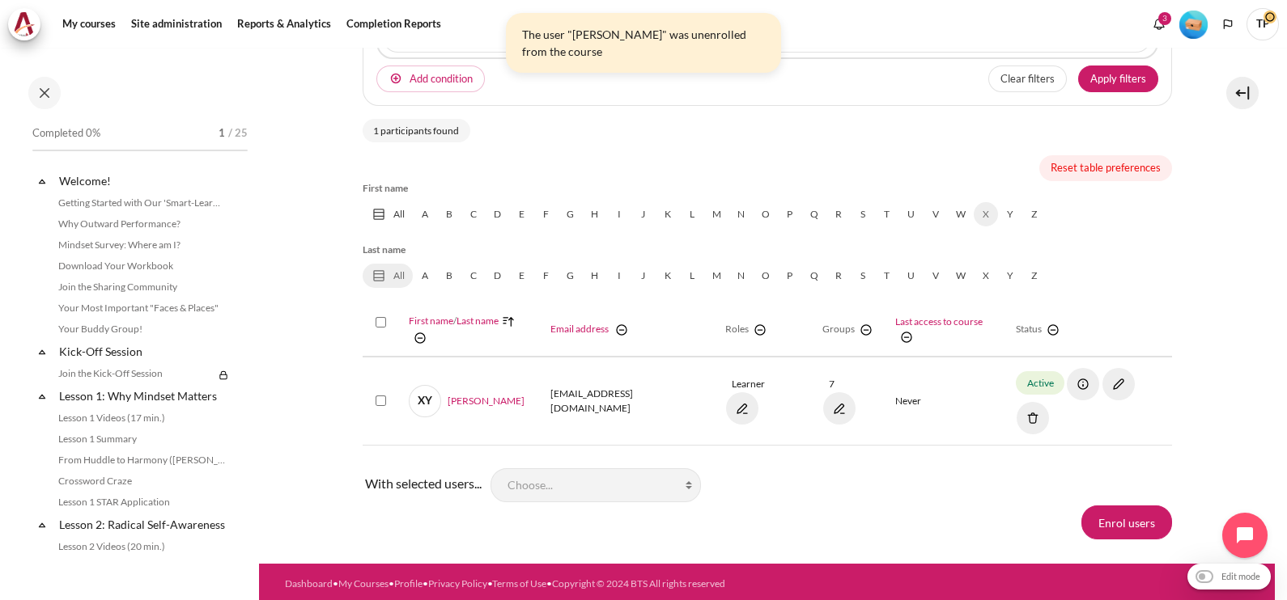
scroll to position [269, 0]
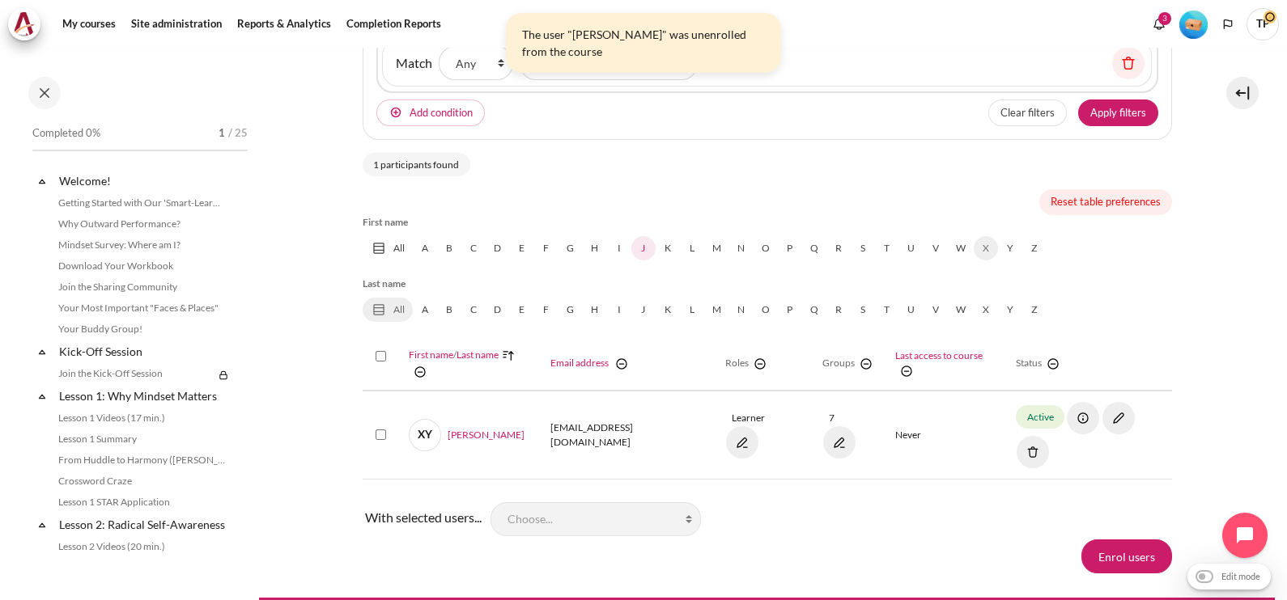
click at [640, 244] on link "J" at bounding box center [643, 248] width 24 height 24
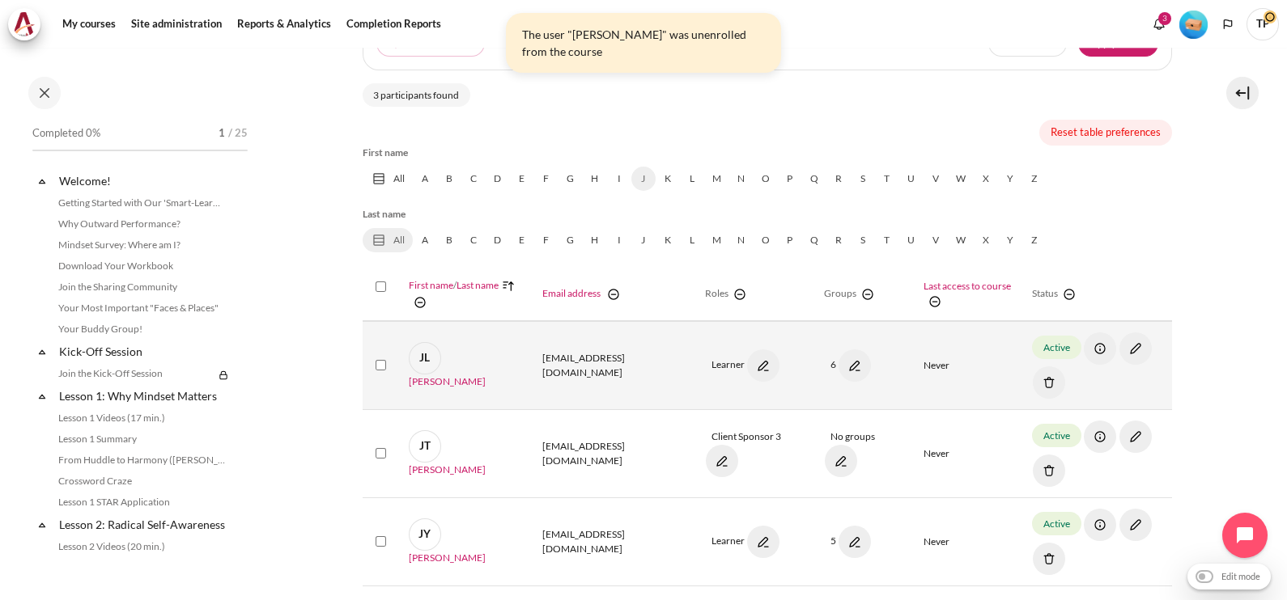
scroll to position [371, 0]
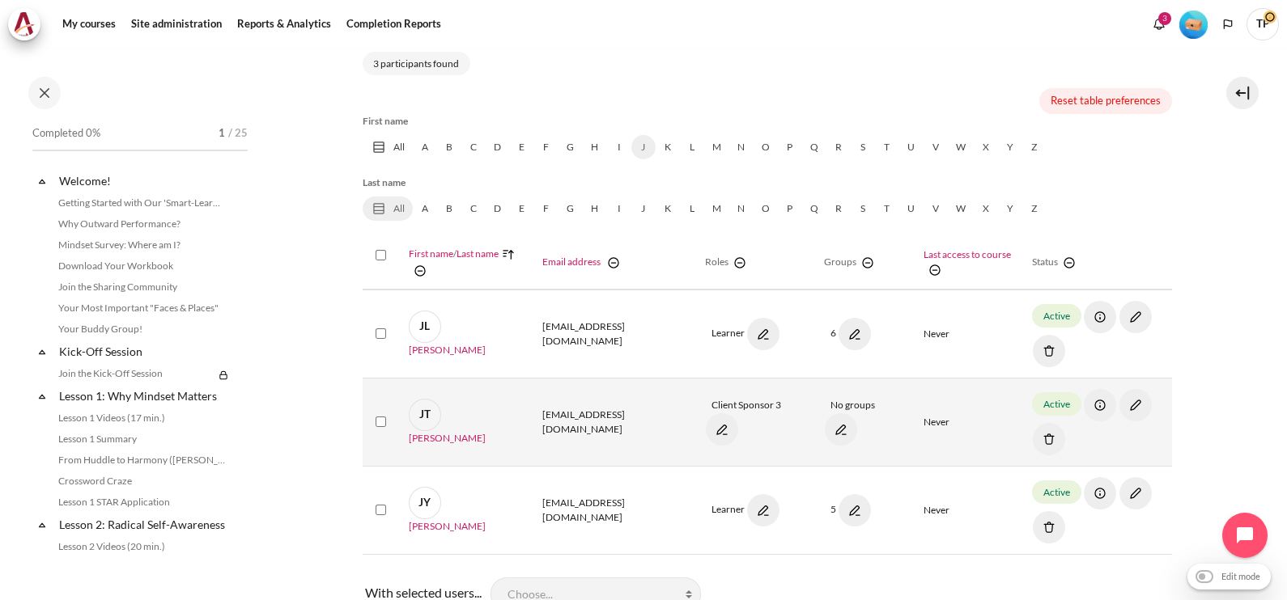
click at [1033, 432] on img "Content" at bounding box center [1049, 439] width 32 height 32
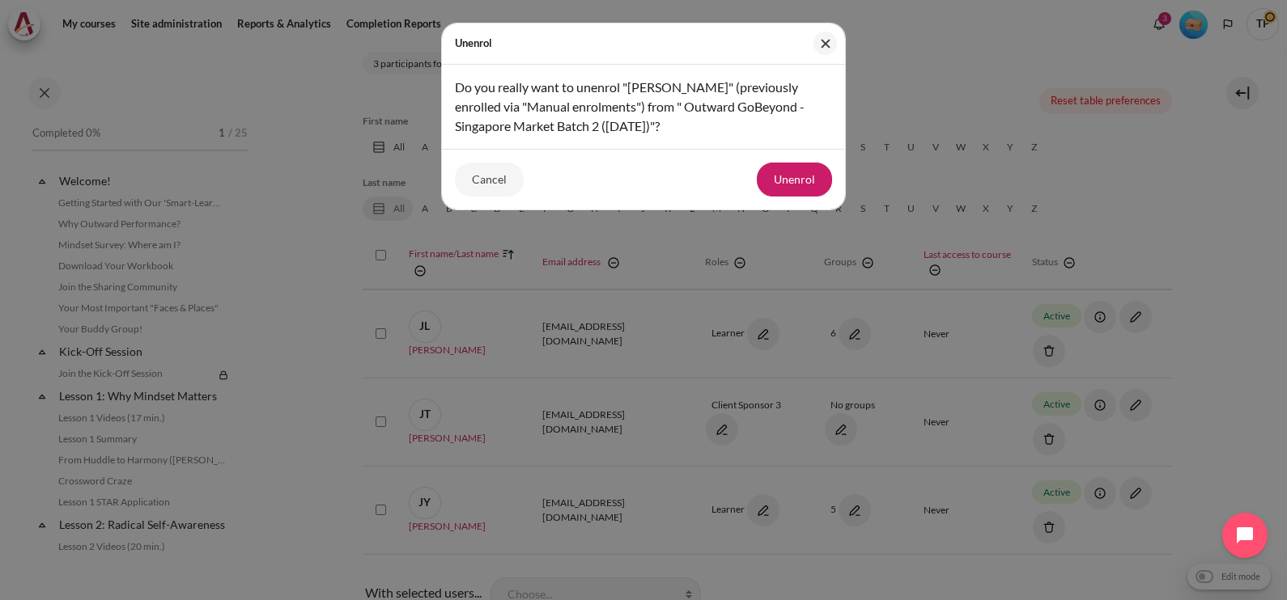
click at [796, 200] on div "Cancel Unenrol" at bounding box center [643, 179] width 403 height 61
drag, startPoint x: 797, startPoint y: 174, endPoint x: 611, endPoint y: 174, distance: 186.1
click at [797, 174] on button "Unenrol" at bounding box center [794, 180] width 75 height 34
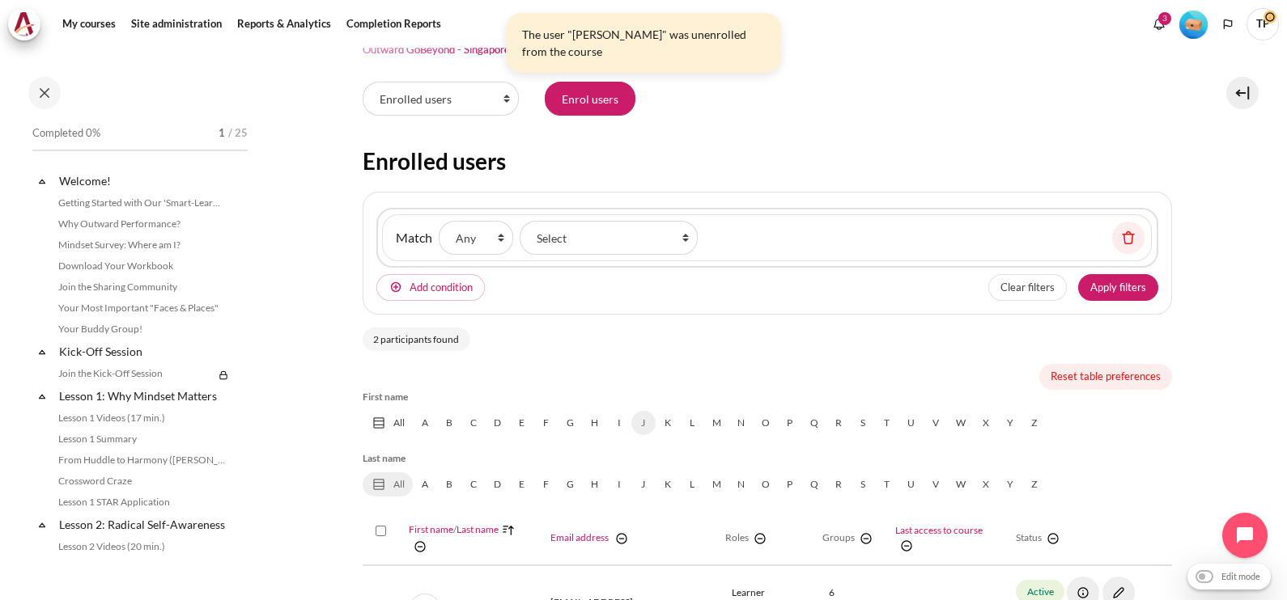
scroll to position [80, 0]
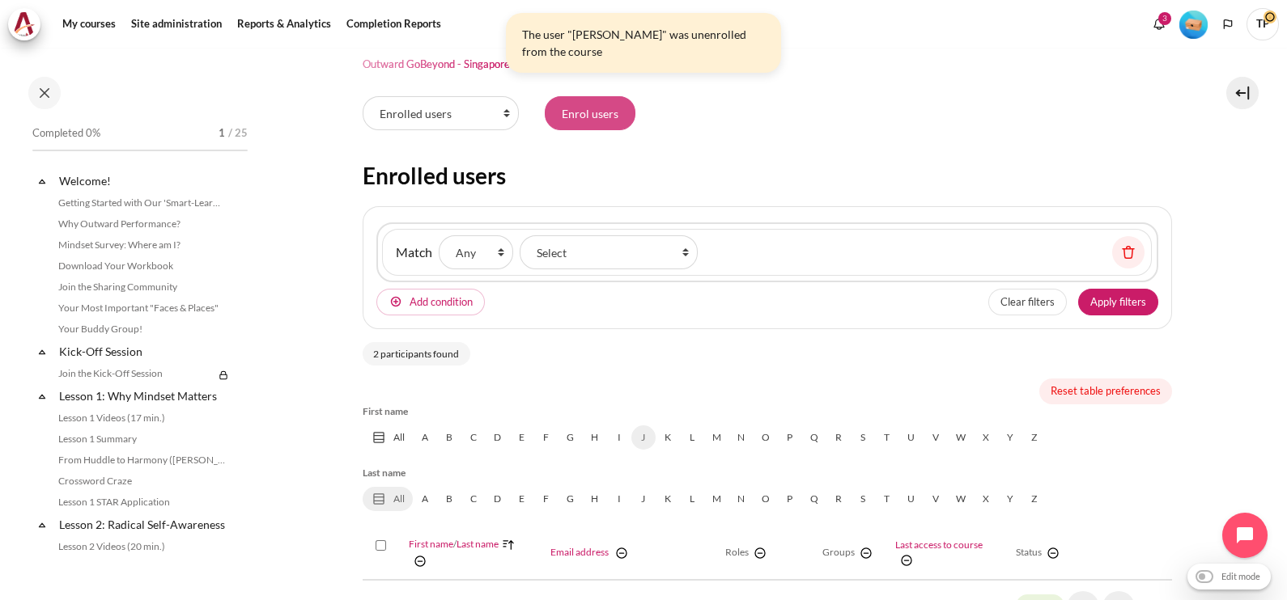
click at [583, 111] on input "Enrol users" at bounding box center [590, 113] width 91 height 34
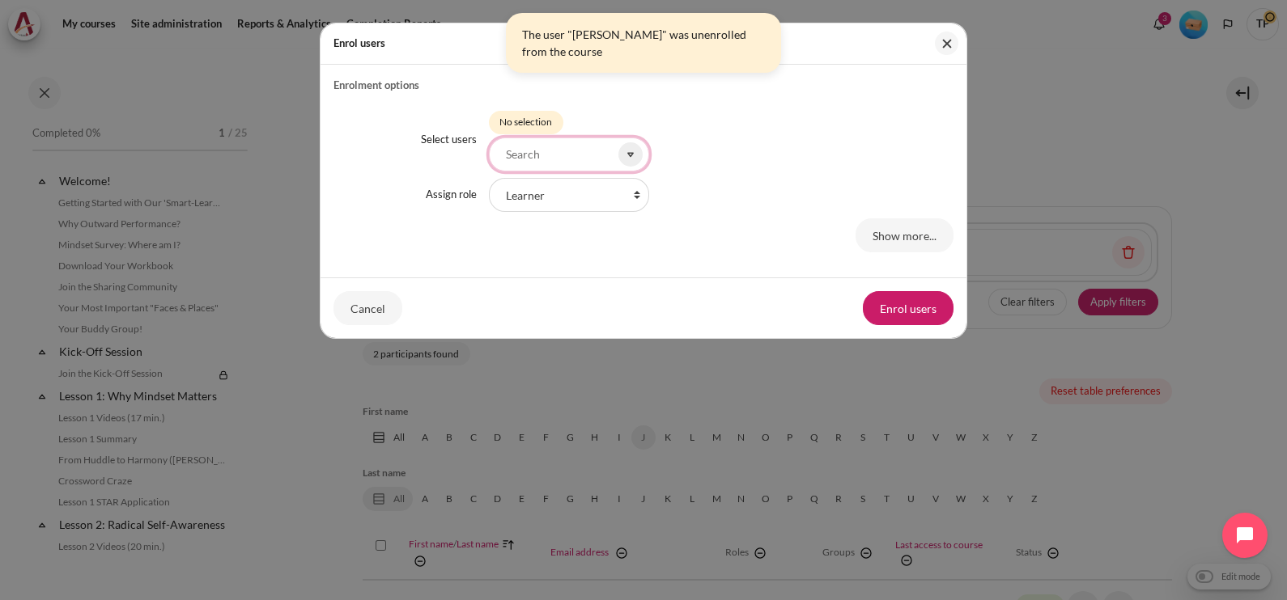
click at [560, 151] on input "Select users" at bounding box center [569, 155] width 160 height 34
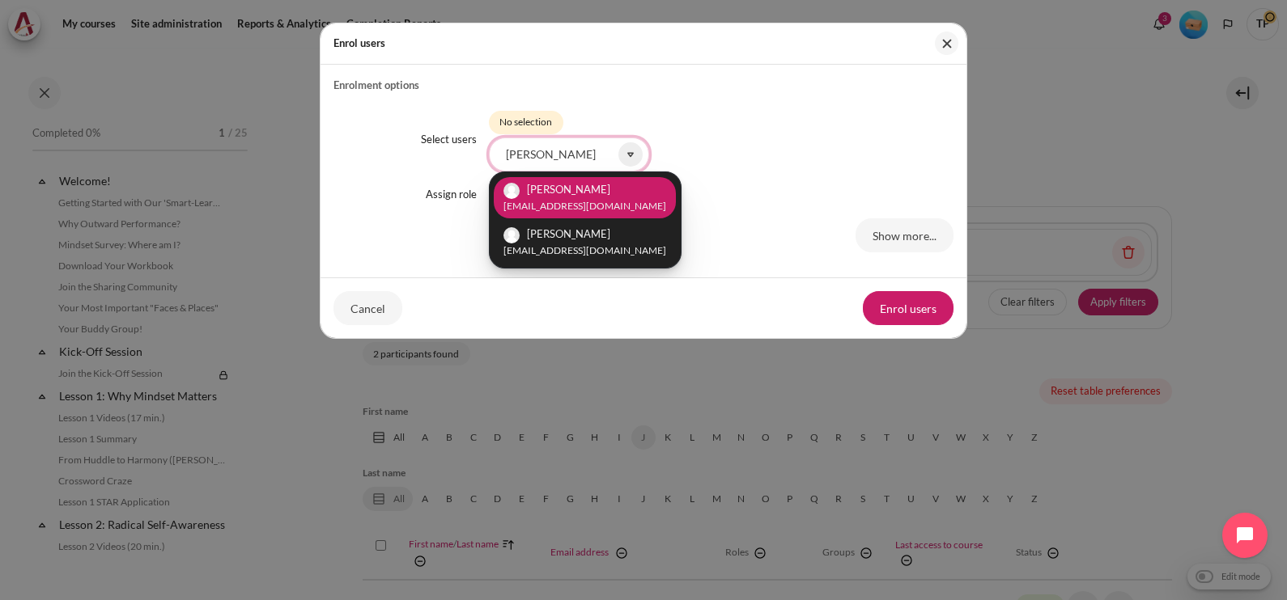
type input "xiang yun"
click at [583, 192] on span "Xiang Yun Teng" at bounding box center [568, 189] width 83 height 13
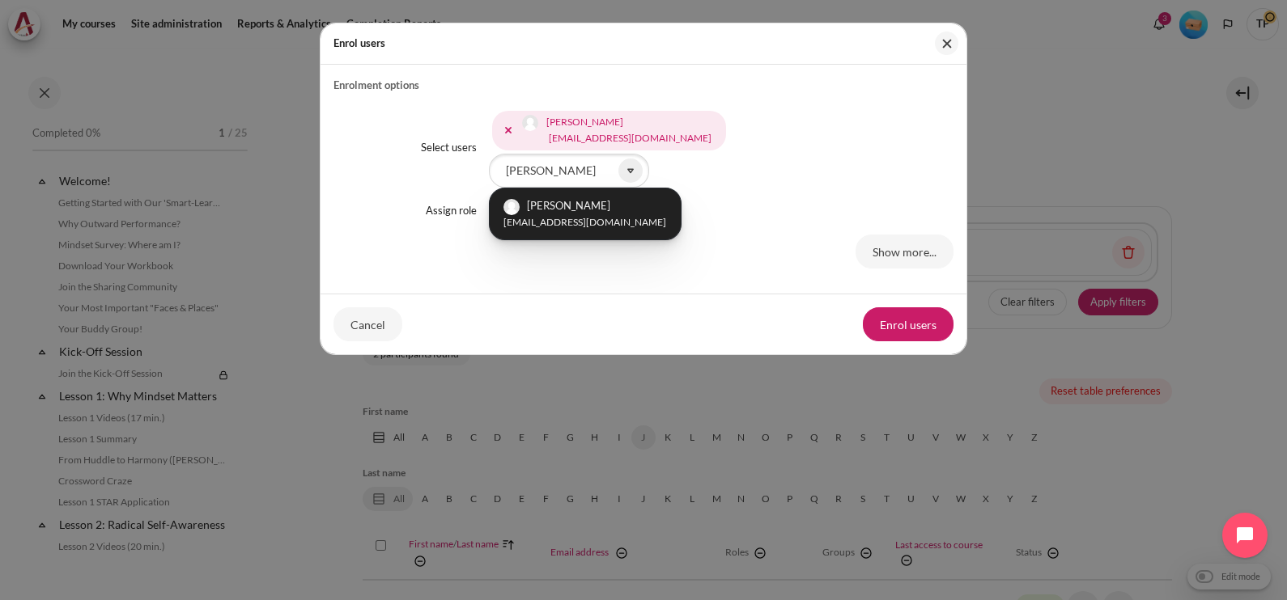
click at [791, 149] on div "Xiang Yun Teng xyteng@zuelligpharma.com Xiang Yun Teng xiangyun.teng93@gmail.co…" at bounding box center [721, 148] width 465 height 80
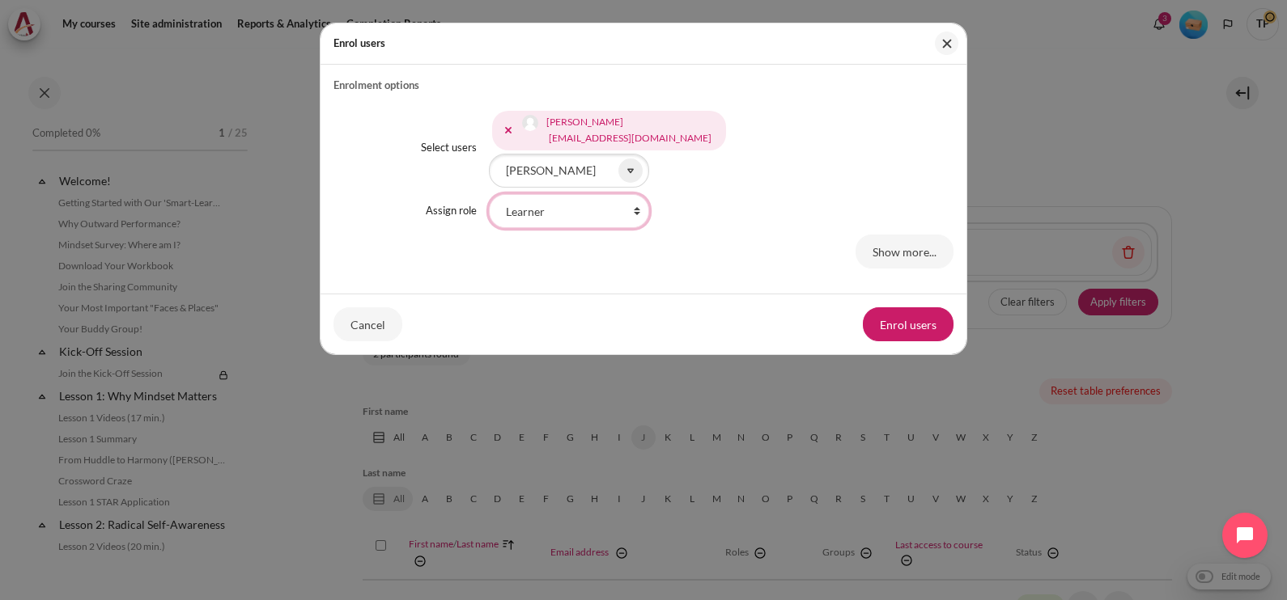
drag, startPoint x: 635, startPoint y: 206, endPoint x: 630, endPoint y: 219, distance: 14.1
click at [635, 206] on select "Faculty Learning Sherpa Learner Designer Learning Tech Course Editor Trainer Ma…" at bounding box center [569, 211] width 160 height 34
select select "21"
click at [489, 194] on select "Faculty Learning Sherpa Learner Designer Learning Tech Course Editor Trainer Ma…" at bounding box center [569, 211] width 160 height 34
click at [881, 323] on button "Enrol users" at bounding box center [908, 325] width 91 height 34
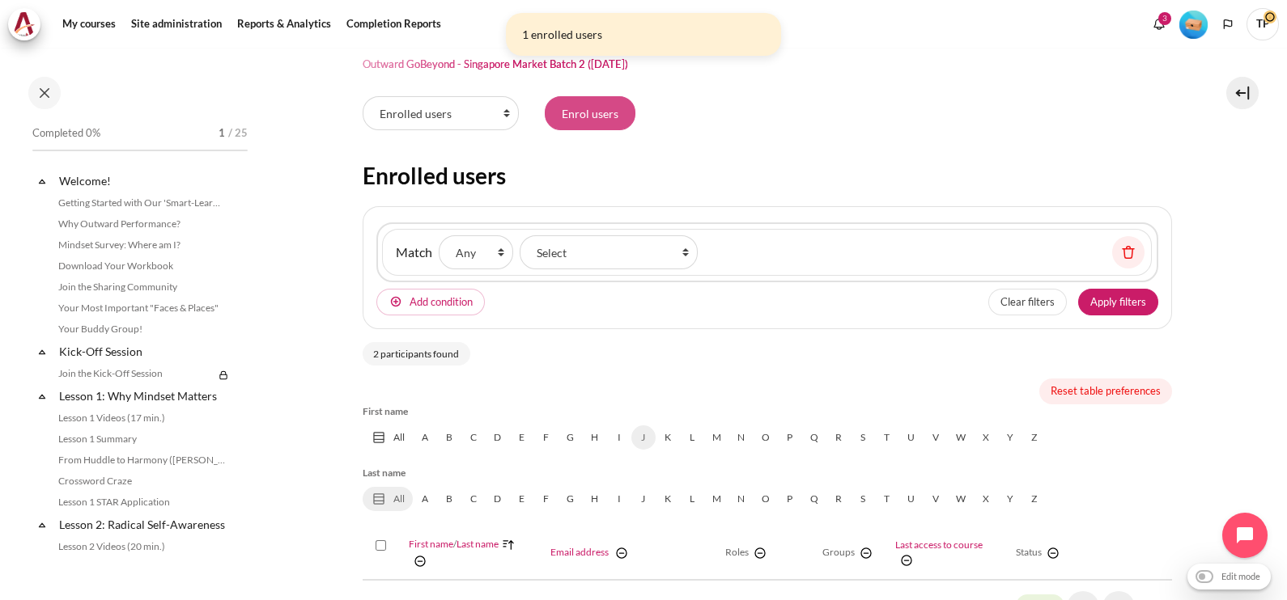
click at [588, 105] on input "Enrol users" at bounding box center [590, 113] width 91 height 34
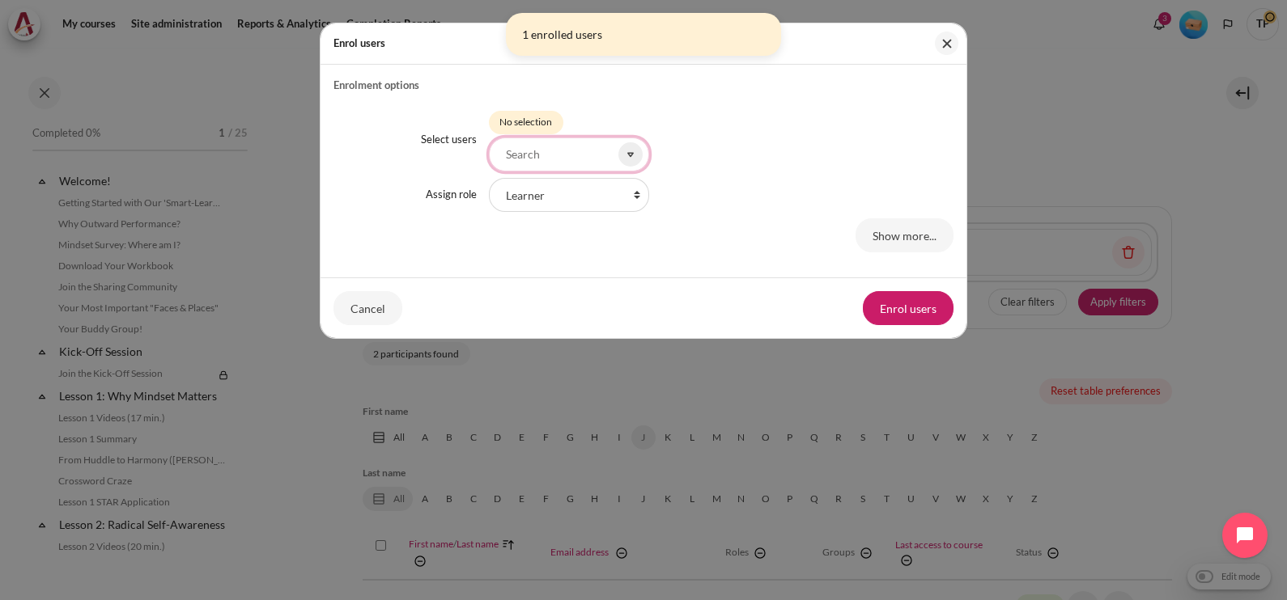
click at [533, 163] on input "Select users" at bounding box center [569, 155] width 160 height 34
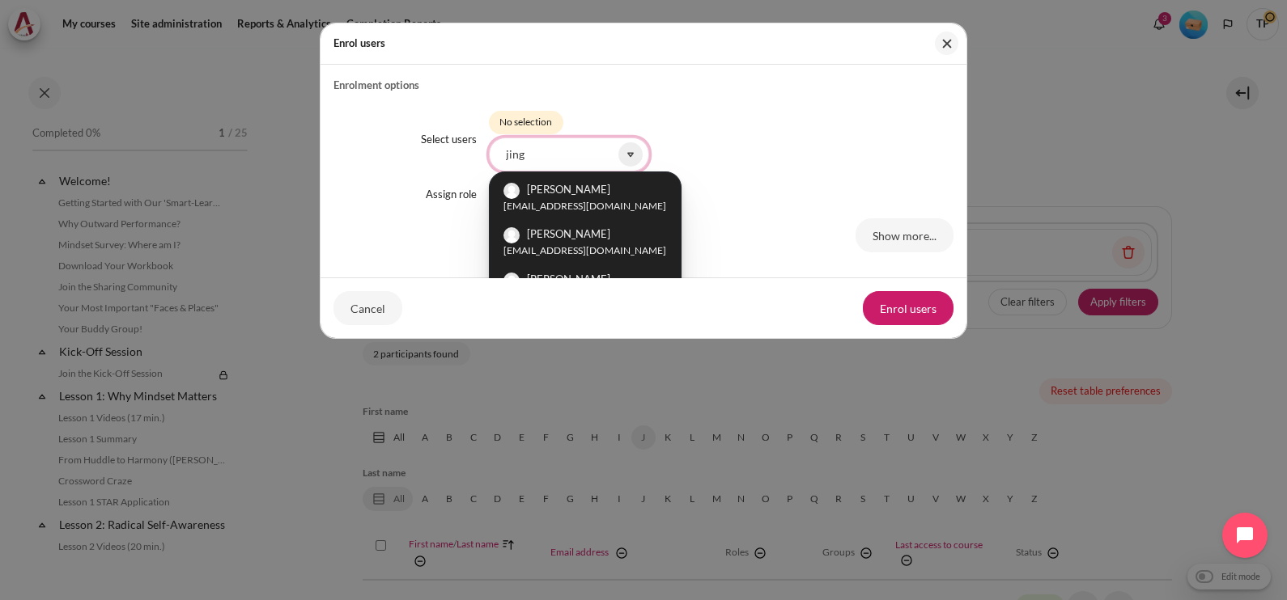
scroll to position [36, 0]
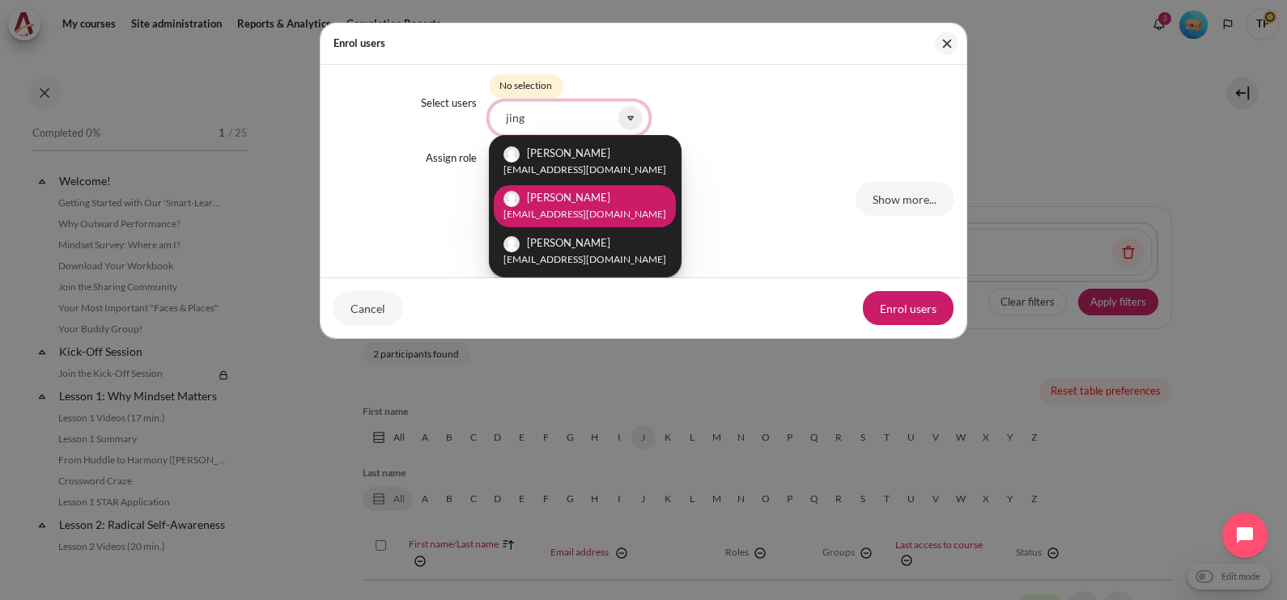
type input "jing"
click at [634, 202] on li "Jing Hwee Tay jinghweetay@zuelligpharma.com" at bounding box center [585, 205] width 182 height 41
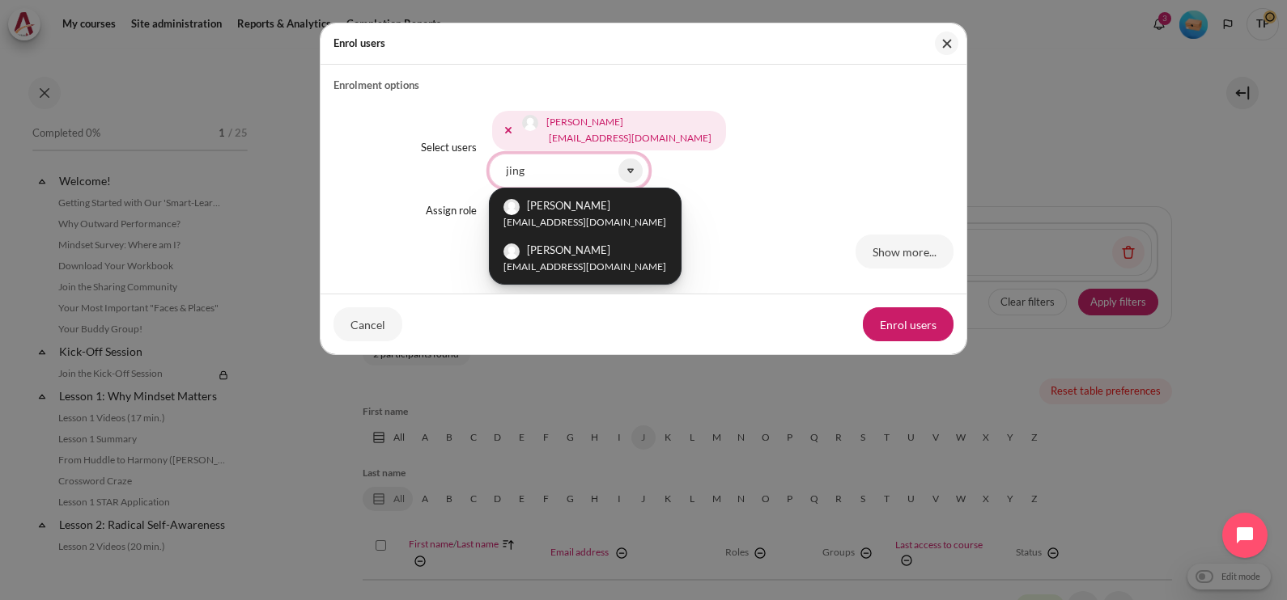
scroll to position [0, 0]
click at [756, 149] on div "Jing Xian Raymond Loh jxloh@zuelligpharma.com Jing Hwee Tay jinghweetay@zuellig…" at bounding box center [721, 148] width 465 height 80
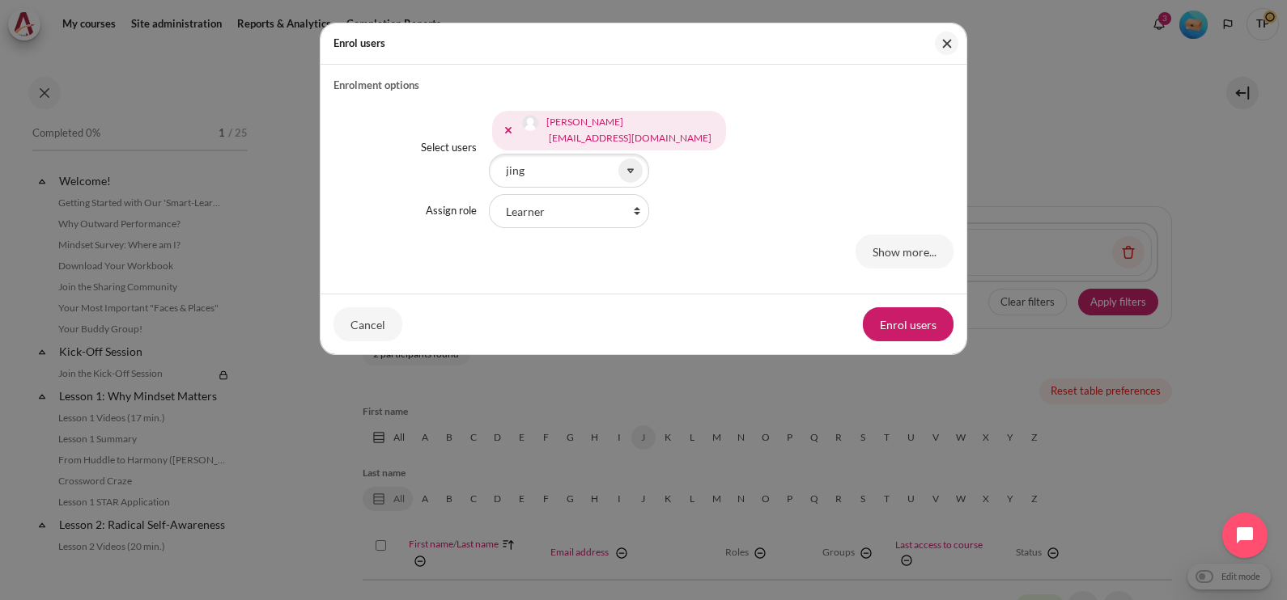
click at [716, 228] on div "Select users Jing Xian Raymond Loh jxloh@zuelligpharma.com Jing Hwee Tay jinghw…" at bounding box center [643, 187] width 620 height 188
click at [609, 209] on select "Faculty Learning Sherpa Learner Designer Learning Tech Course Editor Trainer Ma…" at bounding box center [569, 211] width 160 height 34
select select "21"
click at [489, 194] on select "Faculty Learning Sherpa Learner Designer Learning Tech Course Editor Trainer Ma…" at bounding box center [569, 211] width 160 height 34
click at [889, 317] on button "Enrol users" at bounding box center [908, 325] width 91 height 34
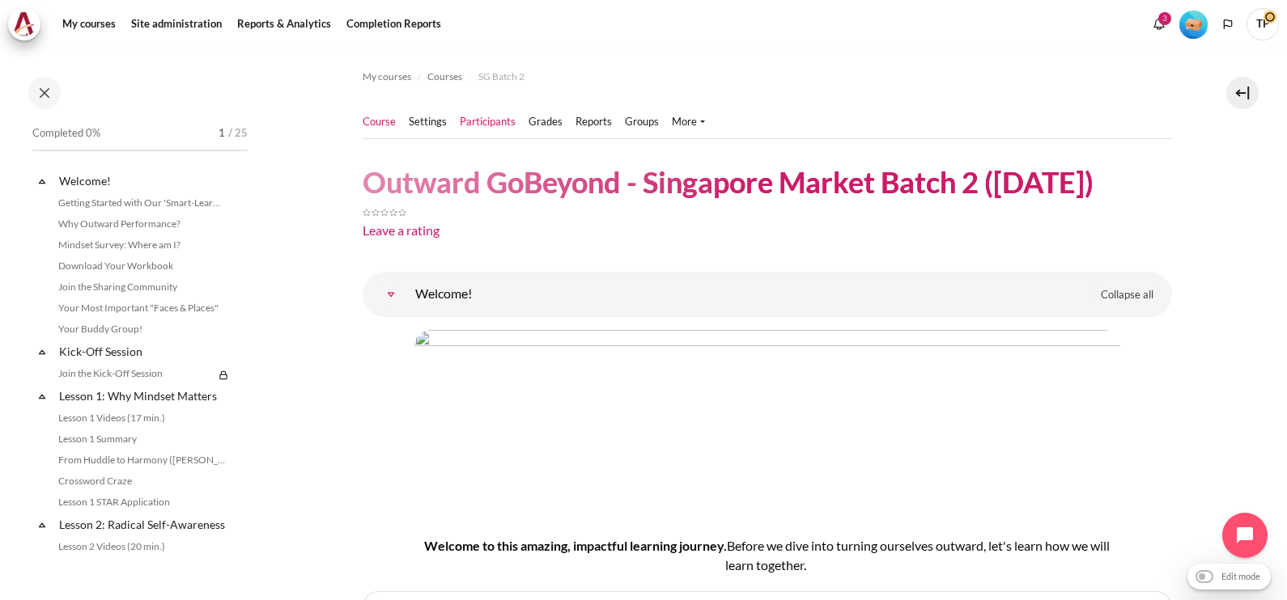
click at [487, 125] on link "Participants" at bounding box center [488, 122] width 56 height 16
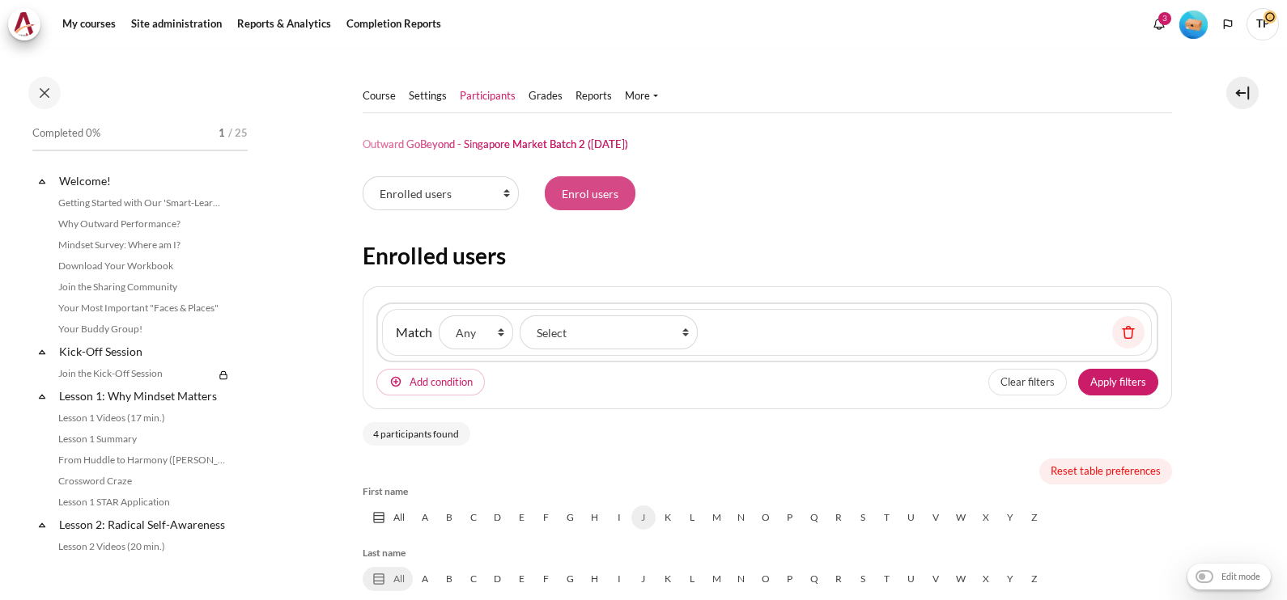
click at [586, 209] on input "Enrol users" at bounding box center [590, 193] width 91 height 34
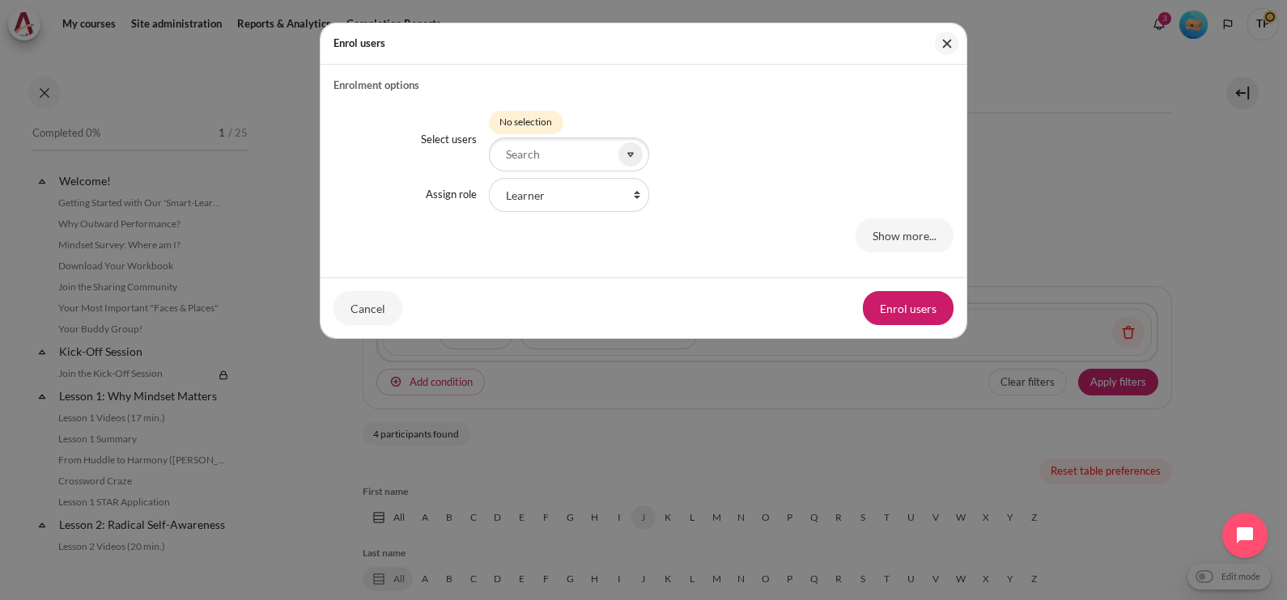
click at [583, 172] on div "Select users Selected items: No selection Assign role Faculty Learning Sherpa L…" at bounding box center [643, 179] width 620 height 172
click at [587, 155] on input "Select users" at bounding box center [569, 155] width 160 height 34
type input "ะ"
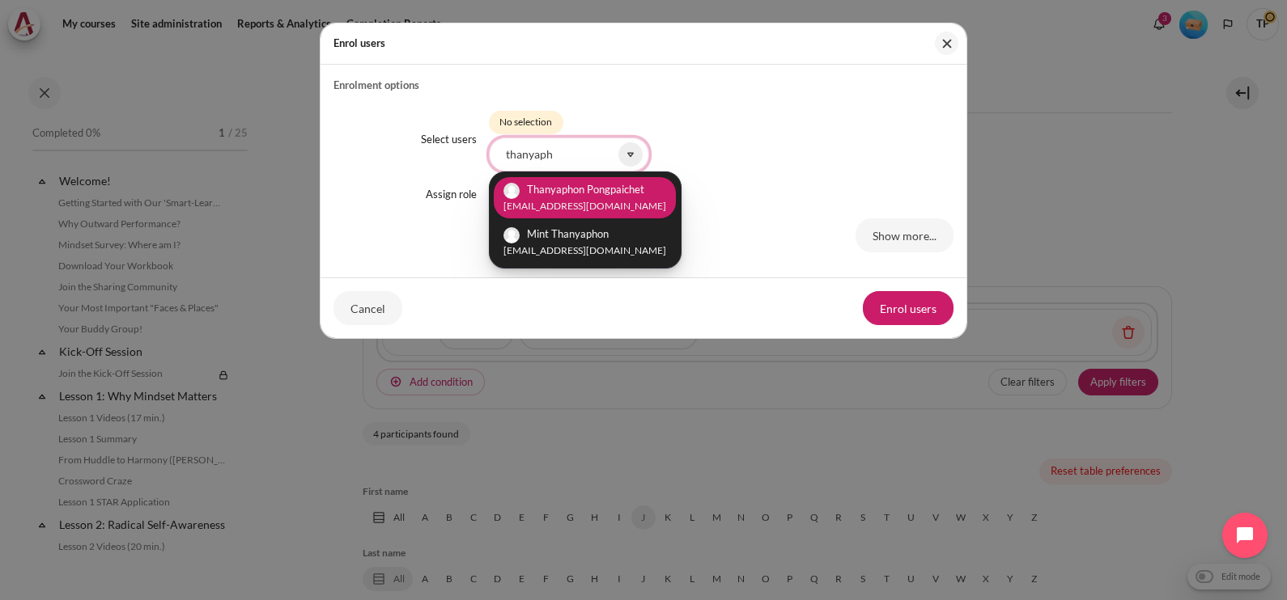
type input "thanyaph"
click at [554, 197] on li "Thanyaphon Pongpaichet [EMAIL_ADDRESS][DOMAIN_NAME]" at bounding box center [585, 197] width 182 height 41
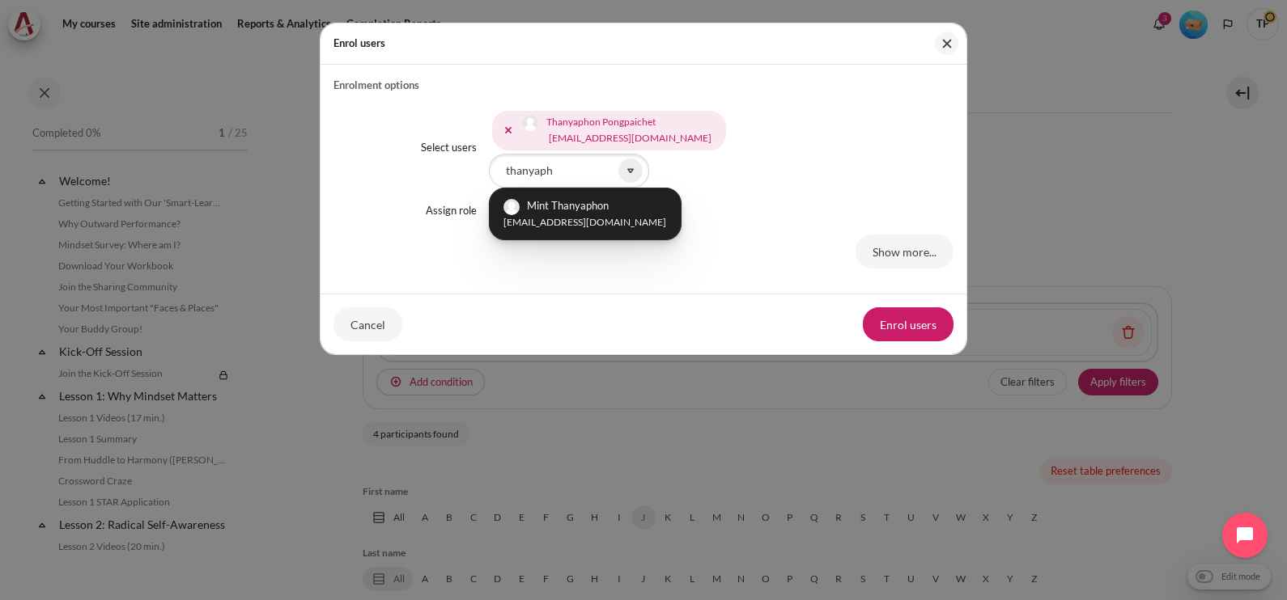
click at [755, 141] on div "Thanyaphon Pongpaichet [EMAIL_ADDRESS][DOMAIN_NAME] Mint Thanyaphon [EMAIL_ADDR…" at bounding box center [721, 148] width 465 height 80
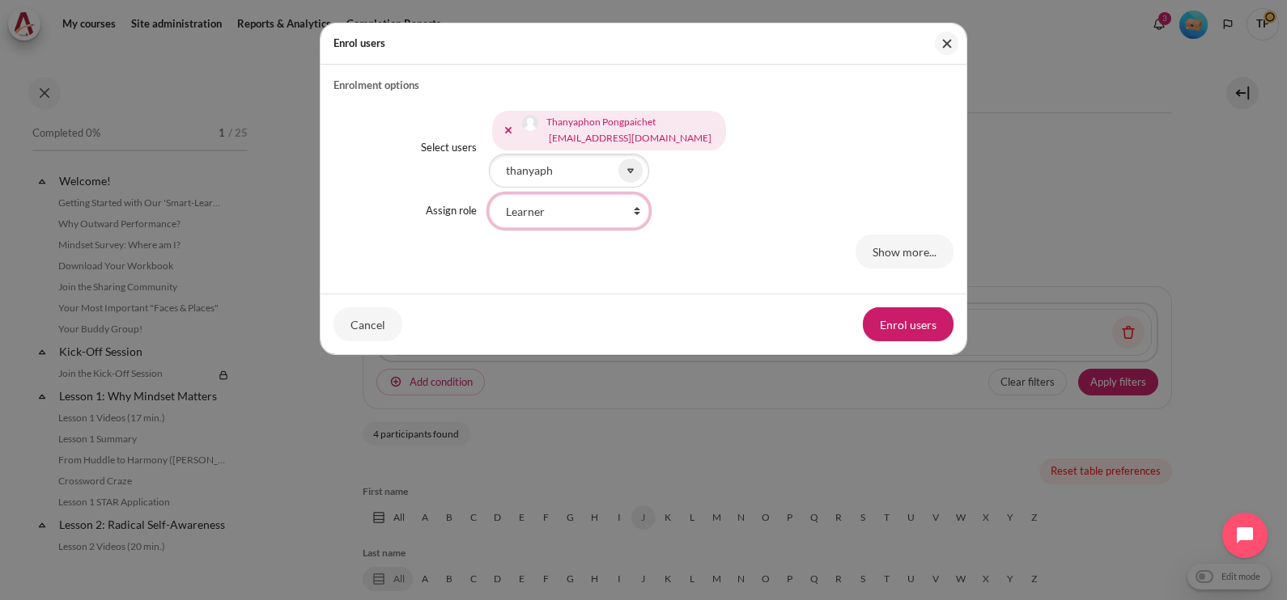
click at [558, 194] on select "Faculty Learning Sherpa Learner Designer Learning Tech Course Editor Trainer Ma…" at bounding box center [569, 211] width 160 height 34
click at [489, 194] on select "Faculty Learning Sherpa Learner Designer Learning Tech Course Editor Trainer Ma…" at bounding box center [569, 211] width 160 height 34
click at [590, 222] on select "Faculty Learning Sherpa Learner Designer Learning Tech Course Editor Trainer Ma…" at bounding box center [569, 211] width 160 height 34
select select "17"
click at [489, 194] on select "Faculty Learning Sherpa Learner Designer Learning Tech Course Editor Trainer Ma…" at bounding box center [569, 211] width 160 height 34
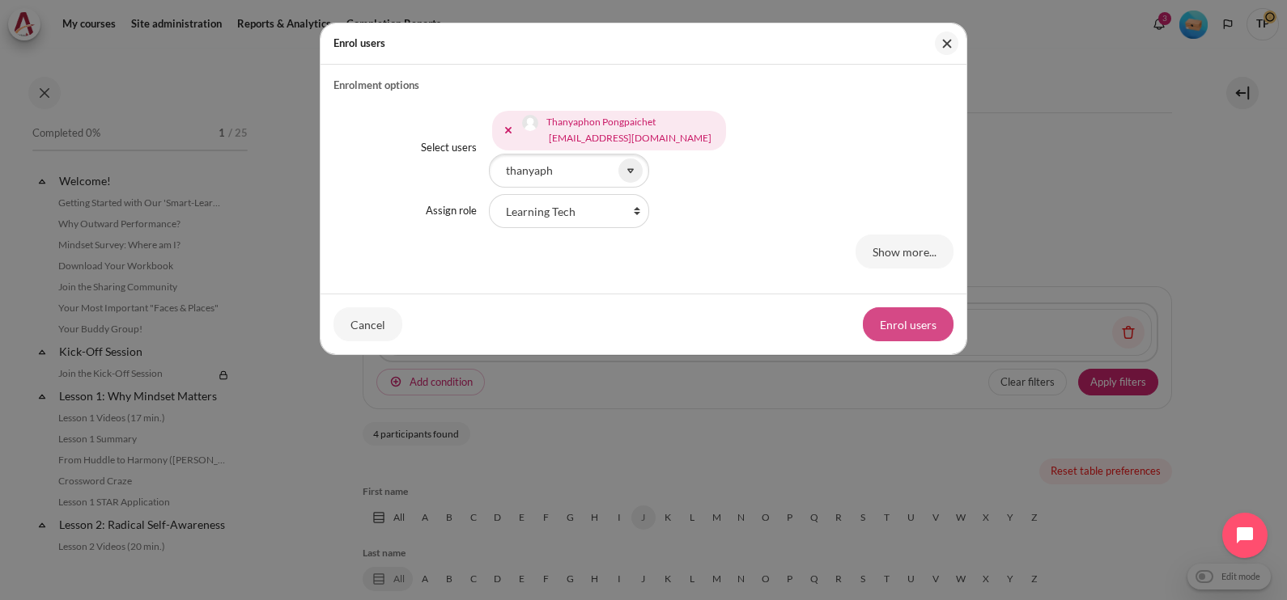
click at [891, 336] on button "Enrol users" at bounding box center [908, 325] width 91 height 34
